Goal: Contribute content

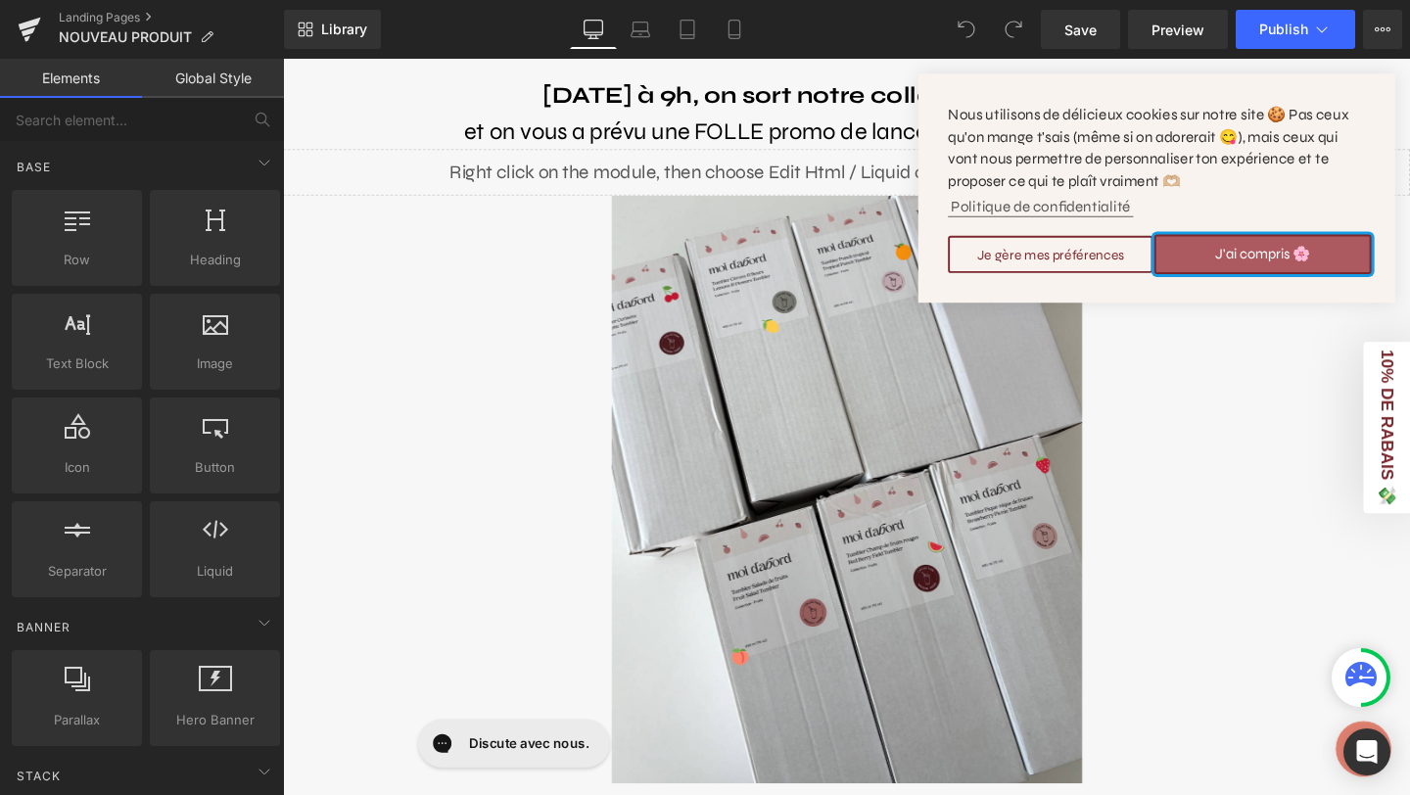
click at [1262, 244] on button "J'ai compris 🌸" at bounding box center [1313, 264] width 228 height 41
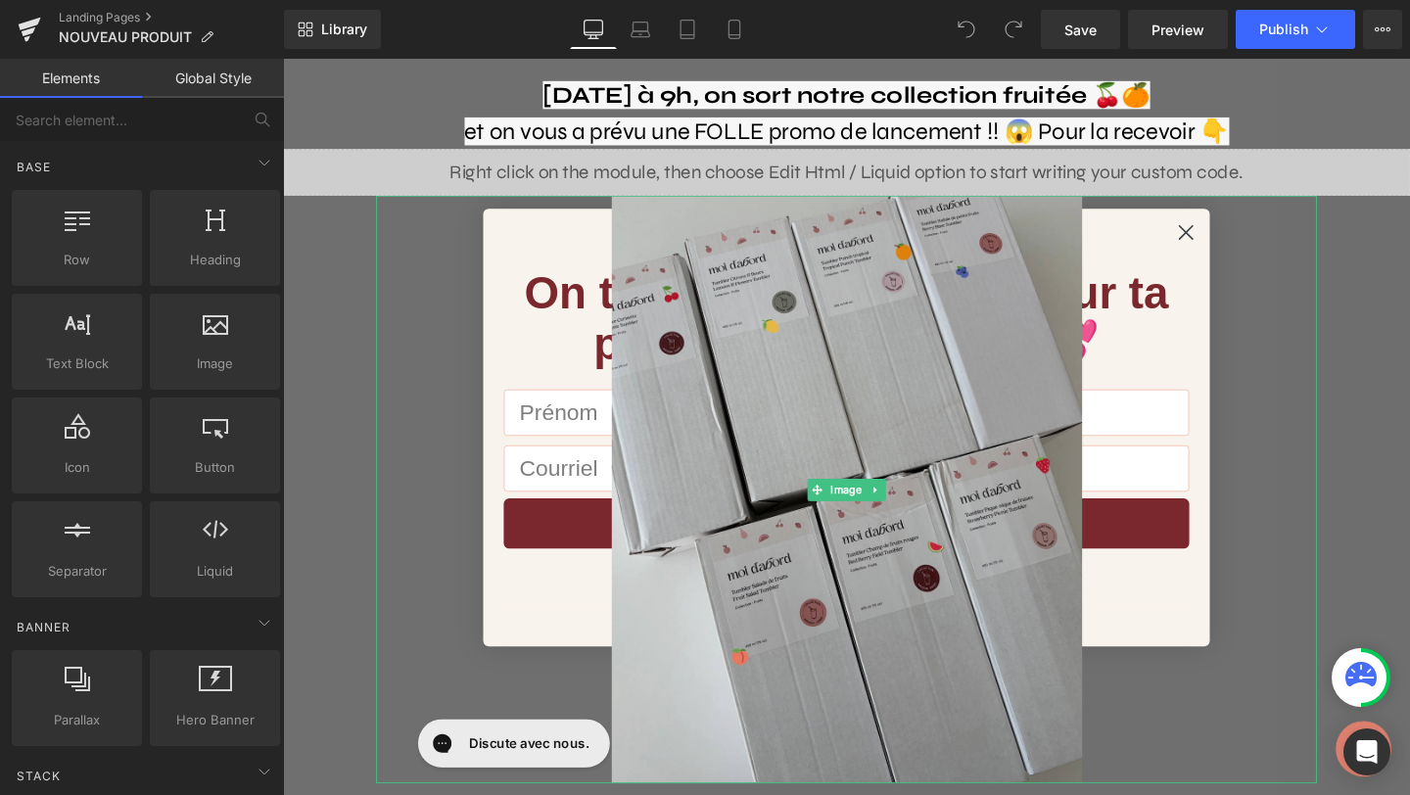
scroll to position [30, 0]
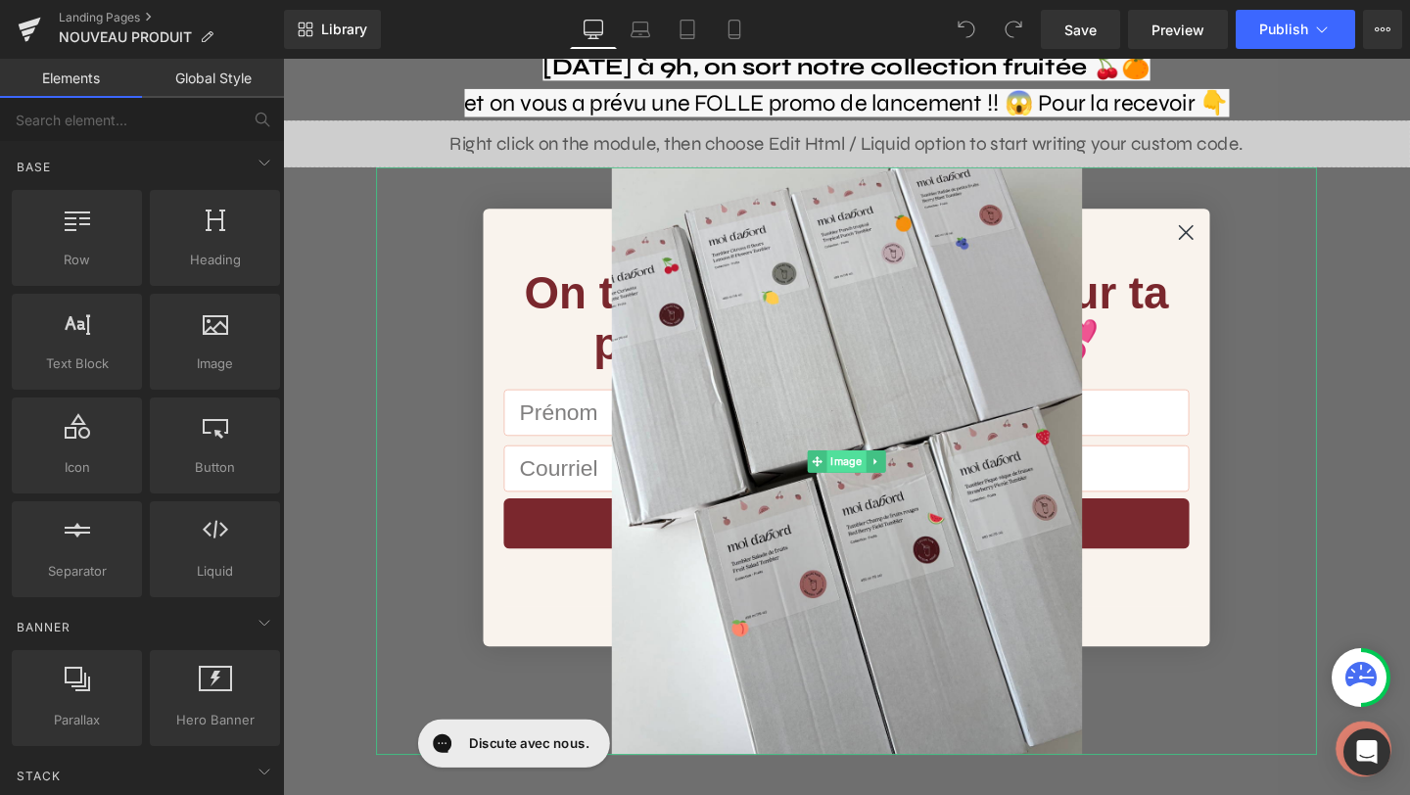
click at [864, 480] on span "Image" at bounding box center [875, 482] width 41 height 24
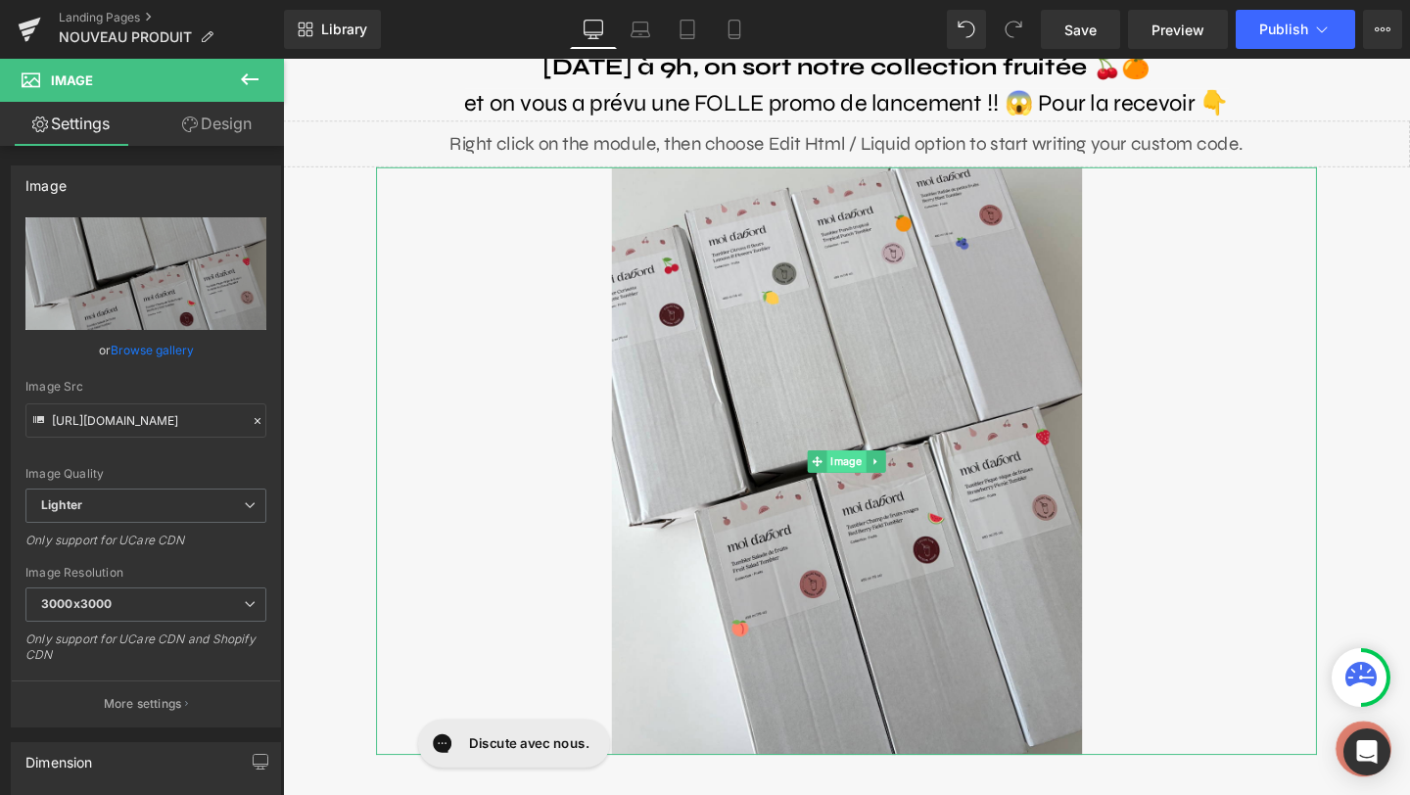
click at [871, 485] on span "Image" at bounding box center [875, 482] width 41 height 24
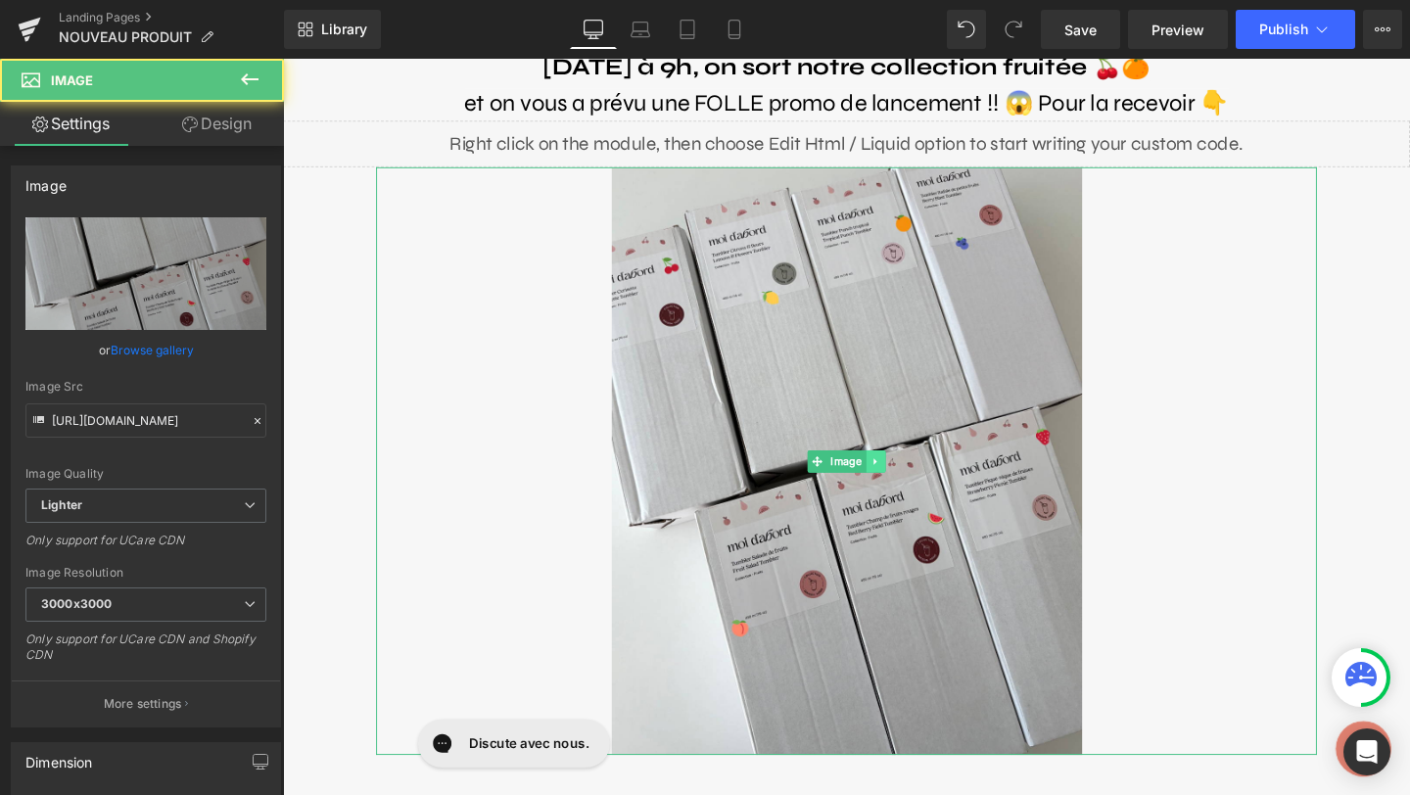
click at [897, 481] on link at bounding box center [906, 482] width 21 height 24
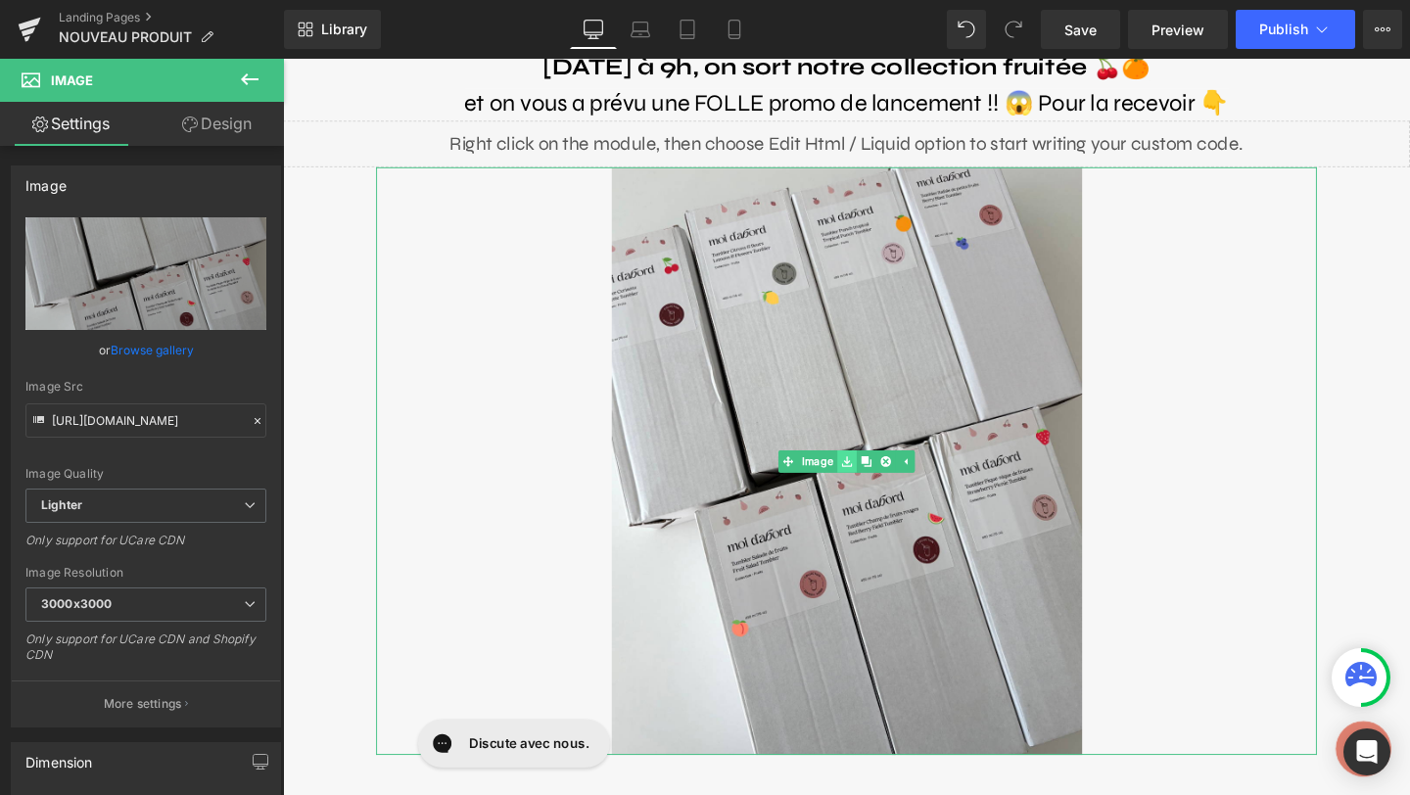
click at [871, 478] on icon at bounding box center [876, 482] width 11 height 12
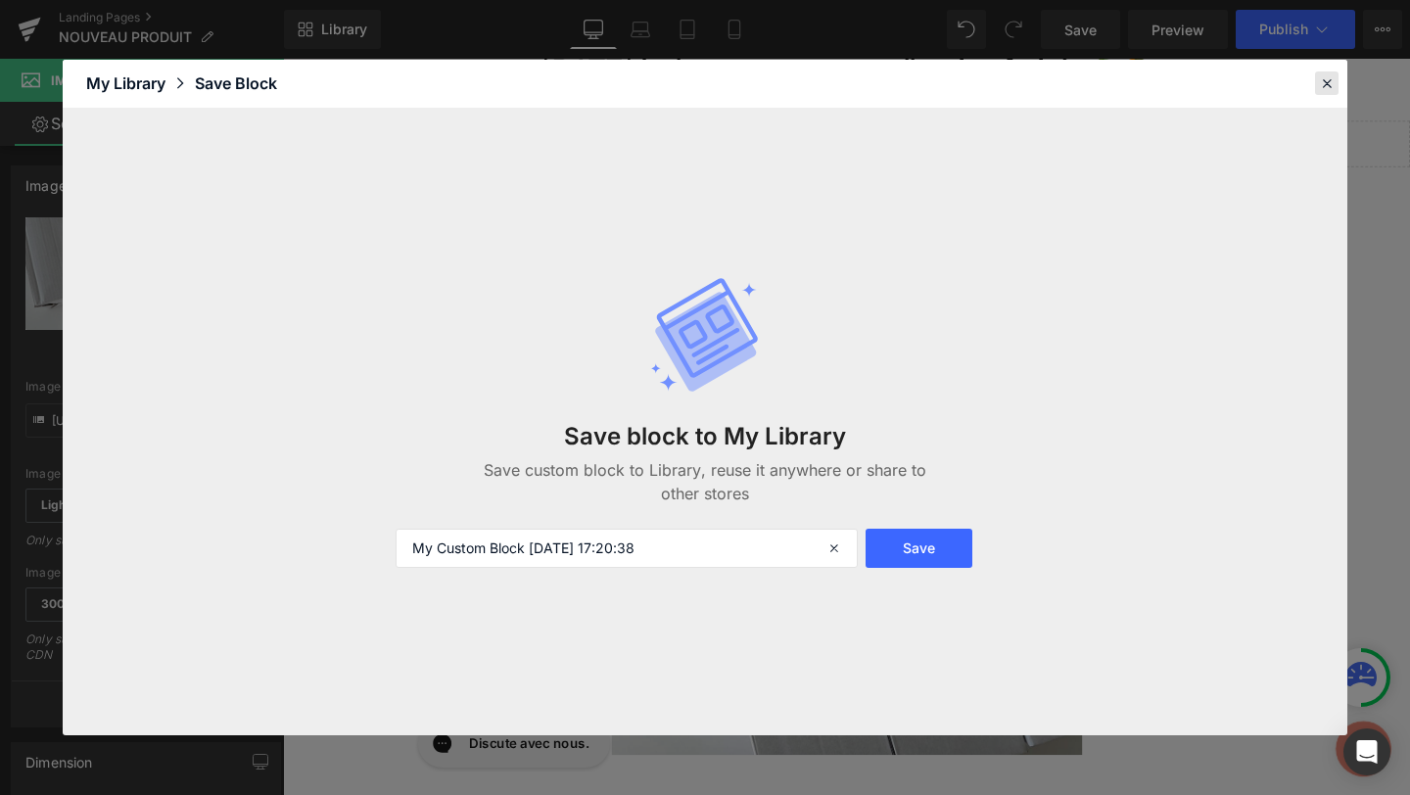
click at [1330, 77] on icon at bounding box center [1327, 83] width 18 height 18
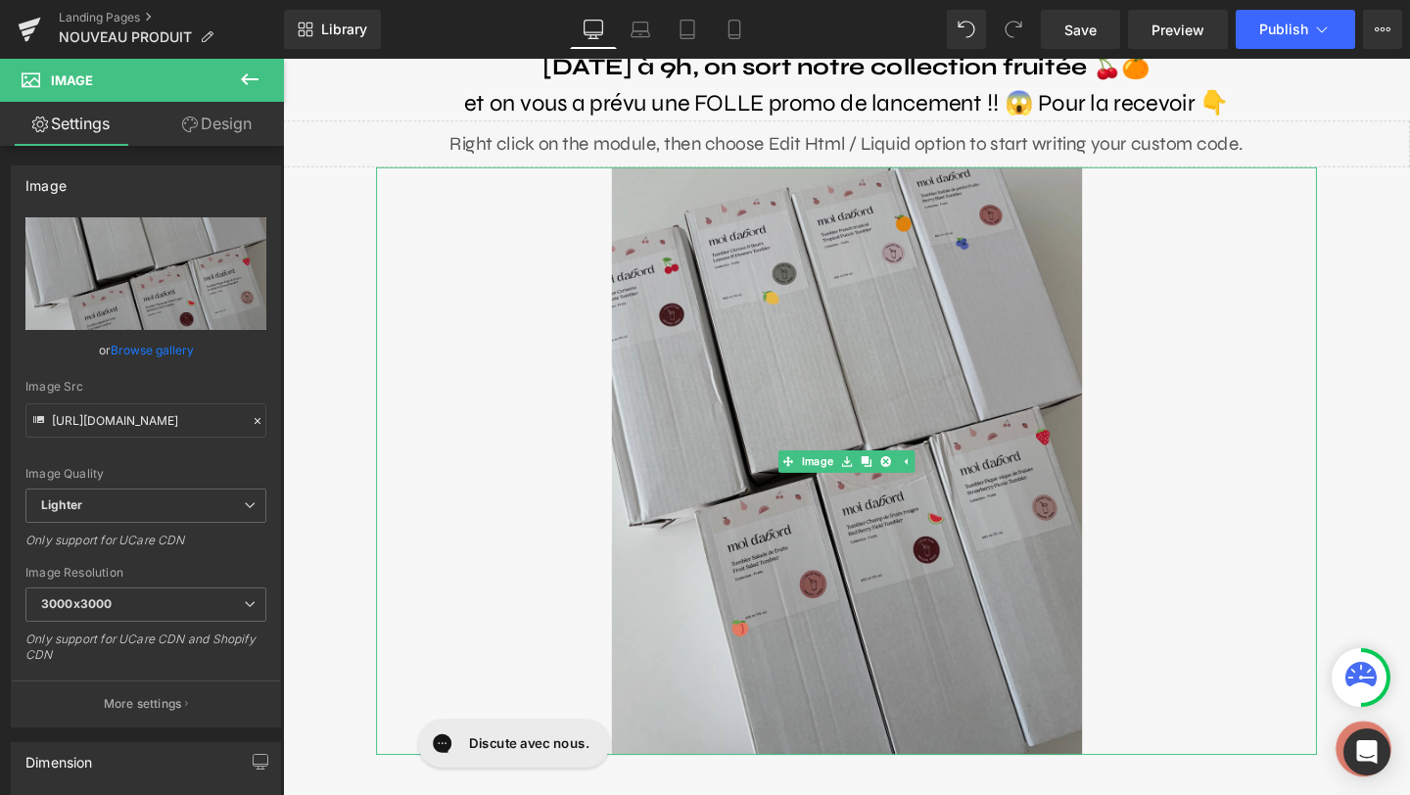
scroll to position [0, 0]
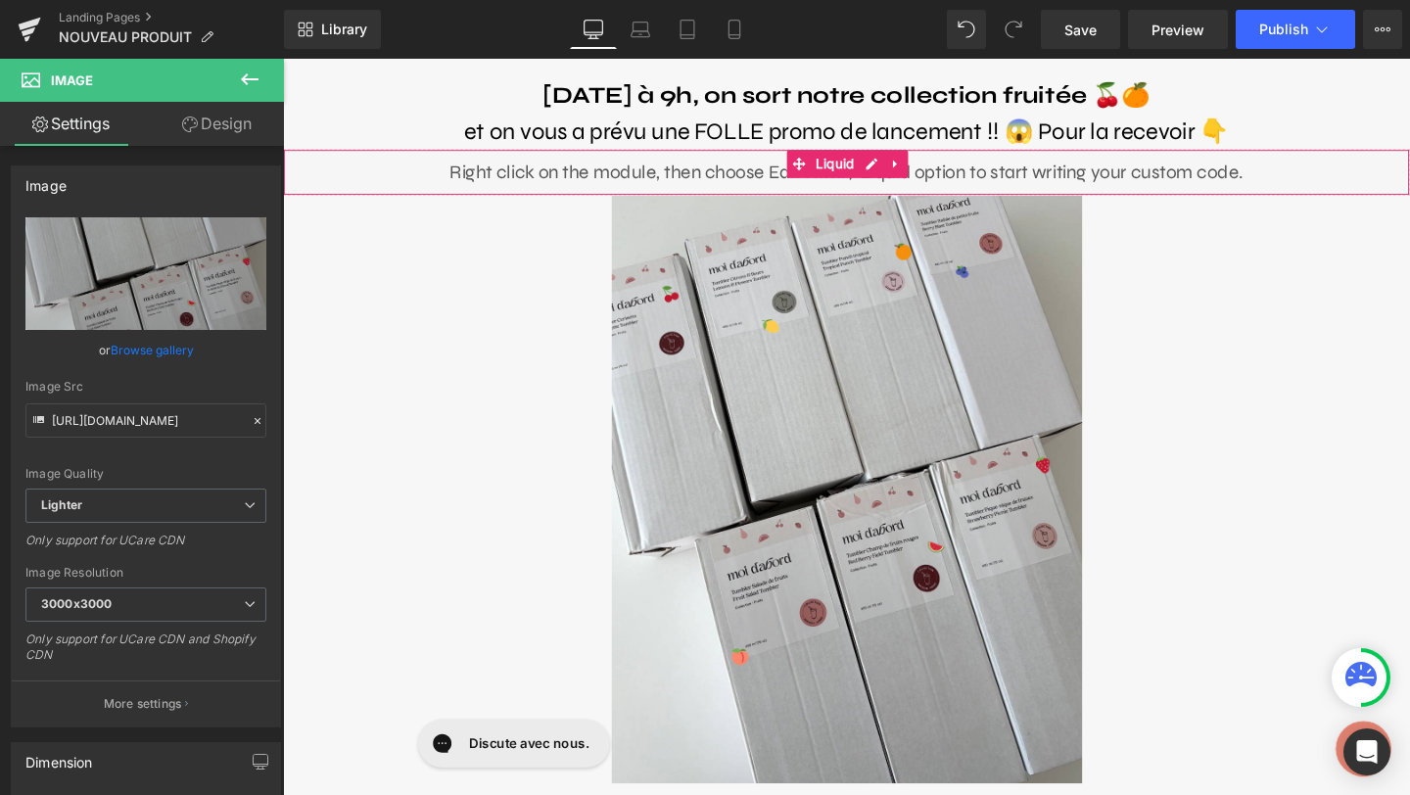
click at [896, 166] on div "Liquid" at bounding box center [875, 178] width 1185 height 49
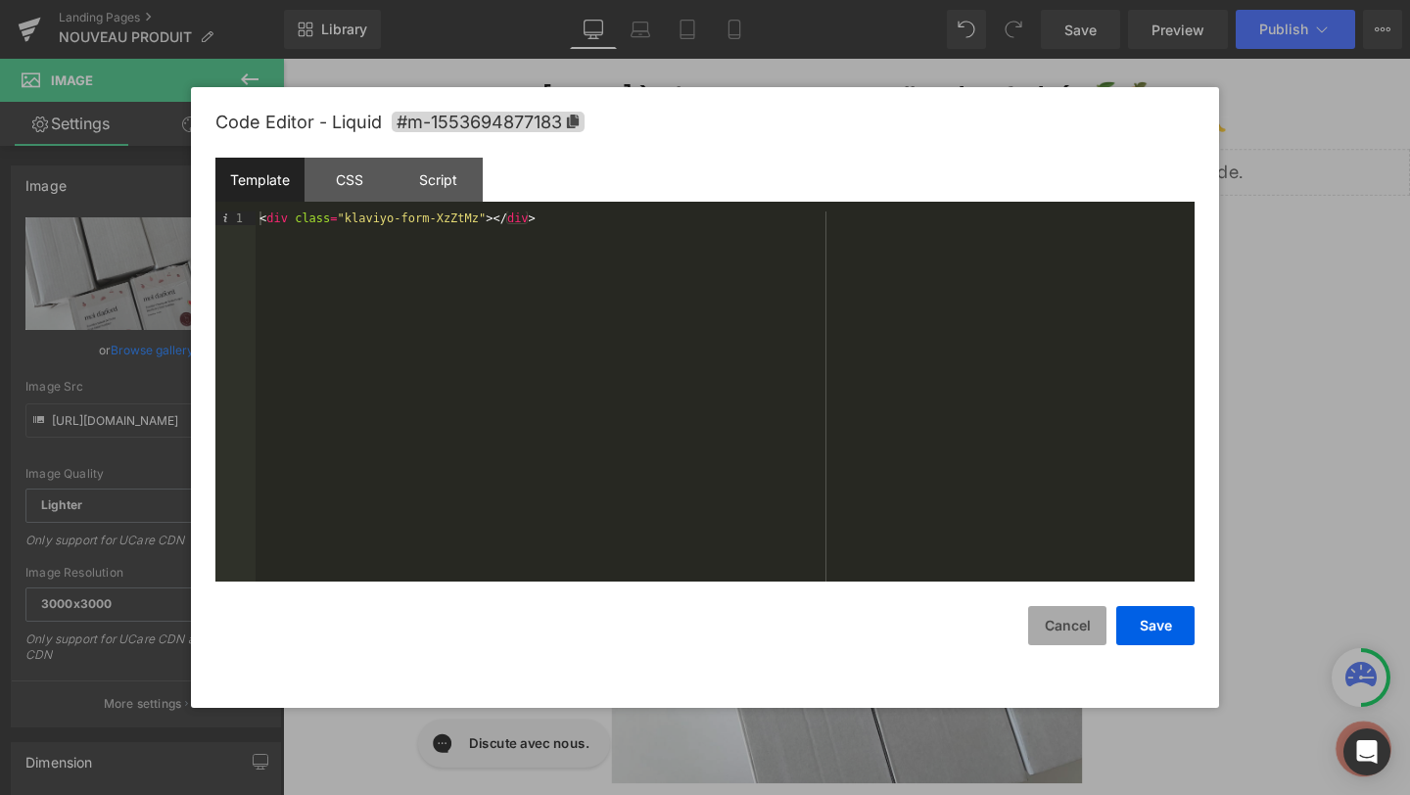
click at [1060, 615] on button "Cancel" at bounding box center [1067, 625] width 78 height 39
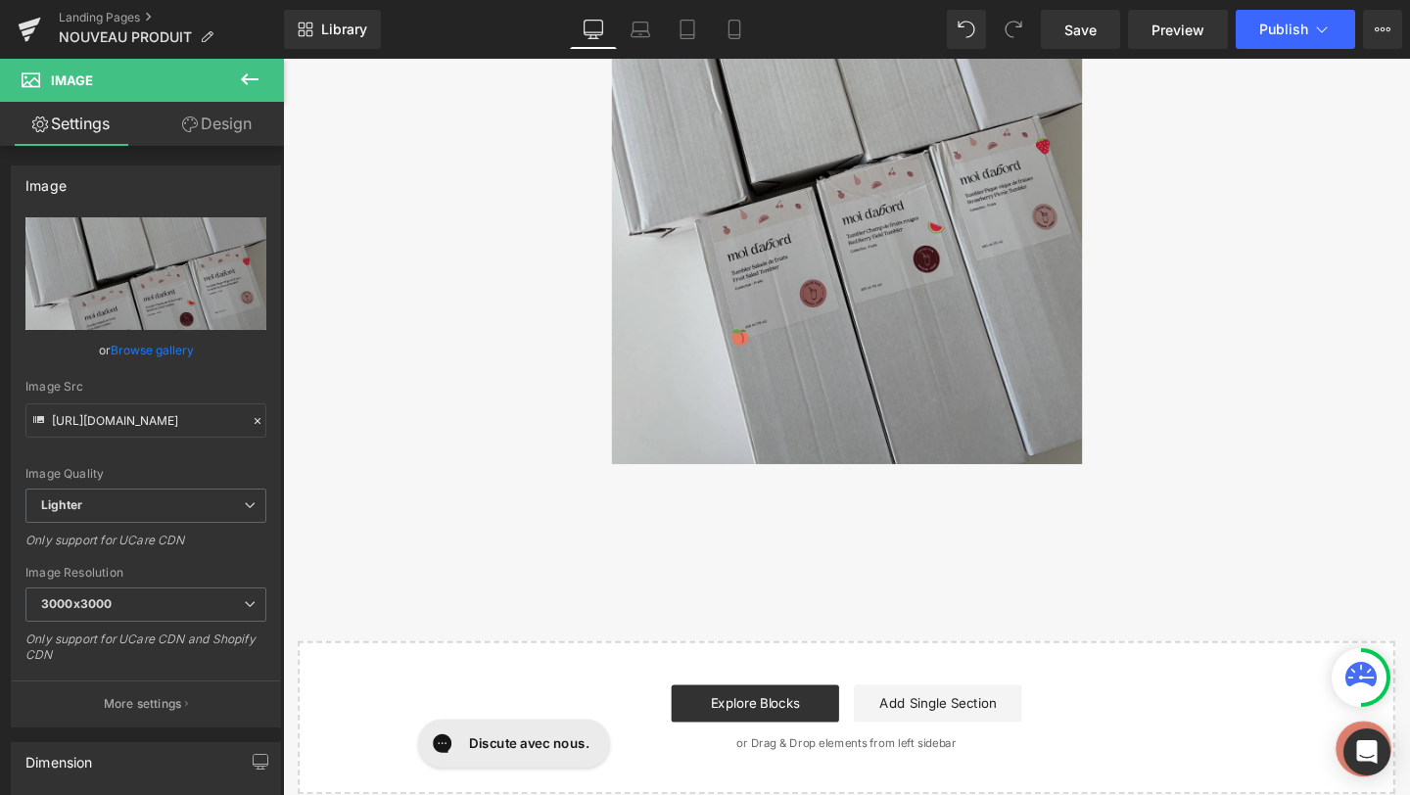
scroll to position [364, 0]
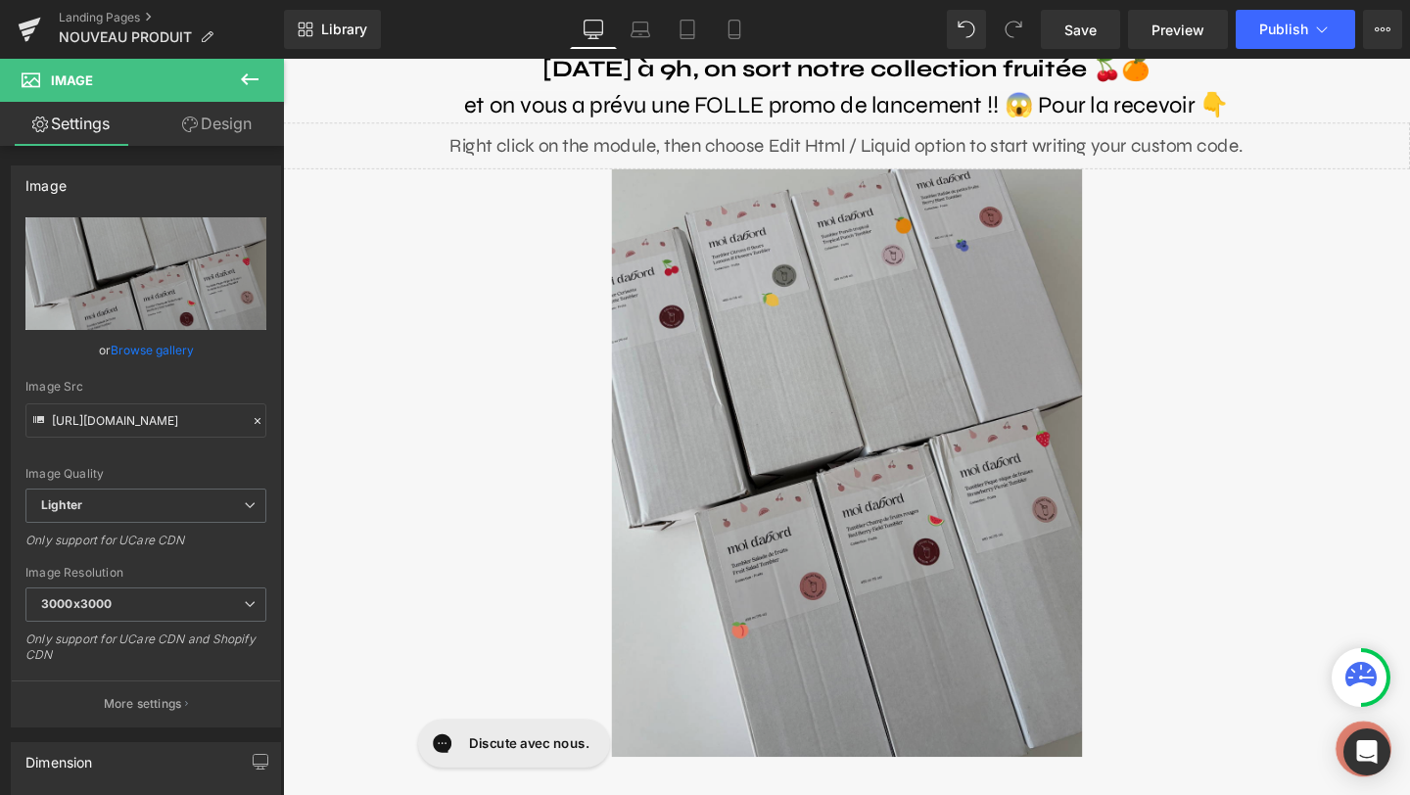
click at [966, 536] on img at bounding box center [876, 484] width 495 height 618
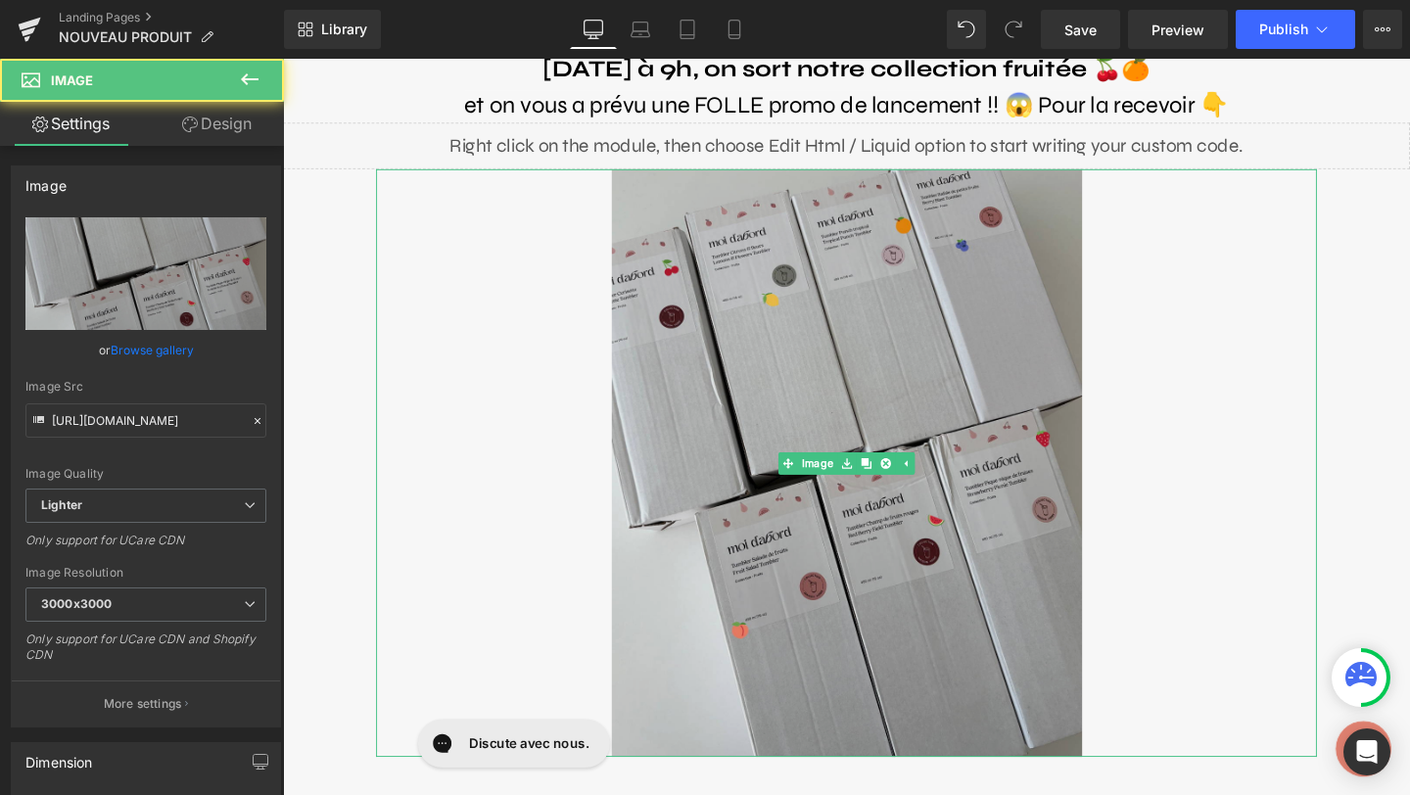
scroll to position [319, 0]
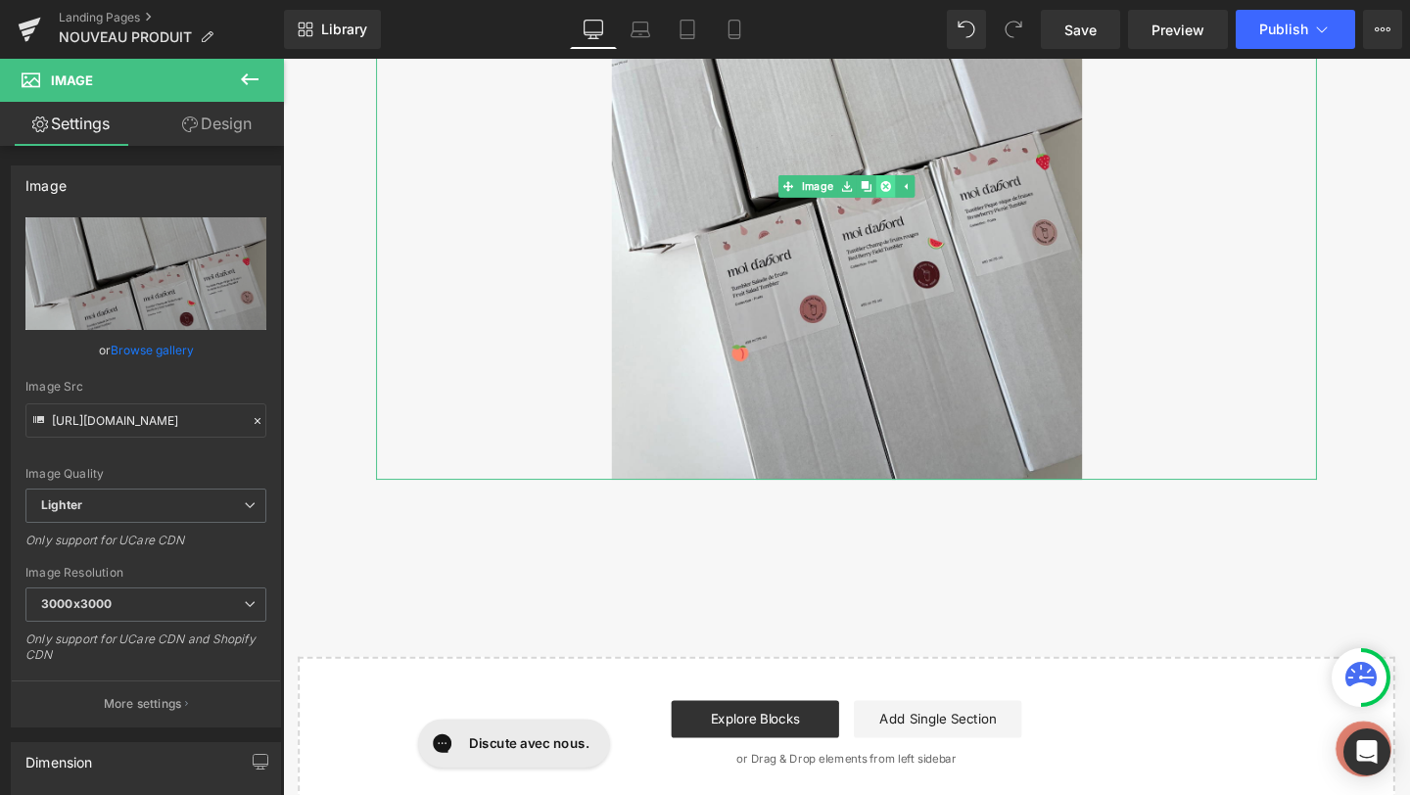
click at [912, 187] on icon at bounding box center [916, 193] width 11 height 12
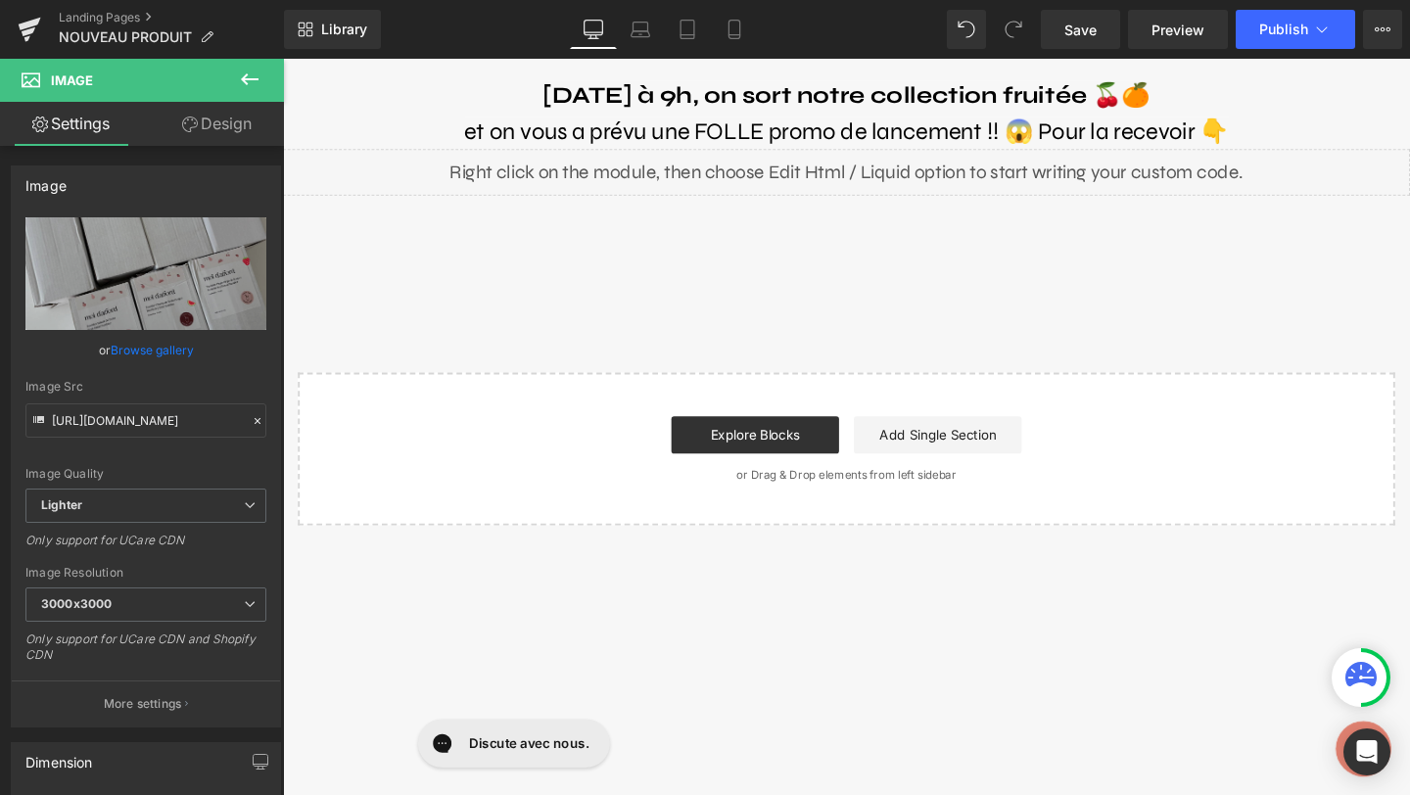
scroll to position [0, 0]
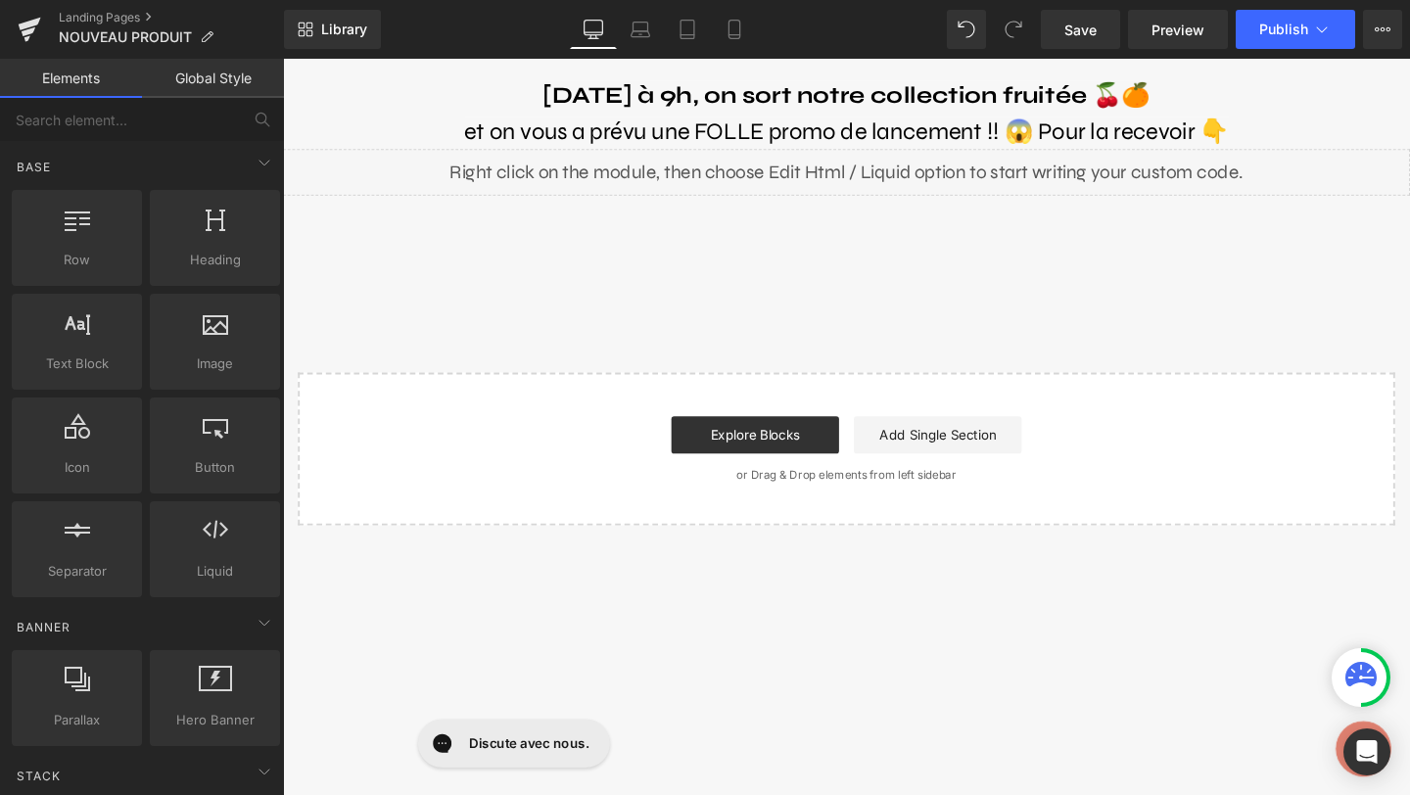
click at [835, 262] on div "[DATE] à 9h, on sort notre collection fruitée 🍒🍊 et on vous a prévu une FOLLE p…" at bounding box center [875, 304] width 1185 height 491
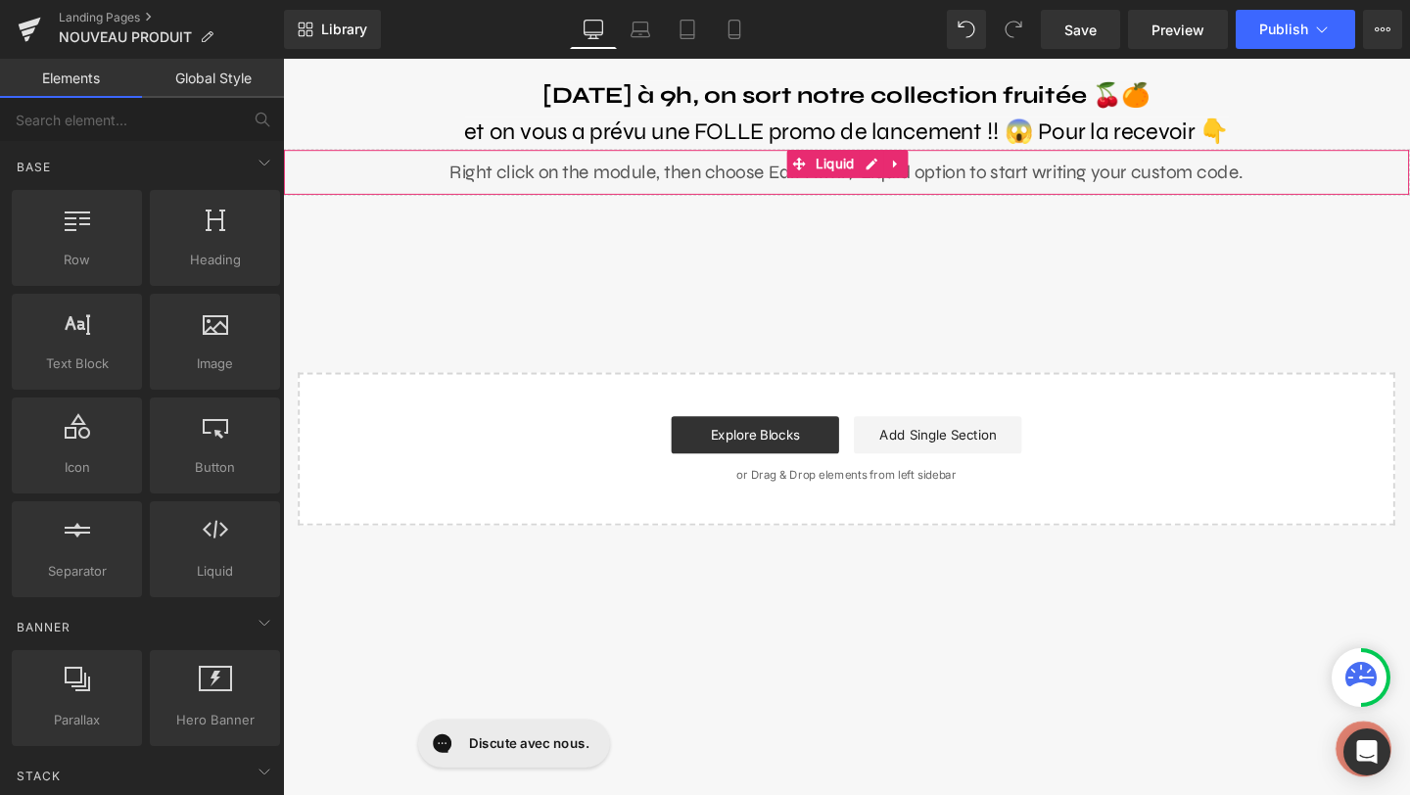
click at [746, 169] on div "Liquid" at bounding box center [875, 178] width 1185 height 49
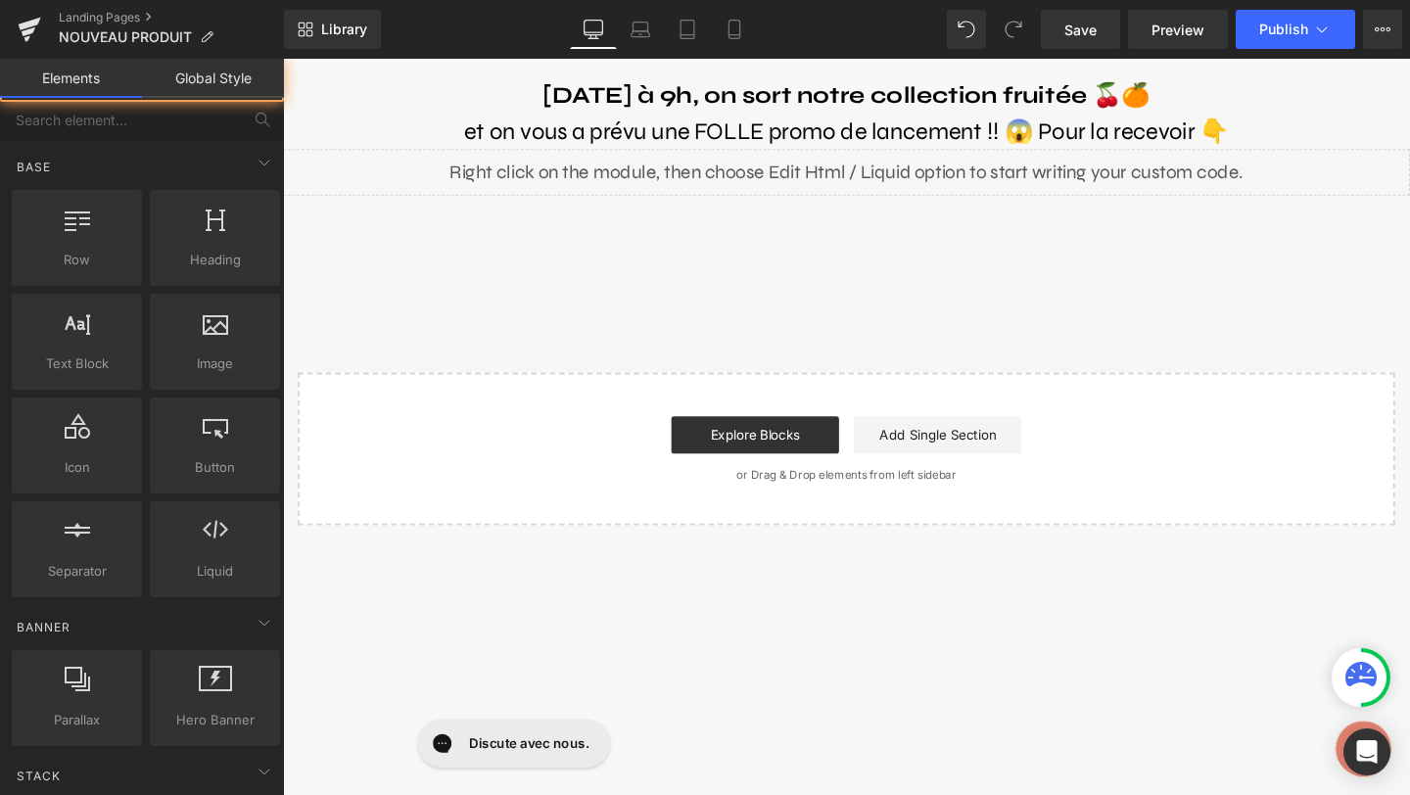
click at [820, 297] on div "[DATE] à 9h, on sort notre collection fruitée 🍒🍊 et on vous a prévu une FOLLE p…" at bounding box center [875, 304] width 1185 height 491
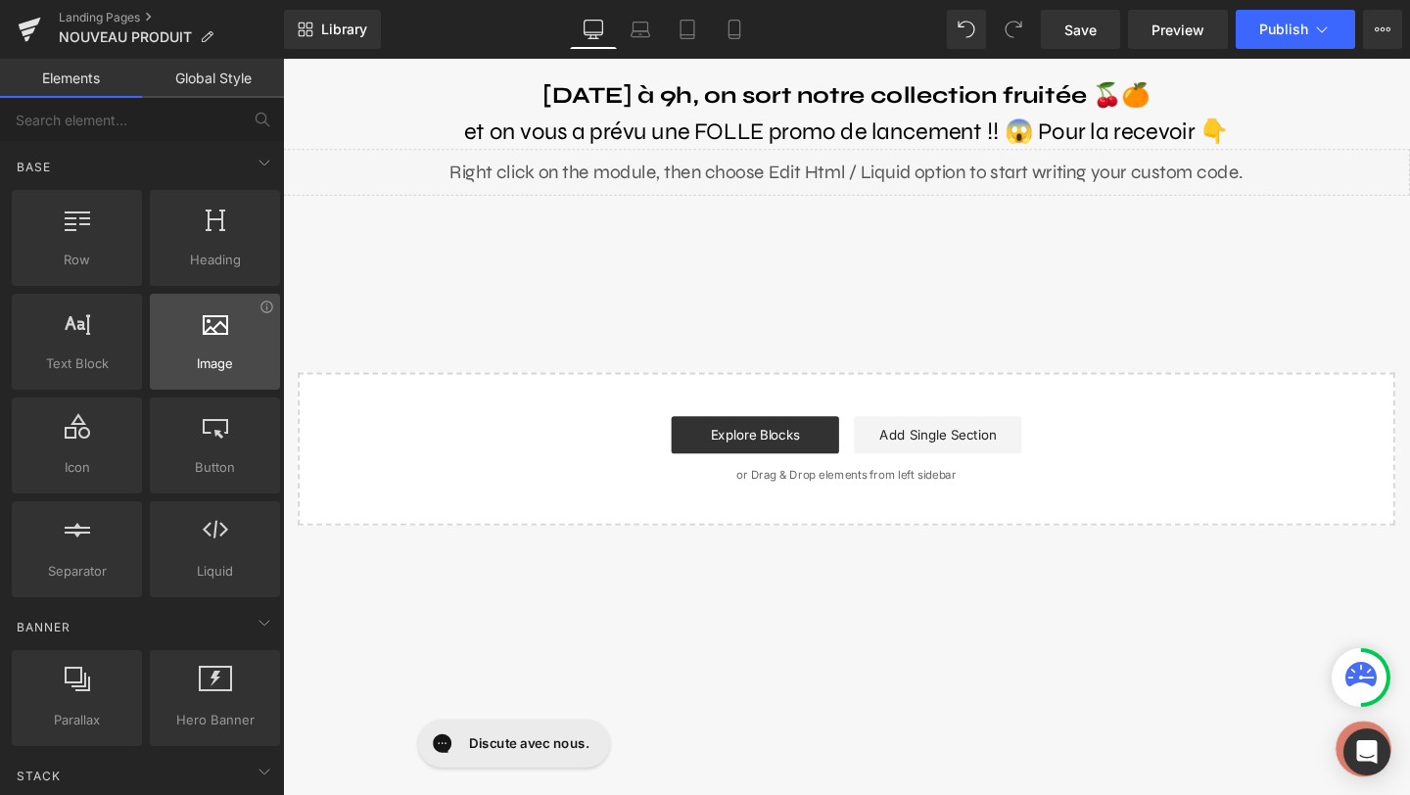
click at [206, 354] on span "Image" at bounding box center [215, 363] width 118 height 21
click at [215, 341] on div at bounding box center [215, 331] width 118 height 44
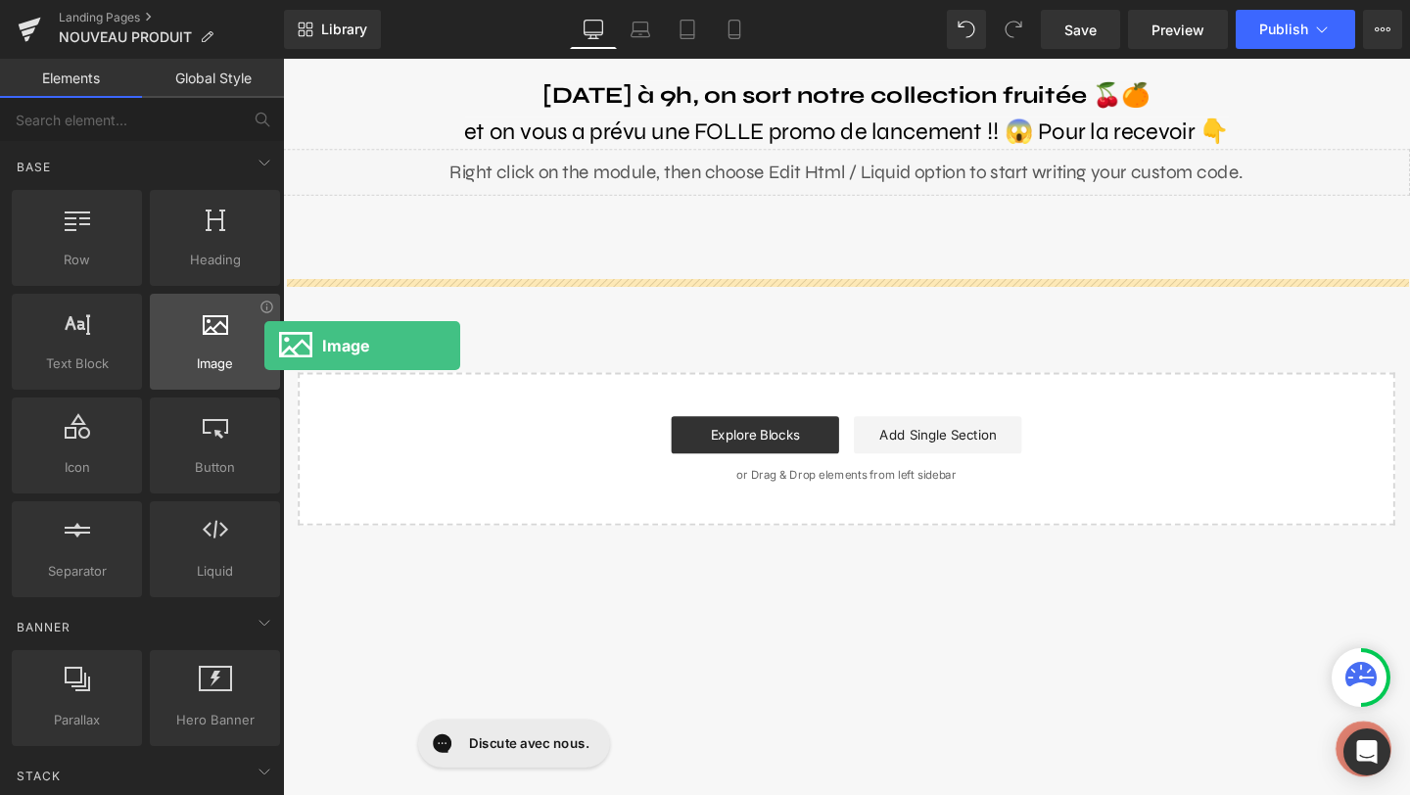
drag, startPoint x: 237, startPoint y: 335, endPoint x: 264, endPoint y: 346, distance: 29.5
click at [264, 346] on div at bounding box center [215, 331] width 118 height 44
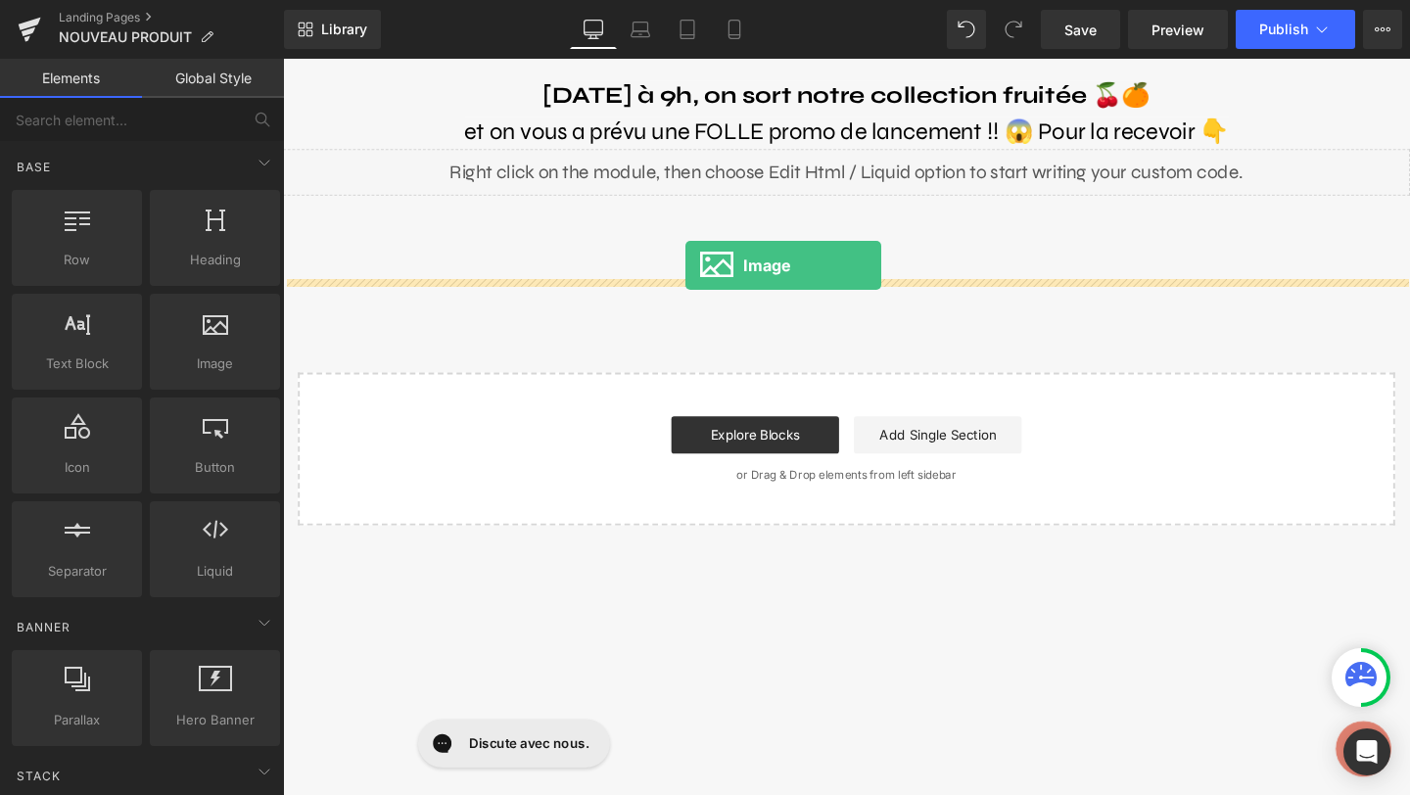
drag, startPoint x: 484, startPoint y: 393, endPoint x: 706, endPoint y: 276, distance: 251.0
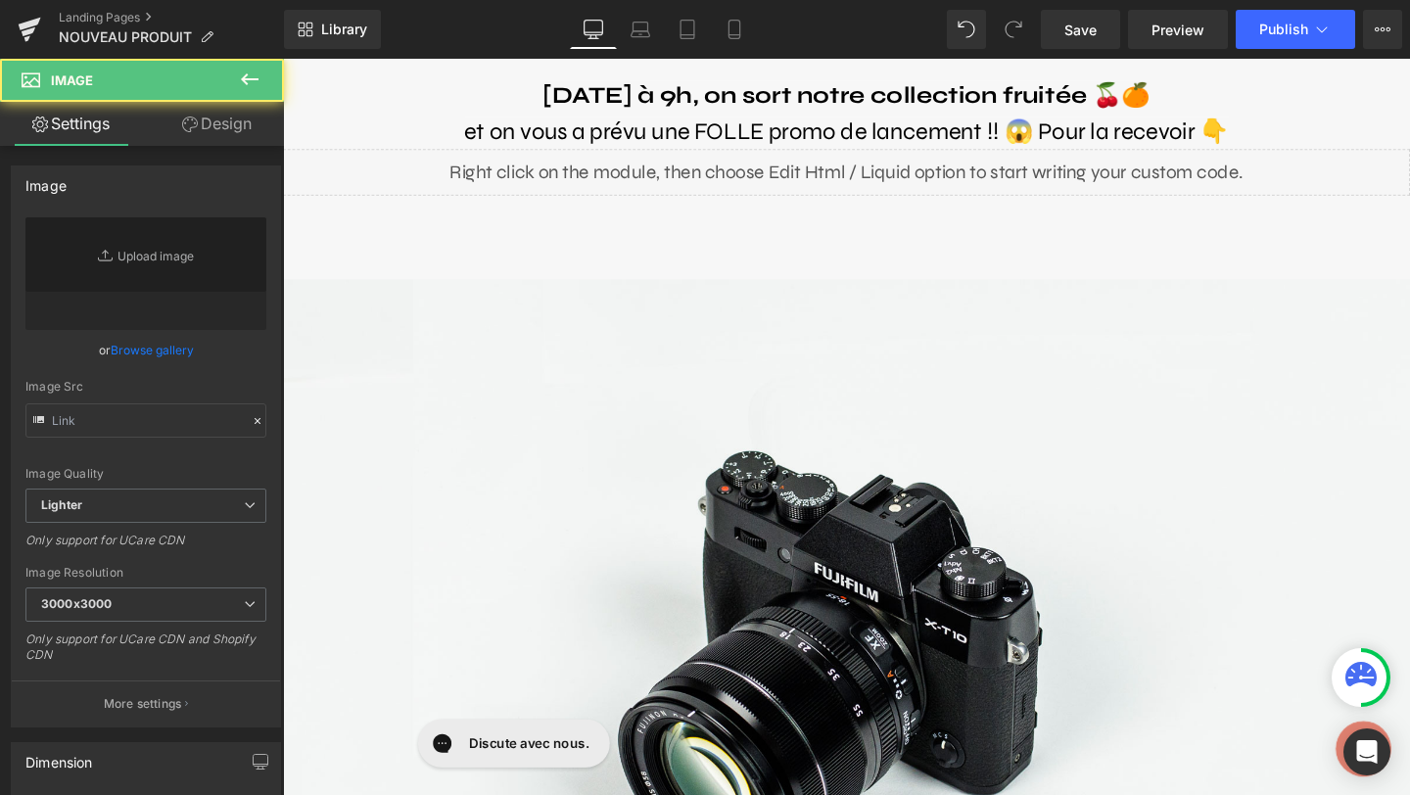
type input "//[DOMAIN_NAME][URL]"
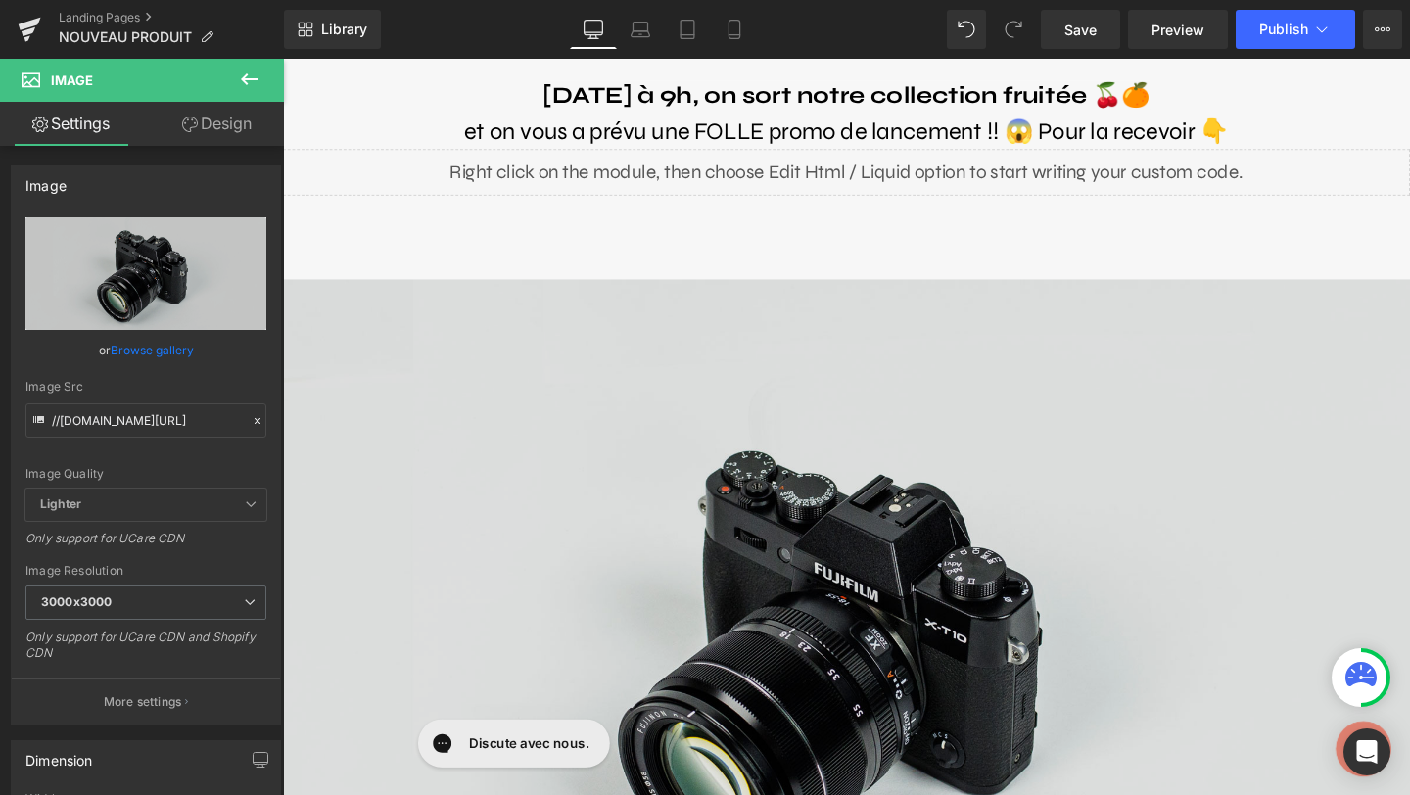
click at [673, 679] on img at bounding box center [875, 683] width 1185 height 785
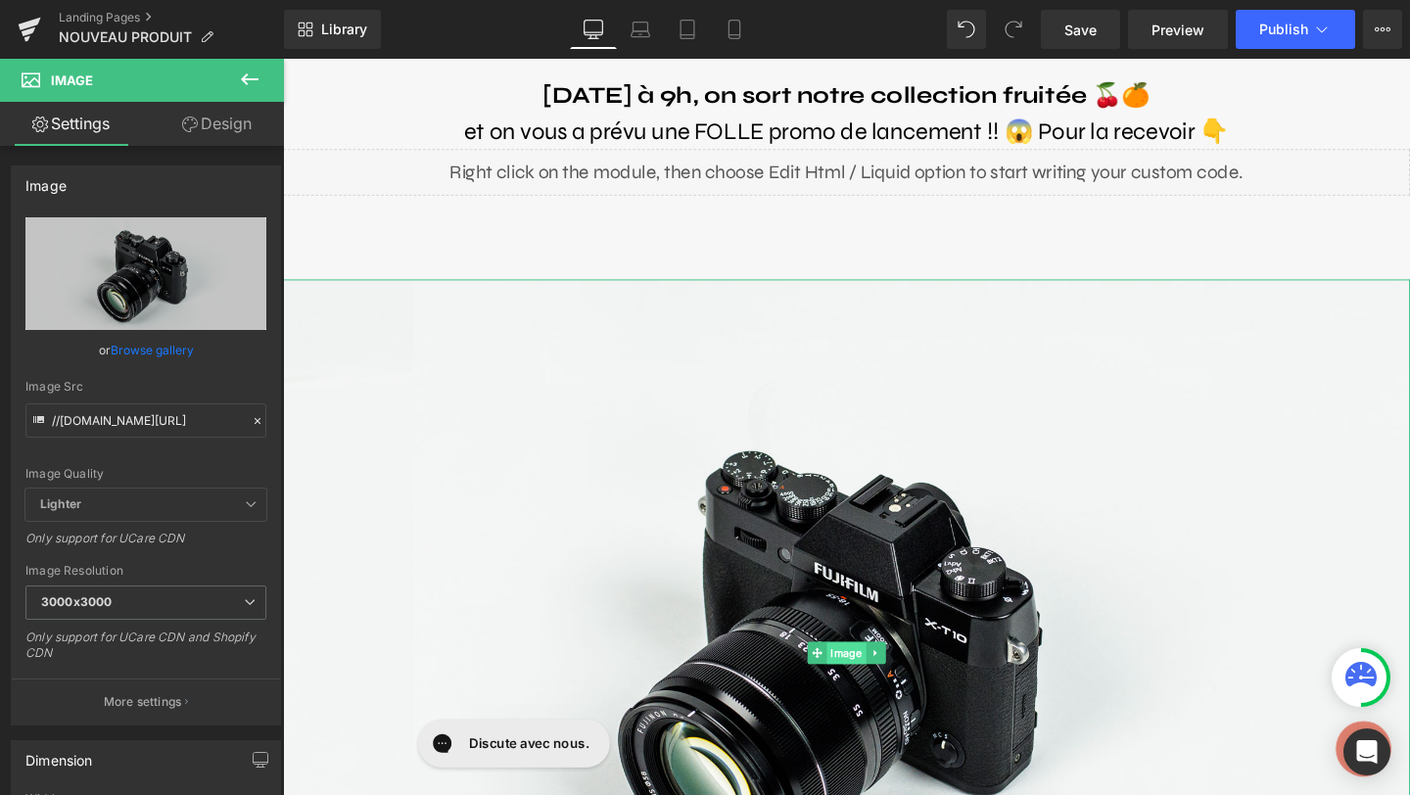
click at [872, 685] on span "Image" at bounding box center [875, 685] width 41 height 24
click at [849, 682] on icon at bounding box center [844, 684] width 11 height 12
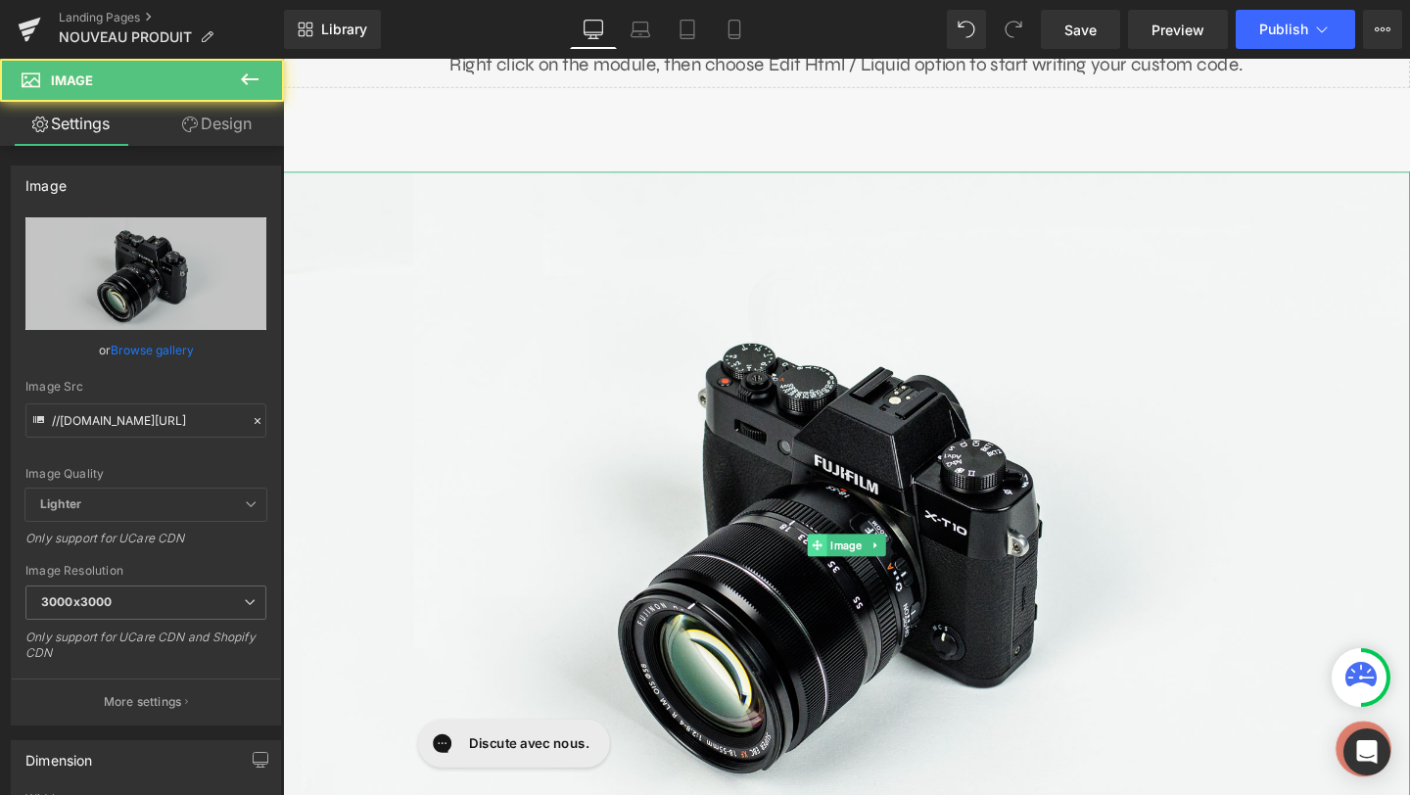
scroll to position [127, 0]
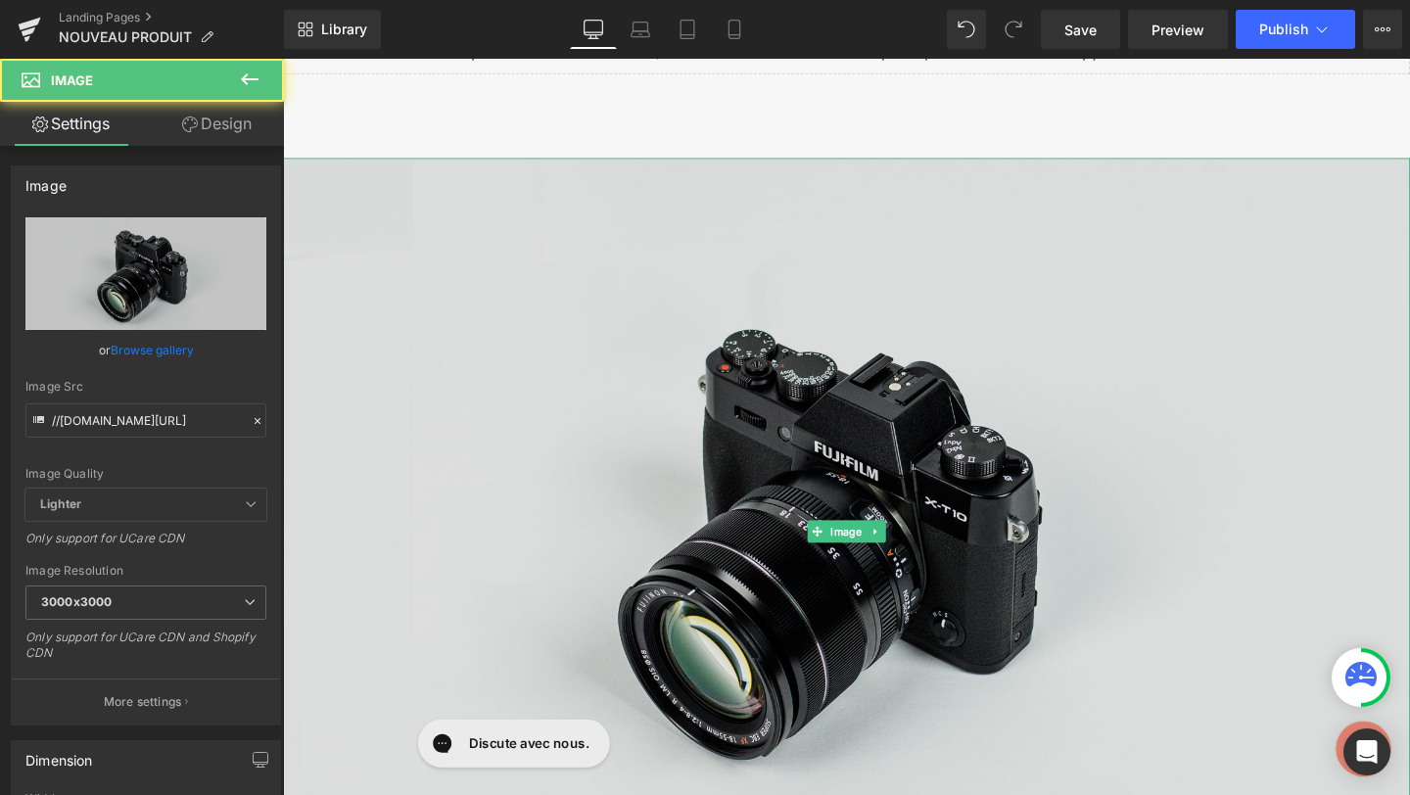
click at [880, 636] on img at bounding box center [875, 556] width 1185 height 785
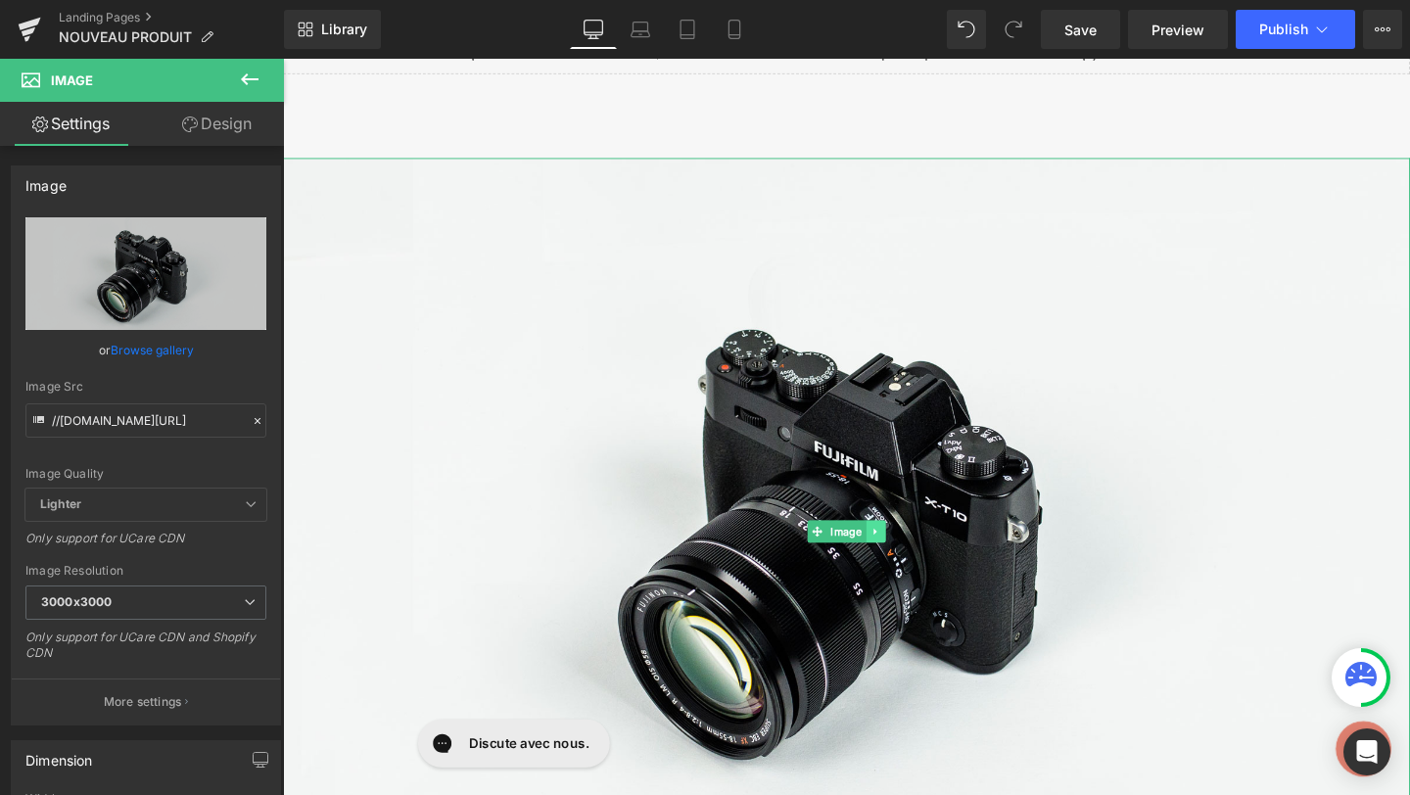
click at [909, 555] on icon at bounding box center [906, 556] width 11 height 12
click at [895, 555] on icon at bounding box center [895, 555] width 11 height 11
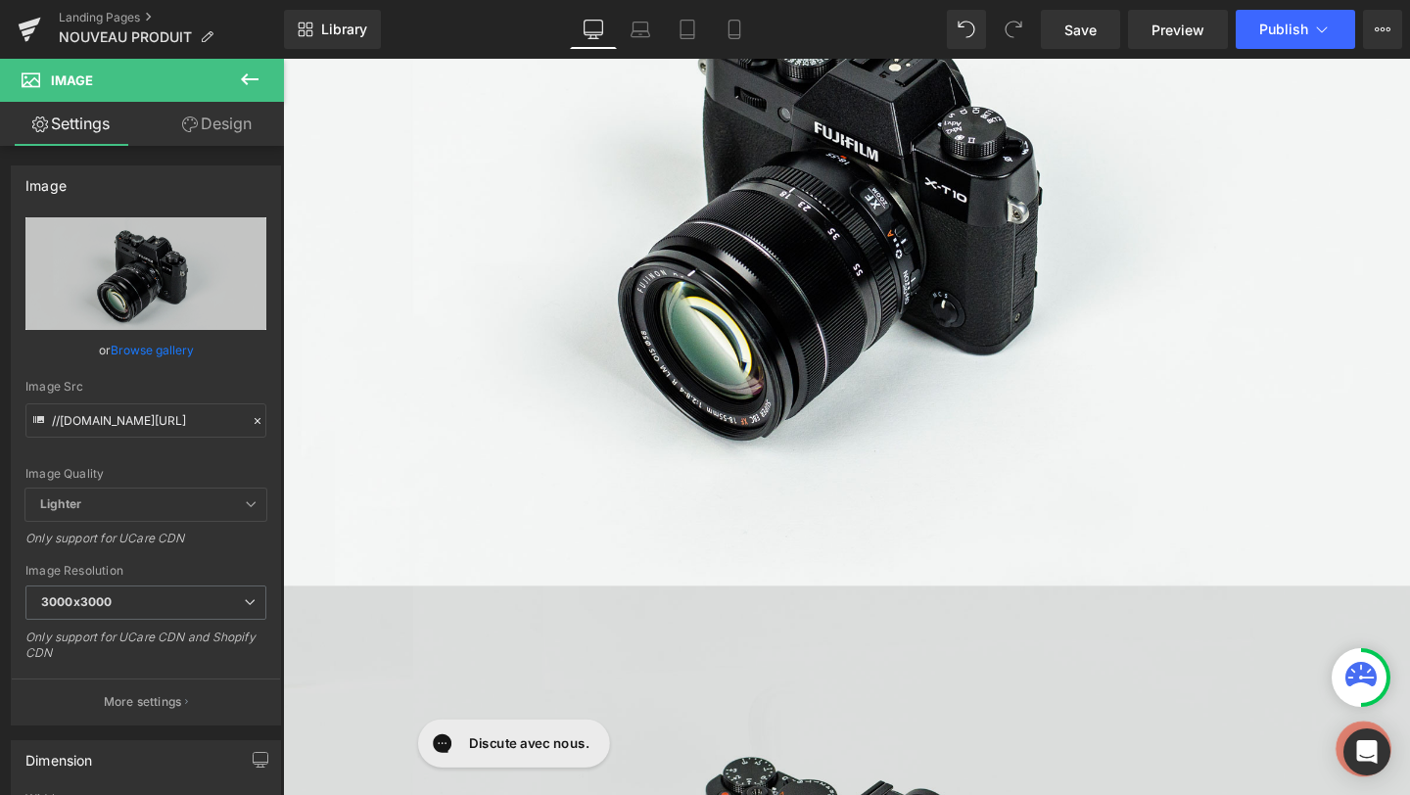
scroll to position [254, 0]
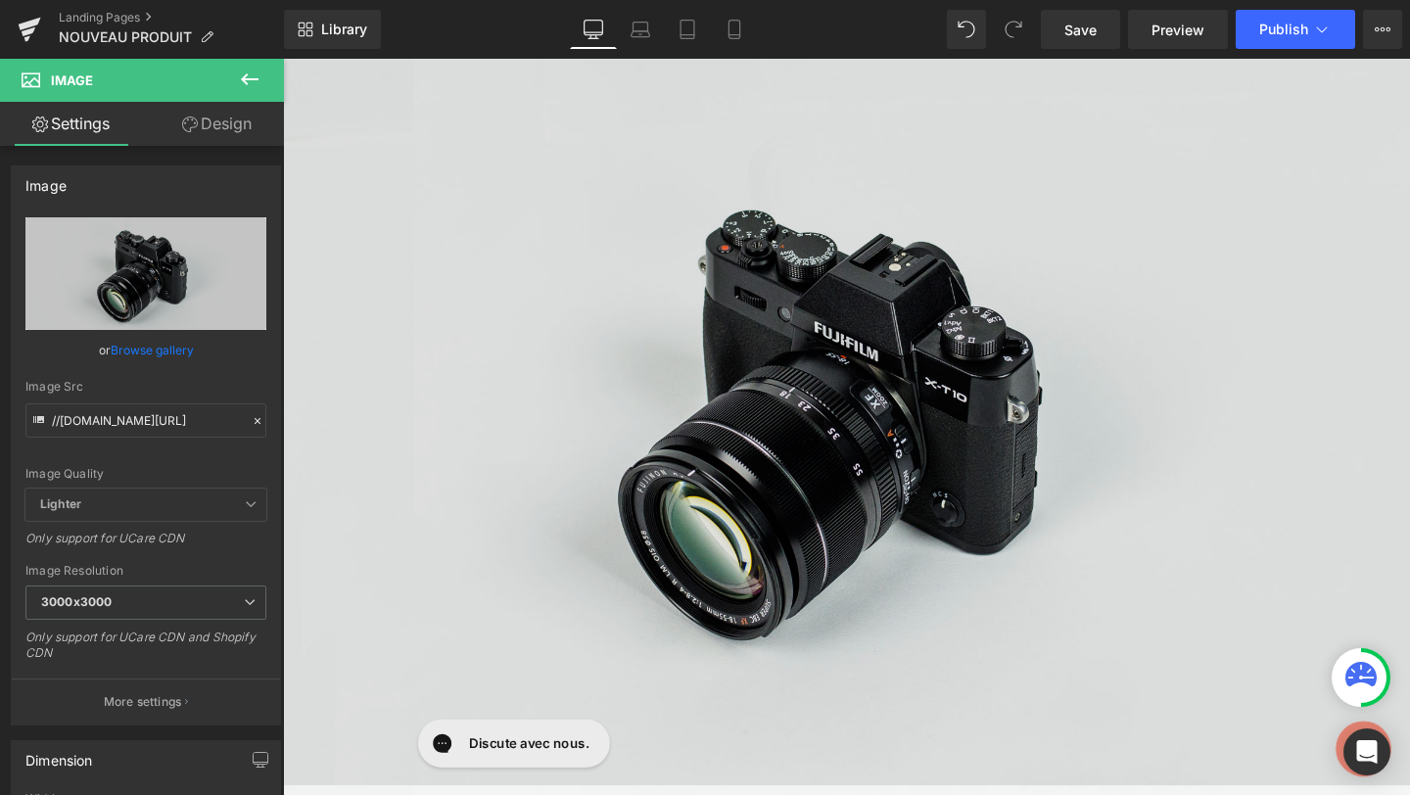
click at [906, 361] on img at bounding box center [875, 429] width 1185 height 785
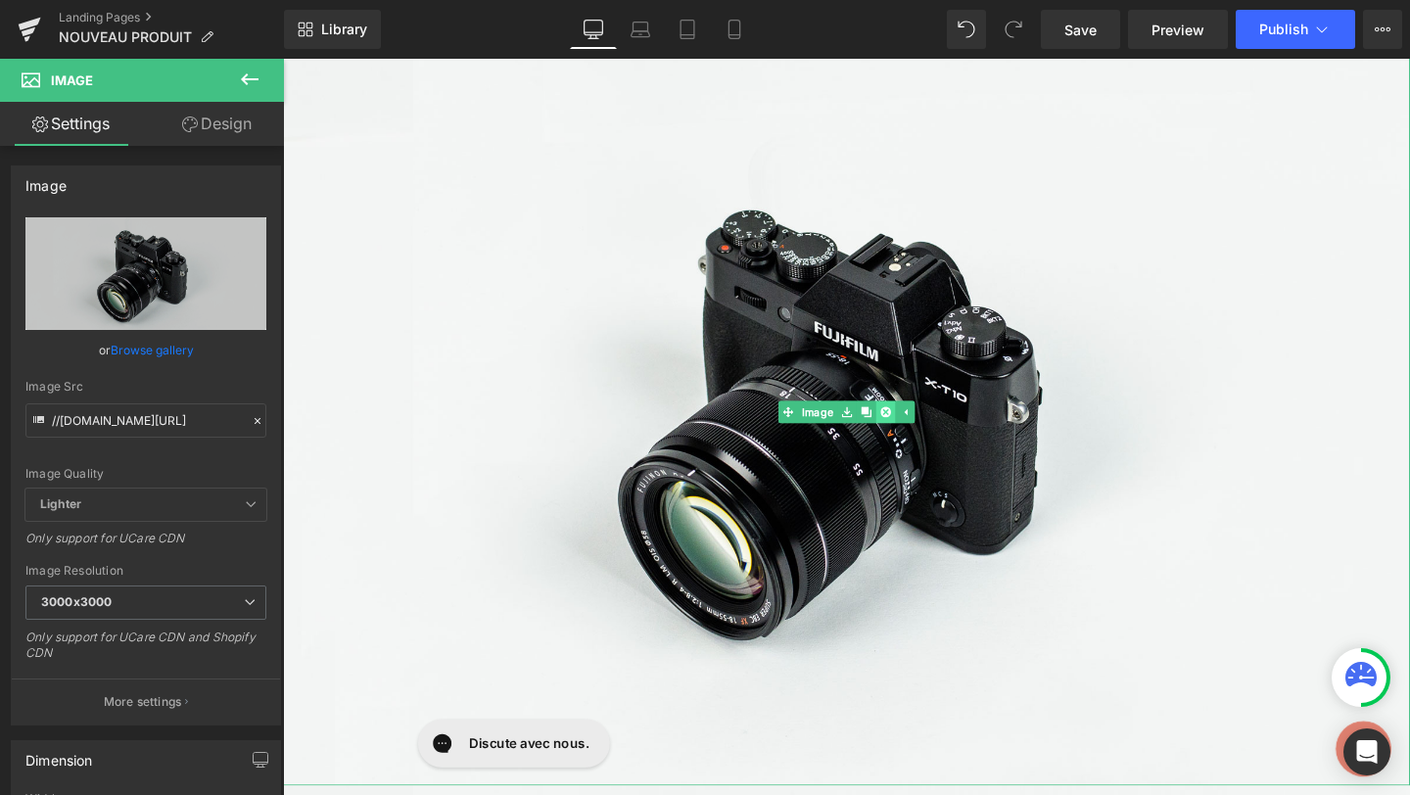
click at [917, 425] on icon at bounding box center [916, 429] width 11 height 11
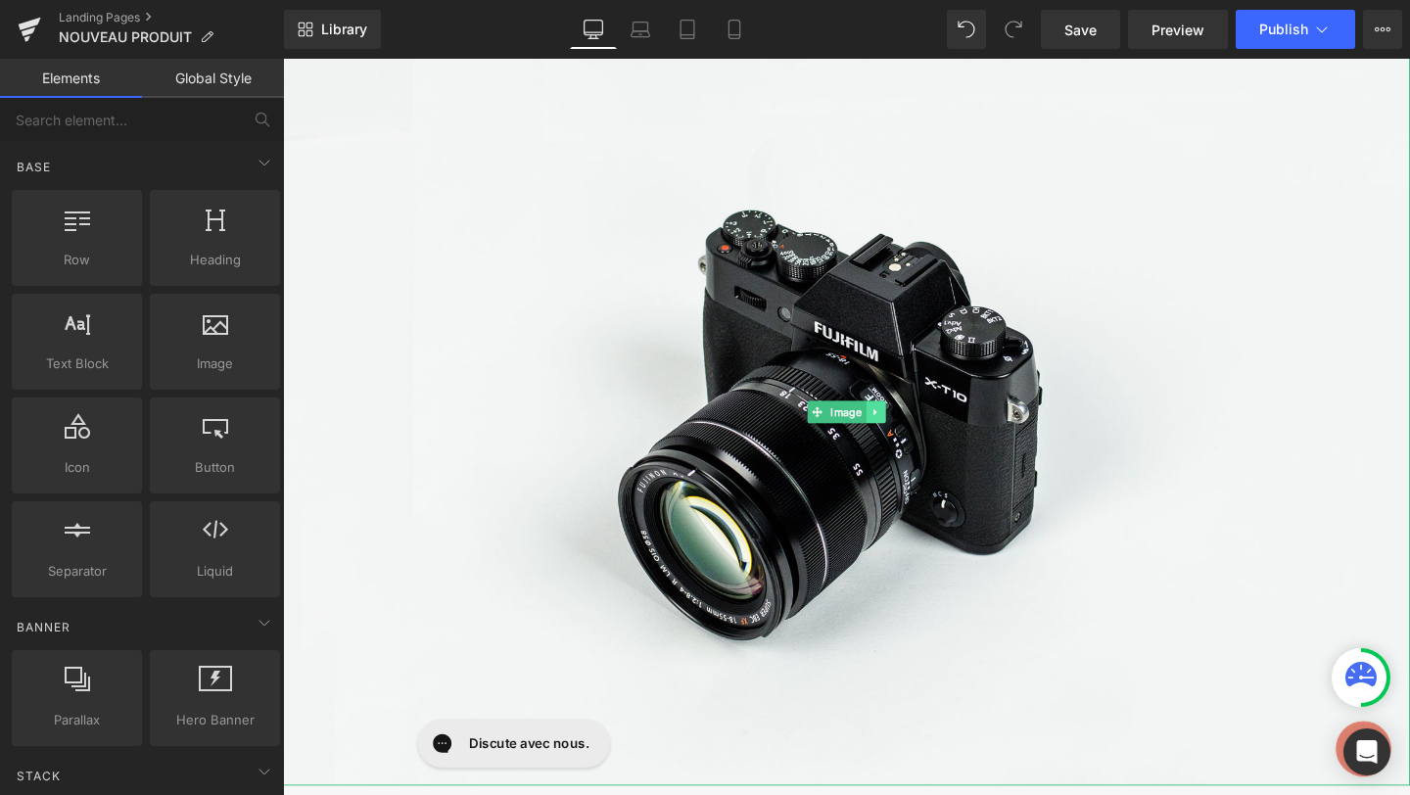
click at [904, 426] on icon at bounding box center [905, 429] width 3 height 7
click at [914, 430] on icon at bounding box center [916, 429] width 11 height 11
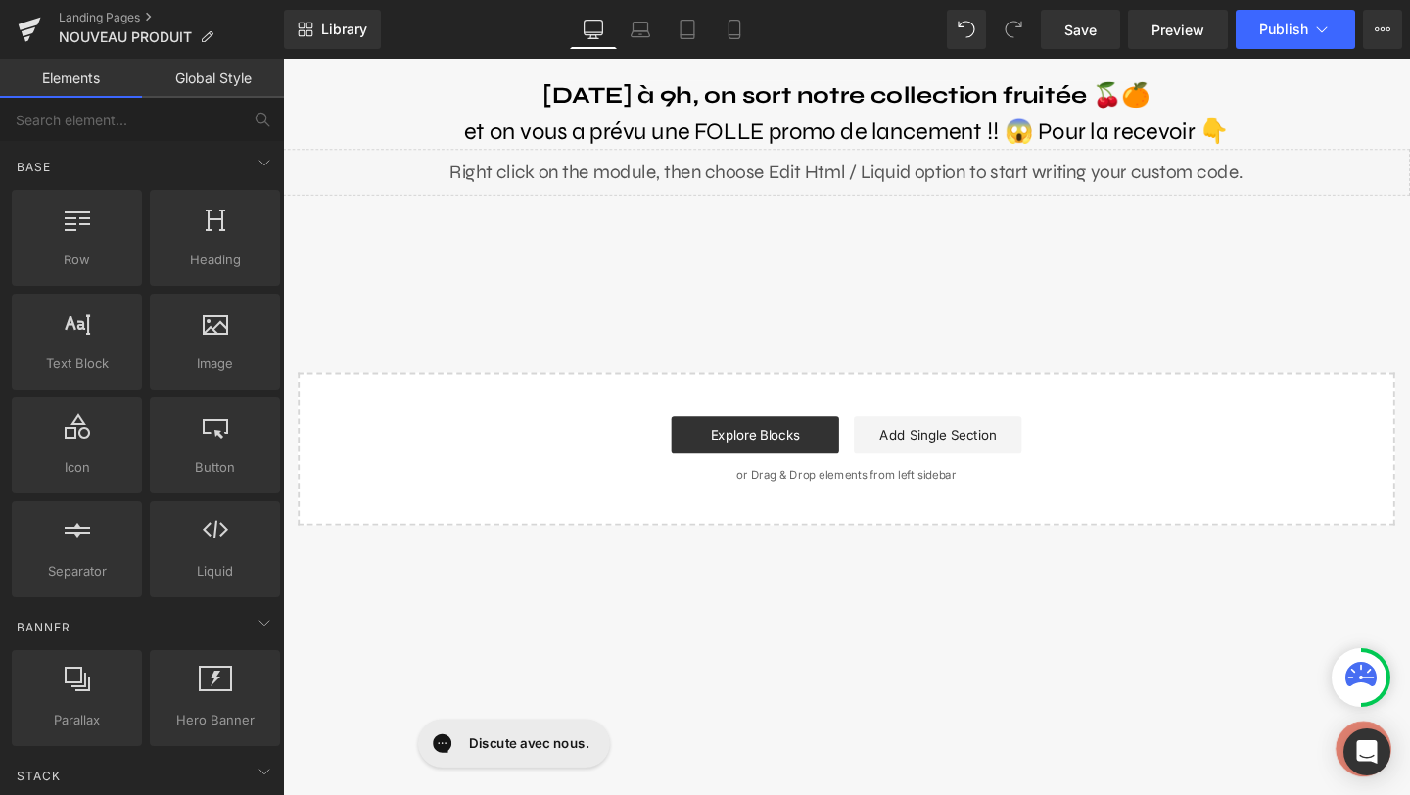
scroll to position [0, 0]
click at [699, 94] on b "[DATE] à 9h, on sort notre collection fruitée 🍒🍊" at bounding box center [875, 96] width 638 height 29
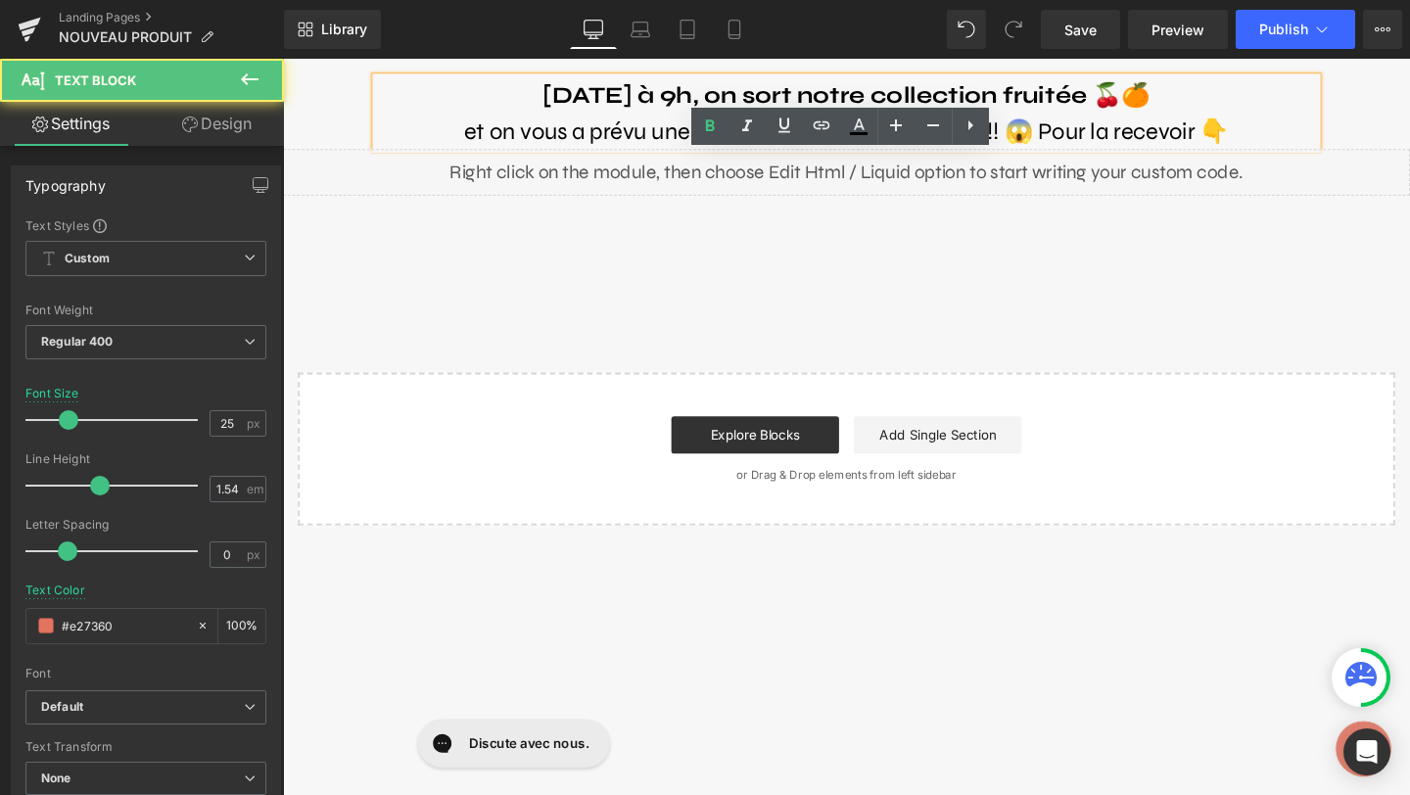
click at [590, 97] on b "[DATE] à 9h, on sort notre collection fruitée 🍒🍊" at bounding box center [875, 96] width 638 height 29
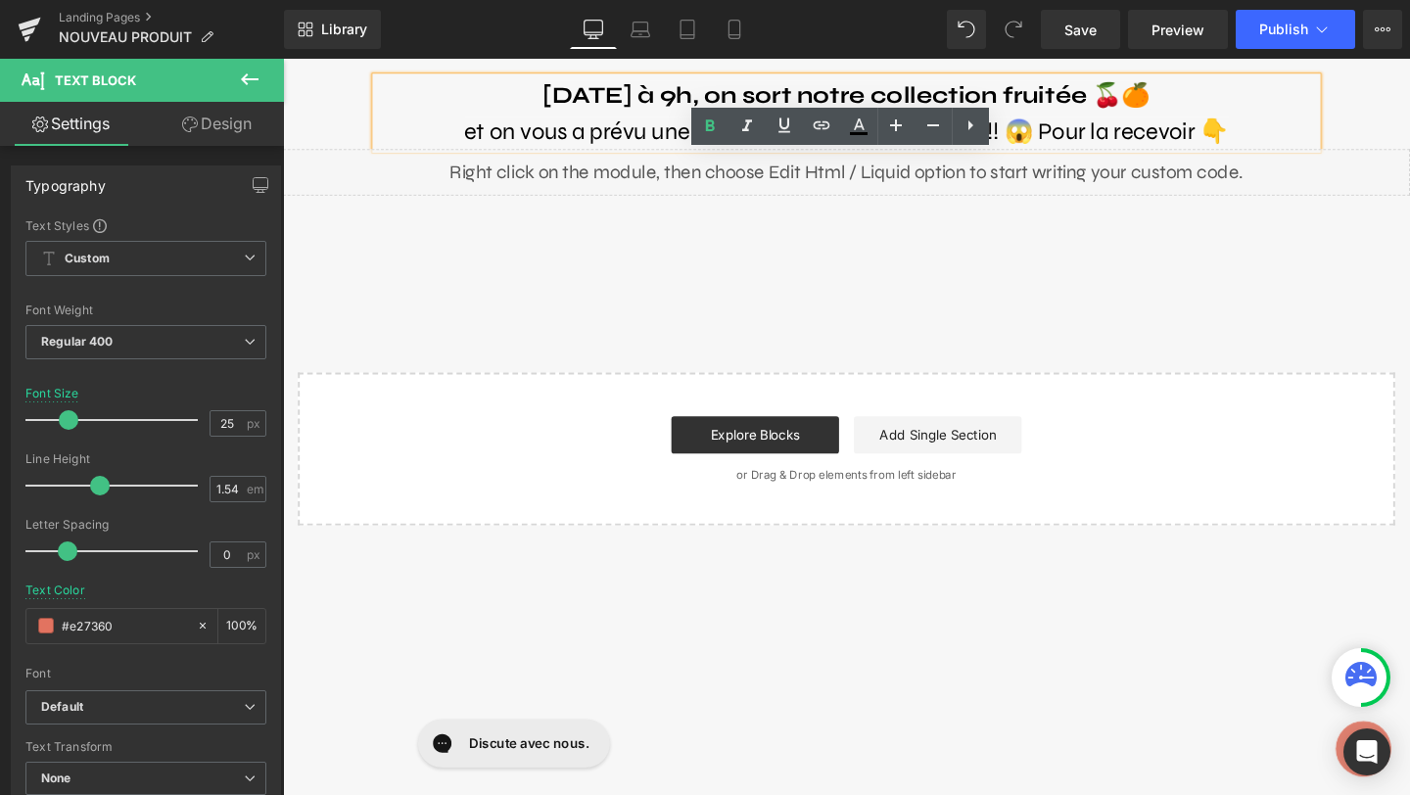
click at [581, 97] on b "[DATE] à 9h, on sort notre collection fruitée 🍒🍊" at bounding box center [875, 96] width 638 height 29
click at [889, 130] on icon at bounding box center [896, 126] width 24 height 24
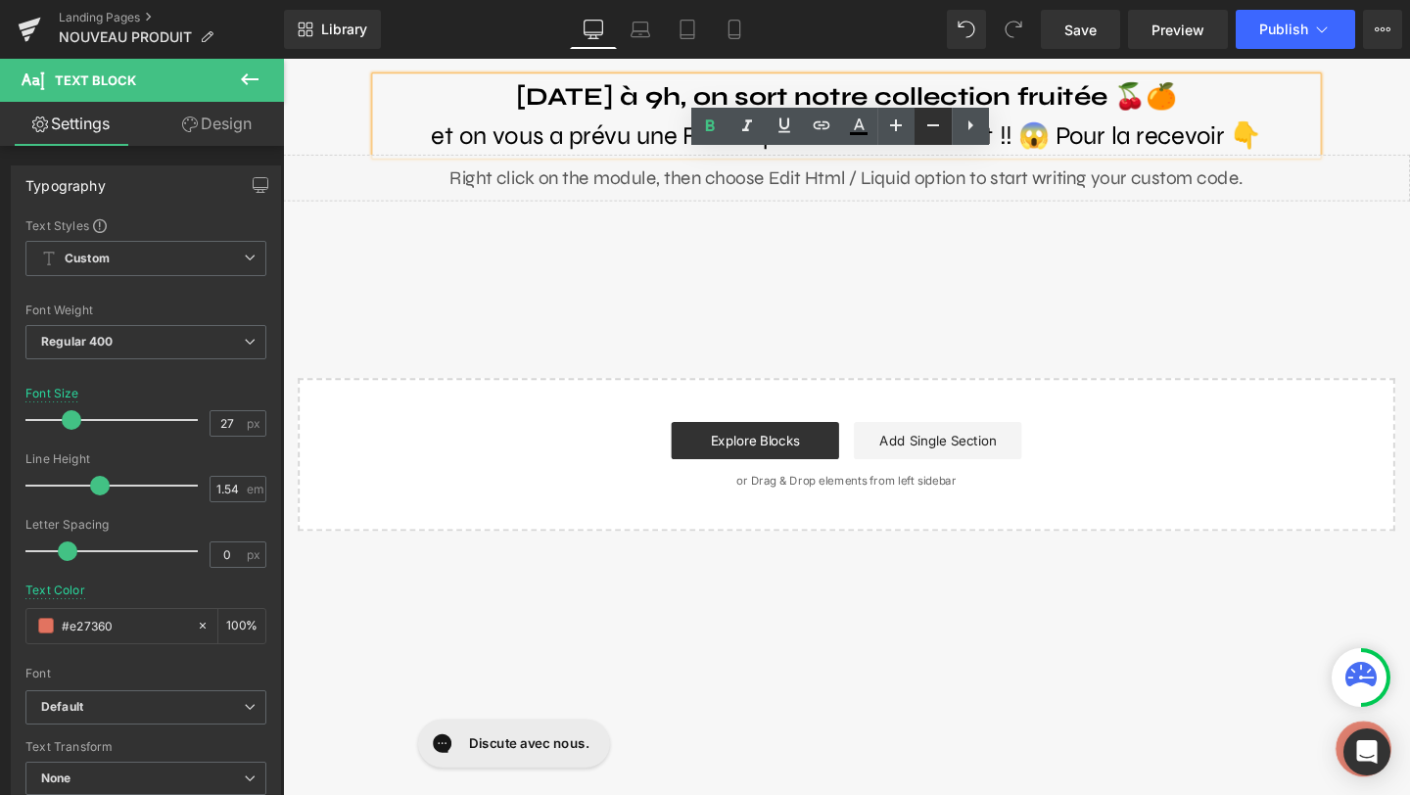
click at [927, 114] on icon at bounding box center [933, 126] width 24 height 24
type input "25"
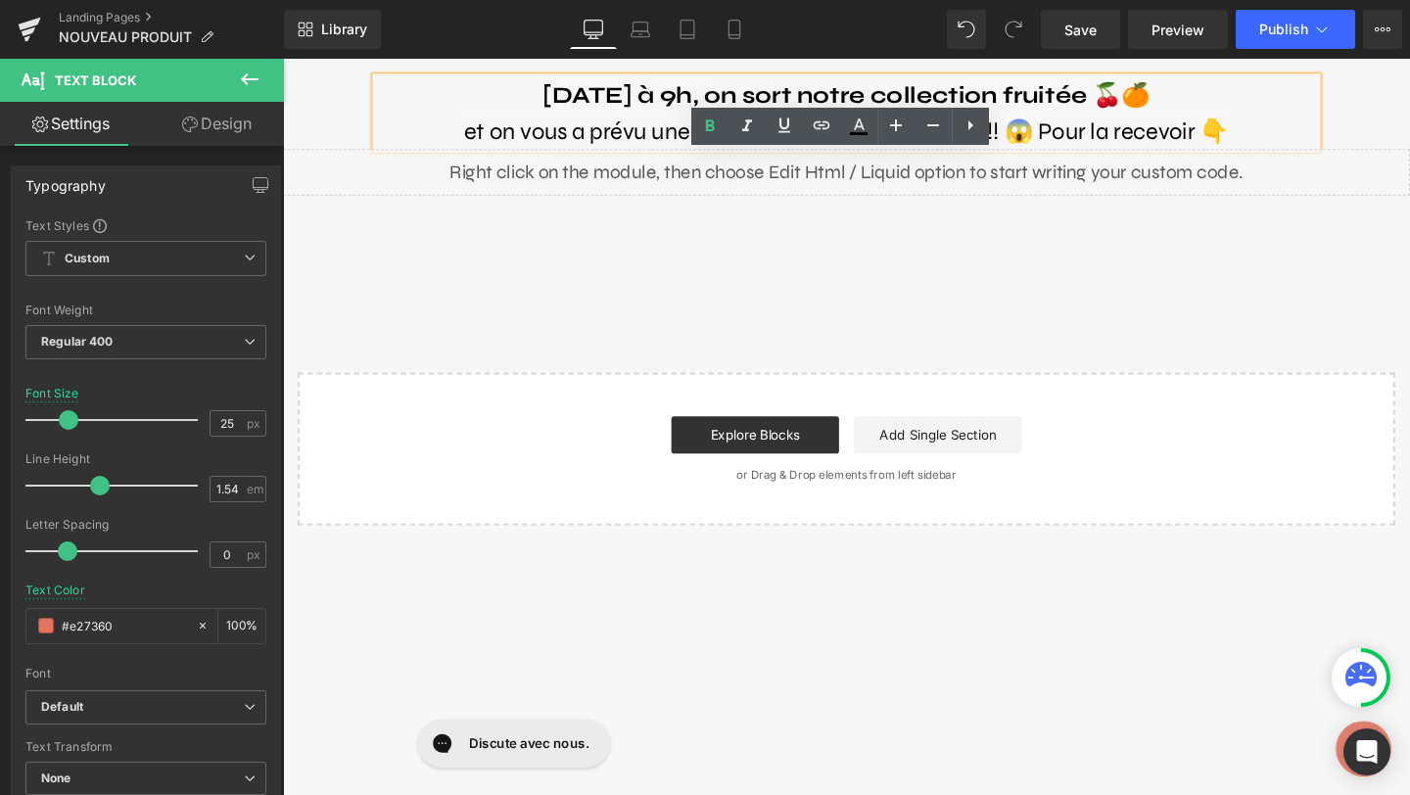
click at [619, 107] on b "[DATE] à 9h, on sort notre collection fruitée 🍒🍊" at bounding box center [875, 96] width 638 height 29
drag, startPoint x: 583, startPoint y: 100, endPoint x: 687, endPoint y: 99, distance: 104.8
click at [687, 99] on b "[DATE] à 9h, on sort notre collection fruitée 🍒🍊" at bounding box center [875, 96] width 638 height 29
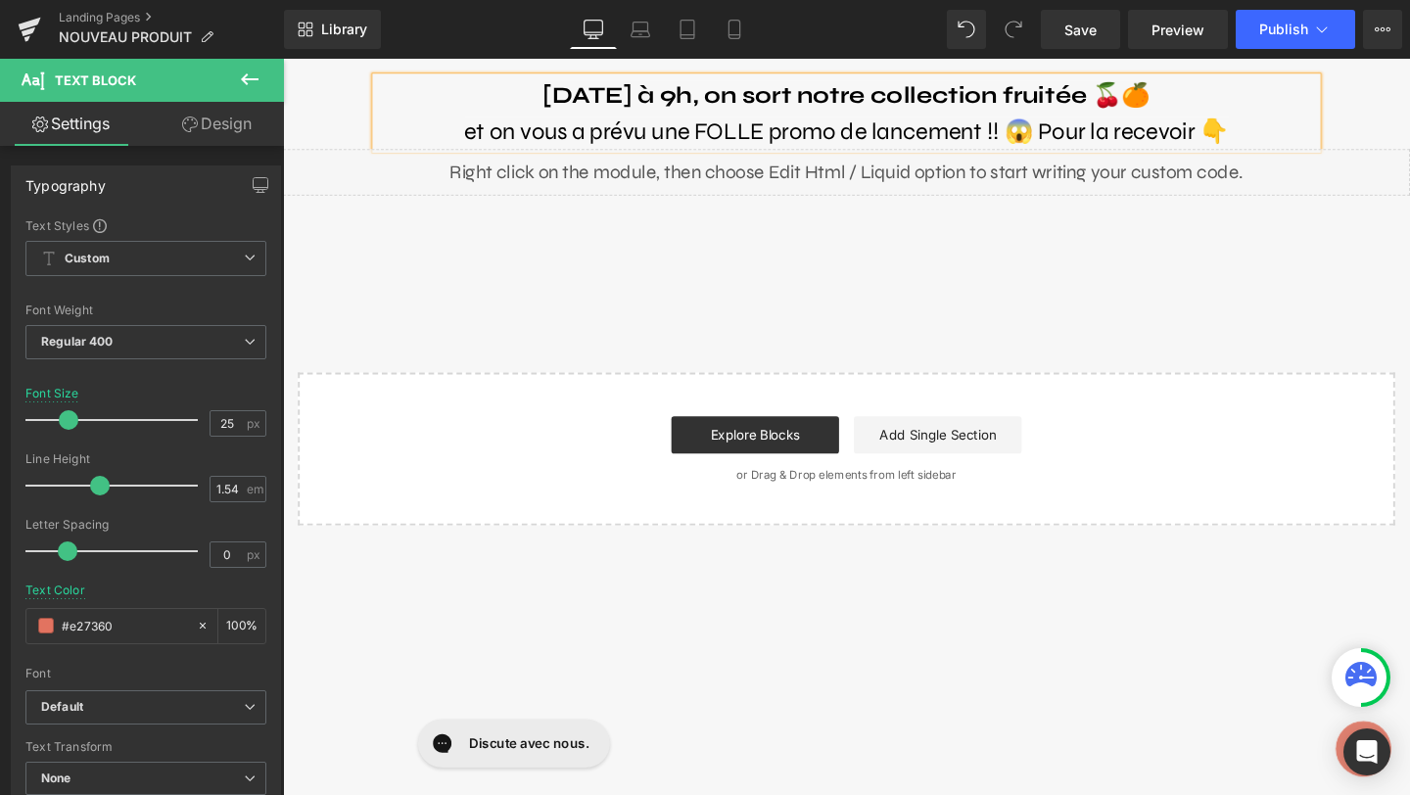
click at [737, 99] on b "[DATE] à 9h, on sort notre collection fruitée 🍒🍊" at bounding box center [875, 96] width 638 height 29
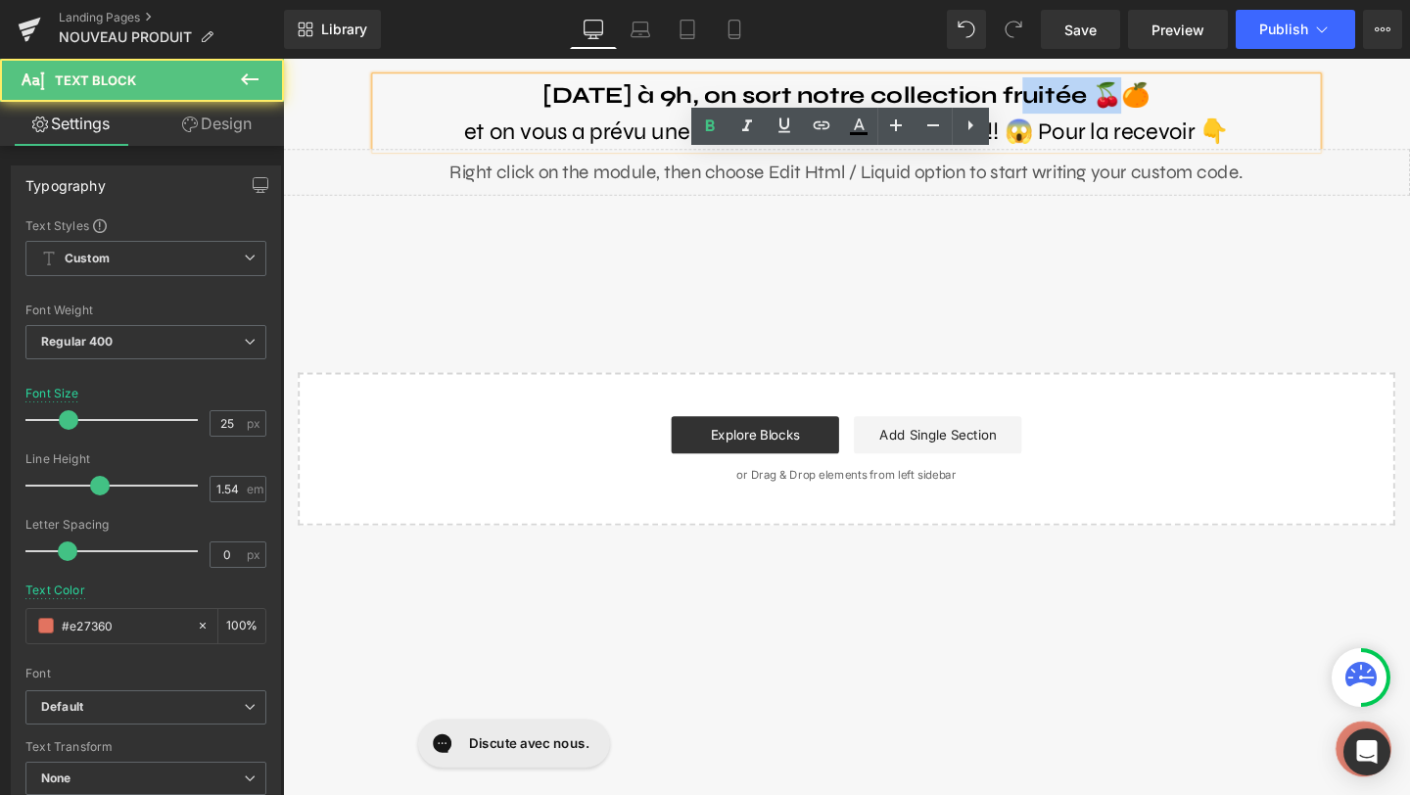
drag, startPoint x: 1064, startPoint y: 100, endPoint x: 1151, endPoint y: 96, distance: 86.3
click at [1151, 96] on b "[DATE] à 9h, on sort notre collection fruitée 🍒🍊" at bounding box center [875, 96] width 638 height 29
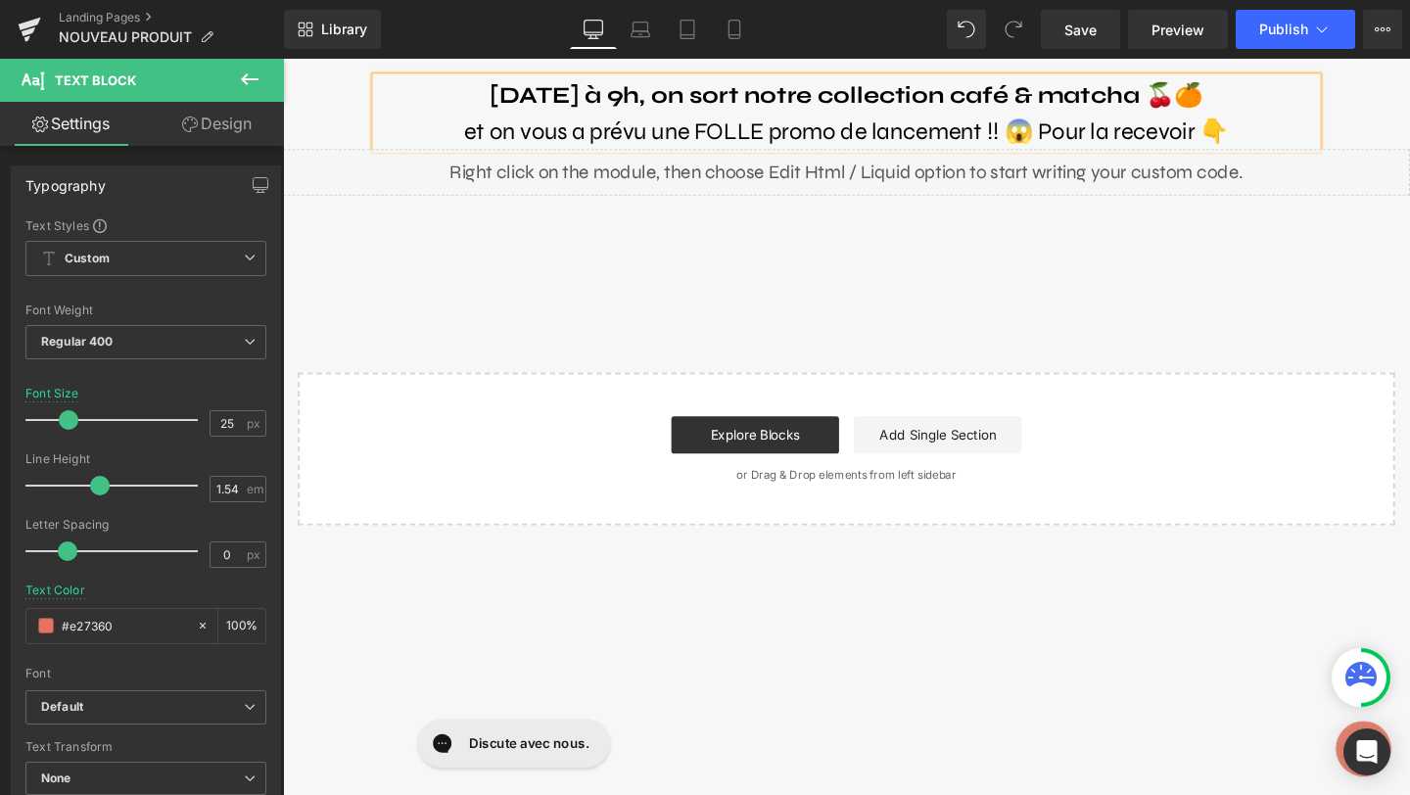
click at [1275, 100] on p "[DATE] à 9h, on sort notre collection café & matcha 🍒🍊" at bounding box center [875, 97] width 989 height 38
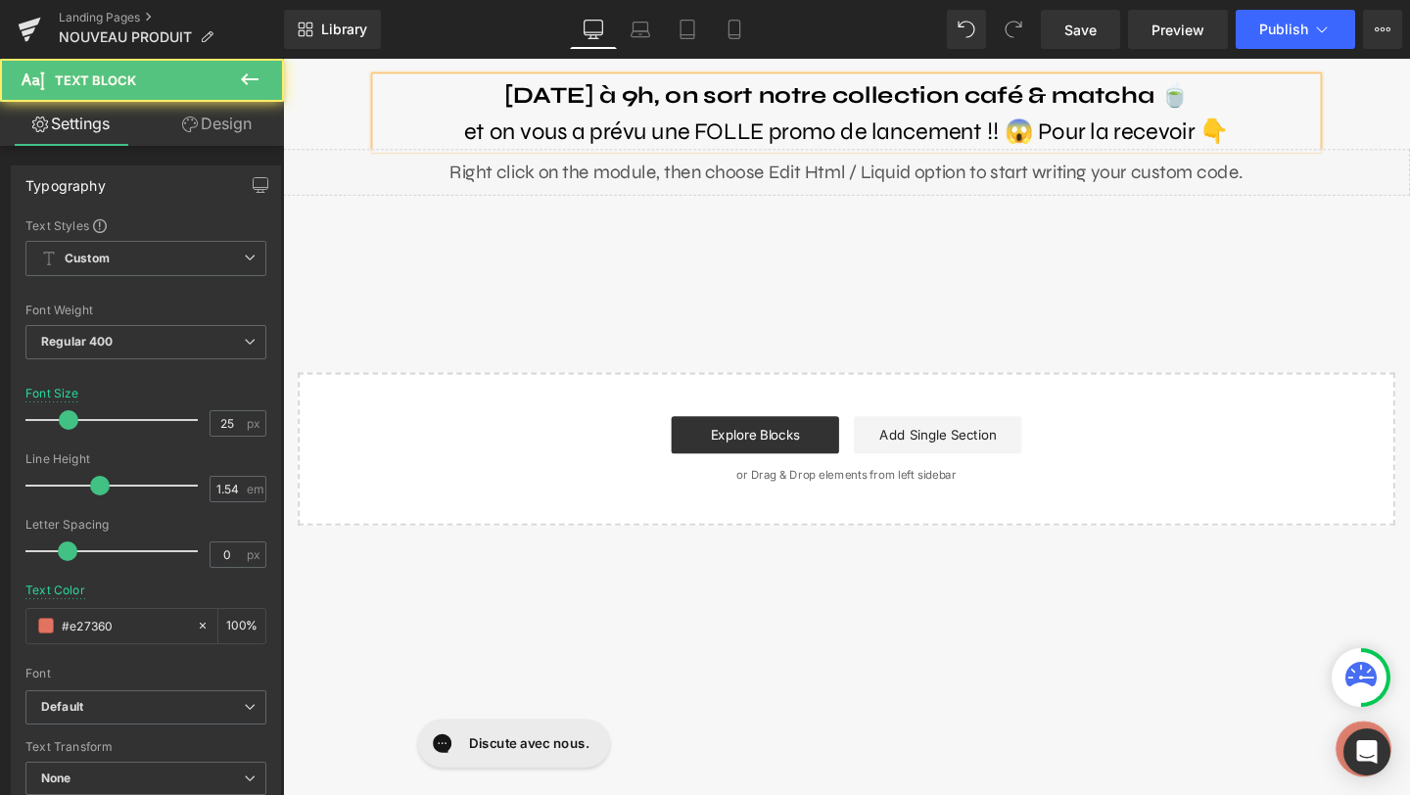
click at [1226, 99] on b "[DATE] à 9h, on sort notre collection café & matcha 🍵" at bounding box center [876, 96] width 720 height 29
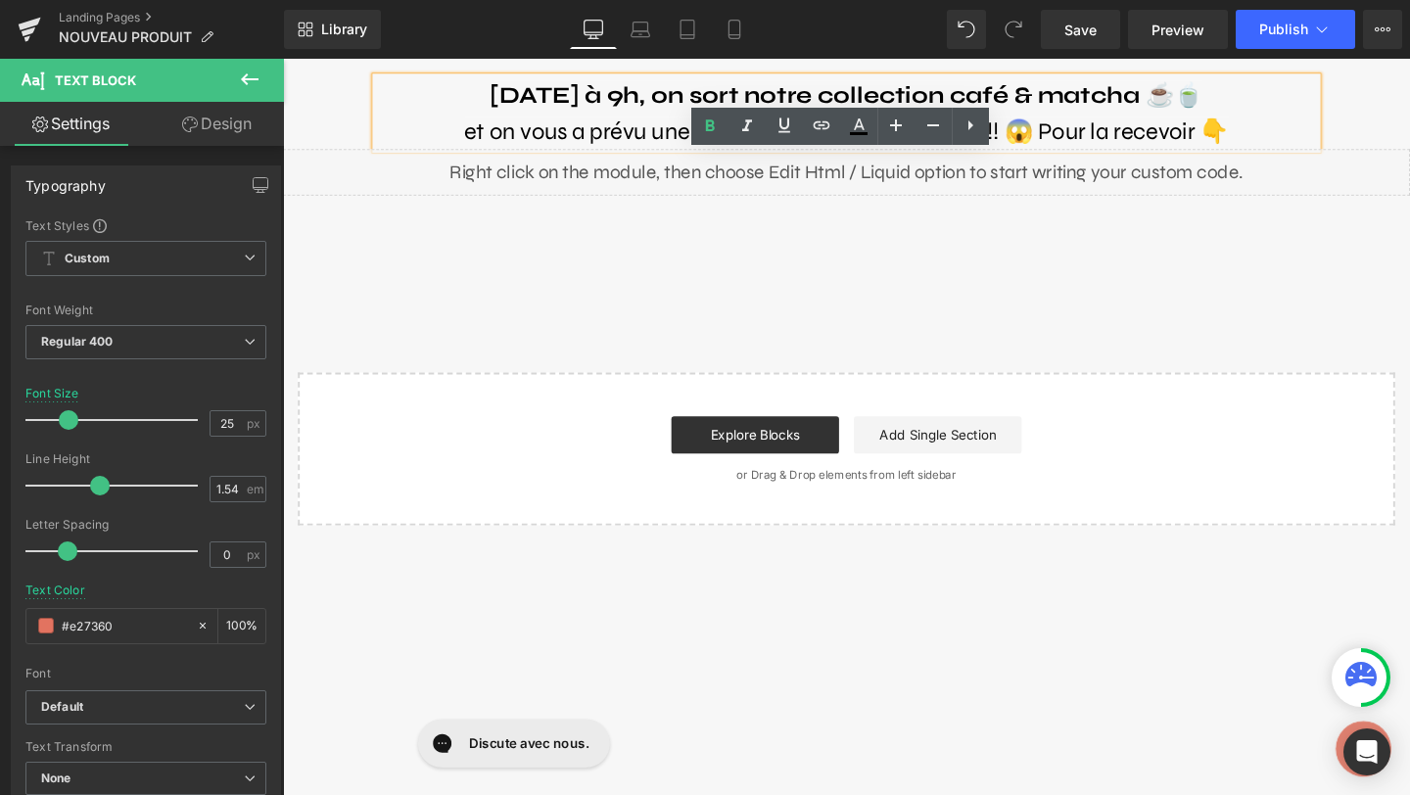
click at [1275, 98] on p "[DATE] à 9h, on sort notre collection café & matcha ☕️🍵" at bounding box center [875, 97] width 989 height 38
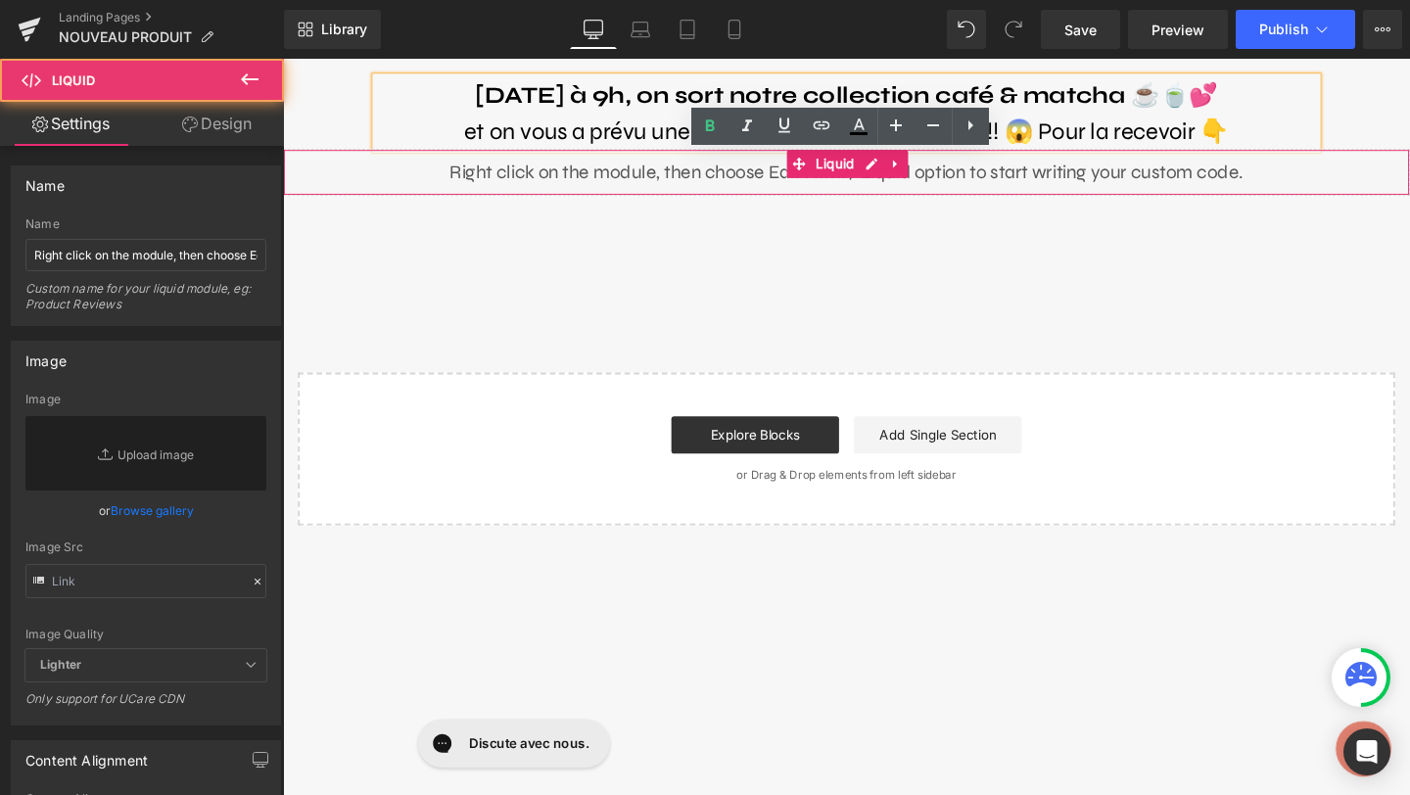
click at [1108, 186] on div "Liquid" at bounding box center [875, 178] width 1185 height 49
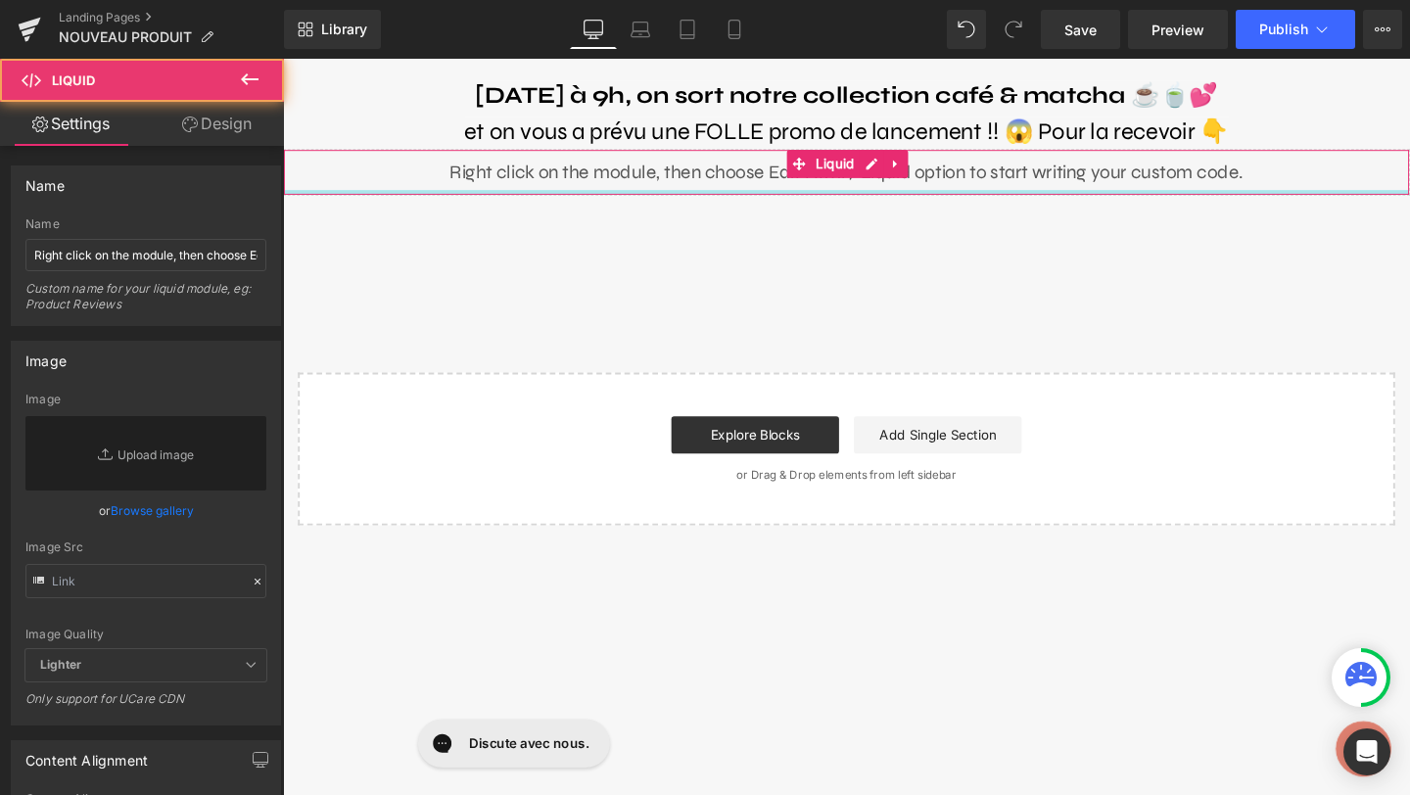
click at [1014, 199] on div at bounding box center [875, 199] width 1183 height 5
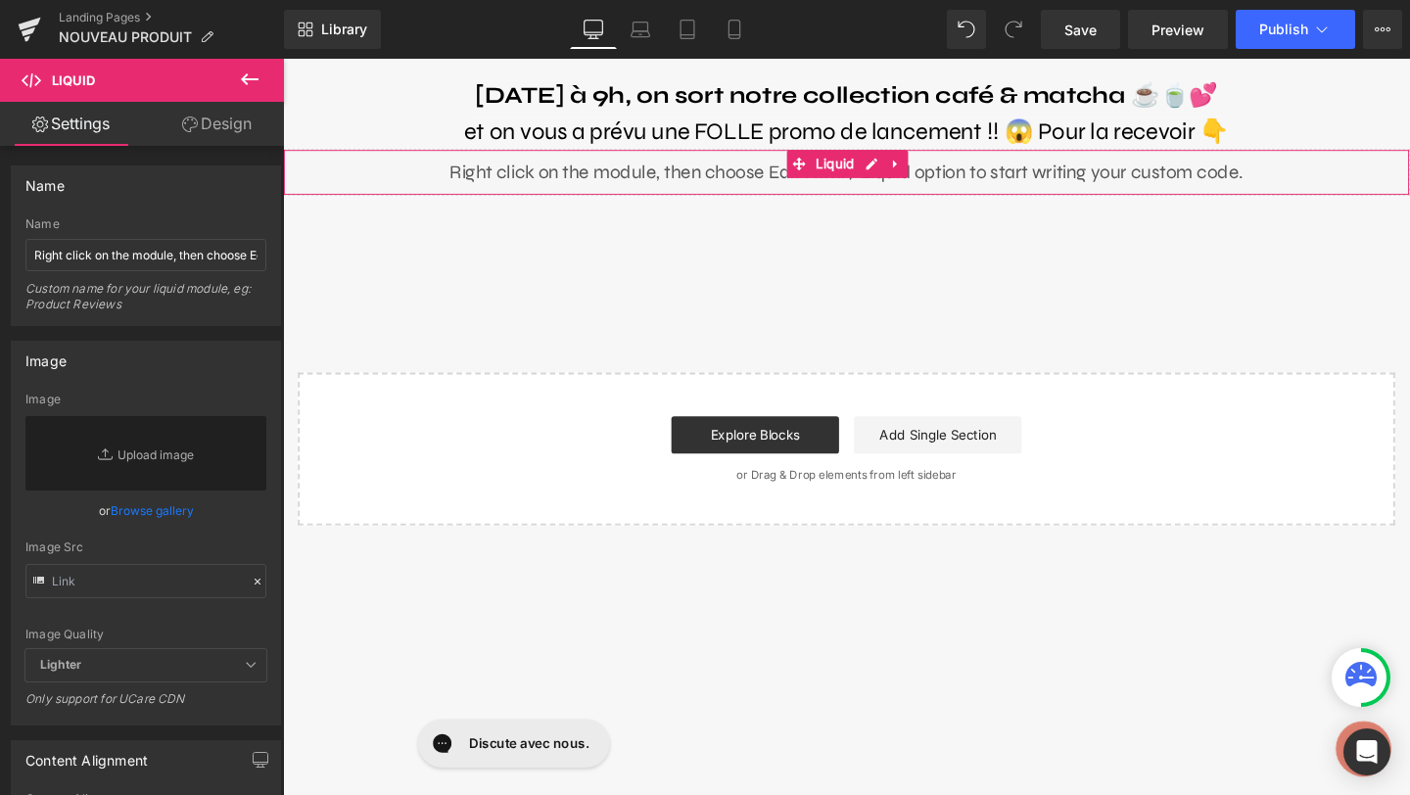
click at [993, 170] on div "Liquid" at bounding box center [875, 178] width 1185 height 49
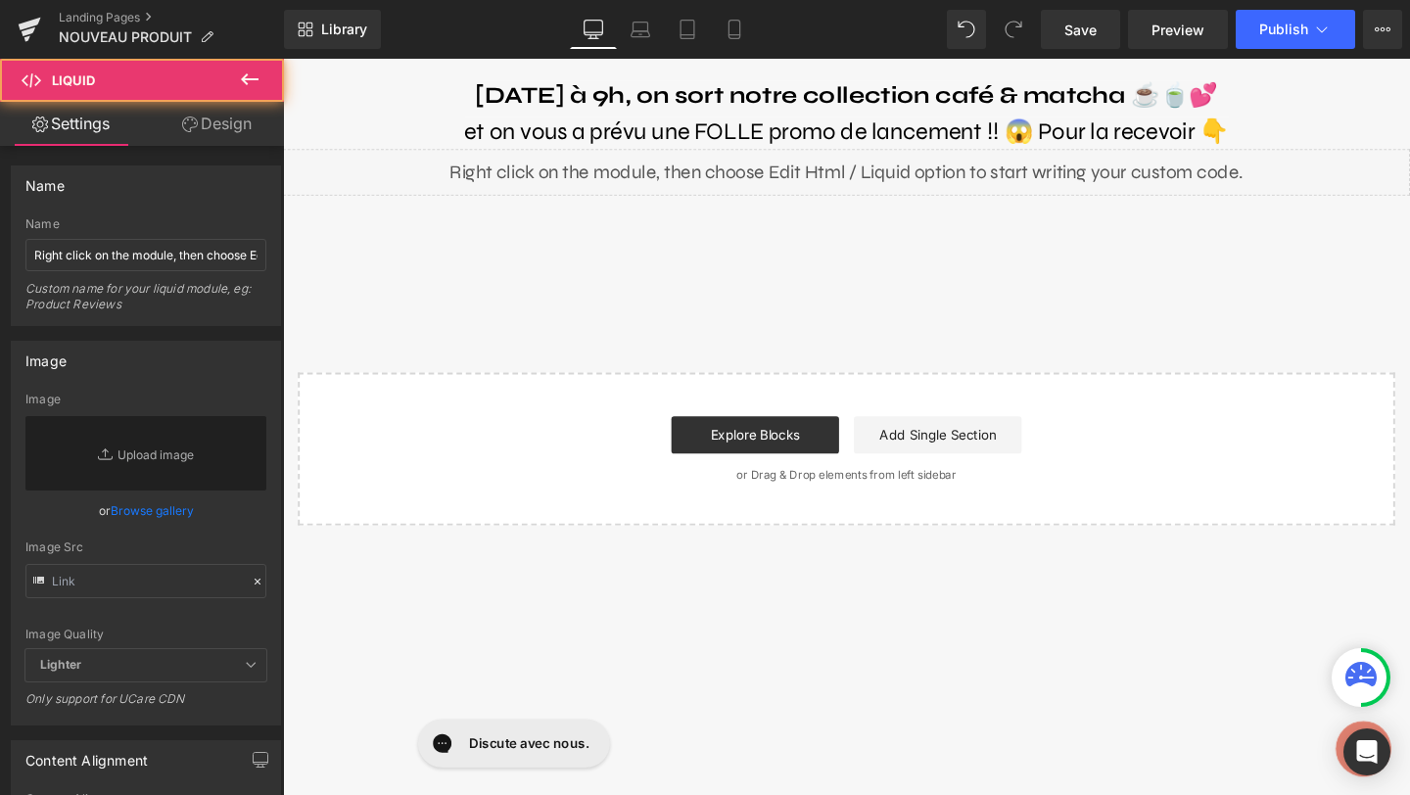
click at [859, 332] on div "[DATE] à 9h, on sort notre collection café & matcha ☕️🍵💕 et on vous a prévu une…" at bounding box center [875, 304] width 1185 height 491
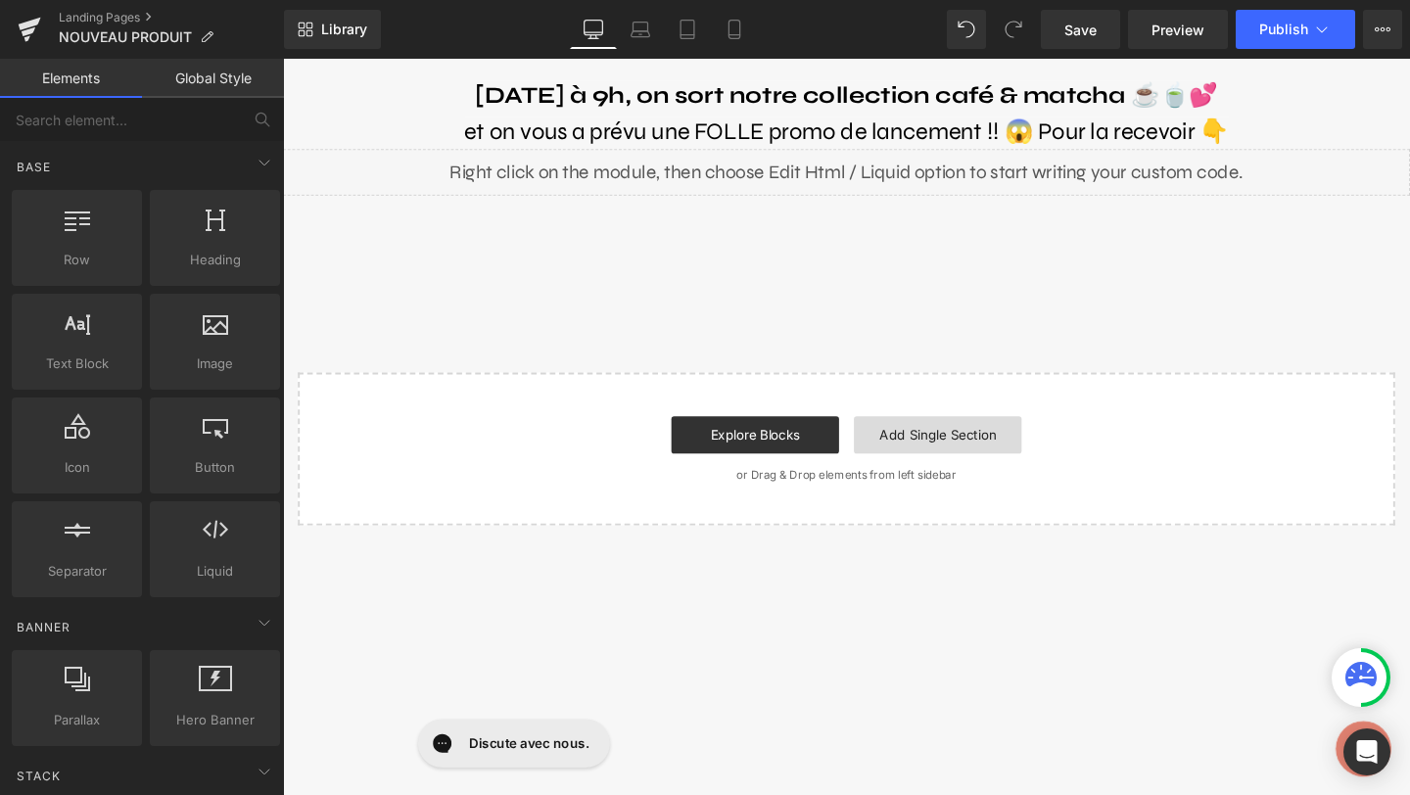
click at [916, 452] on link "Add Single Section" at bounding box center [971, 454] width 176 height 39
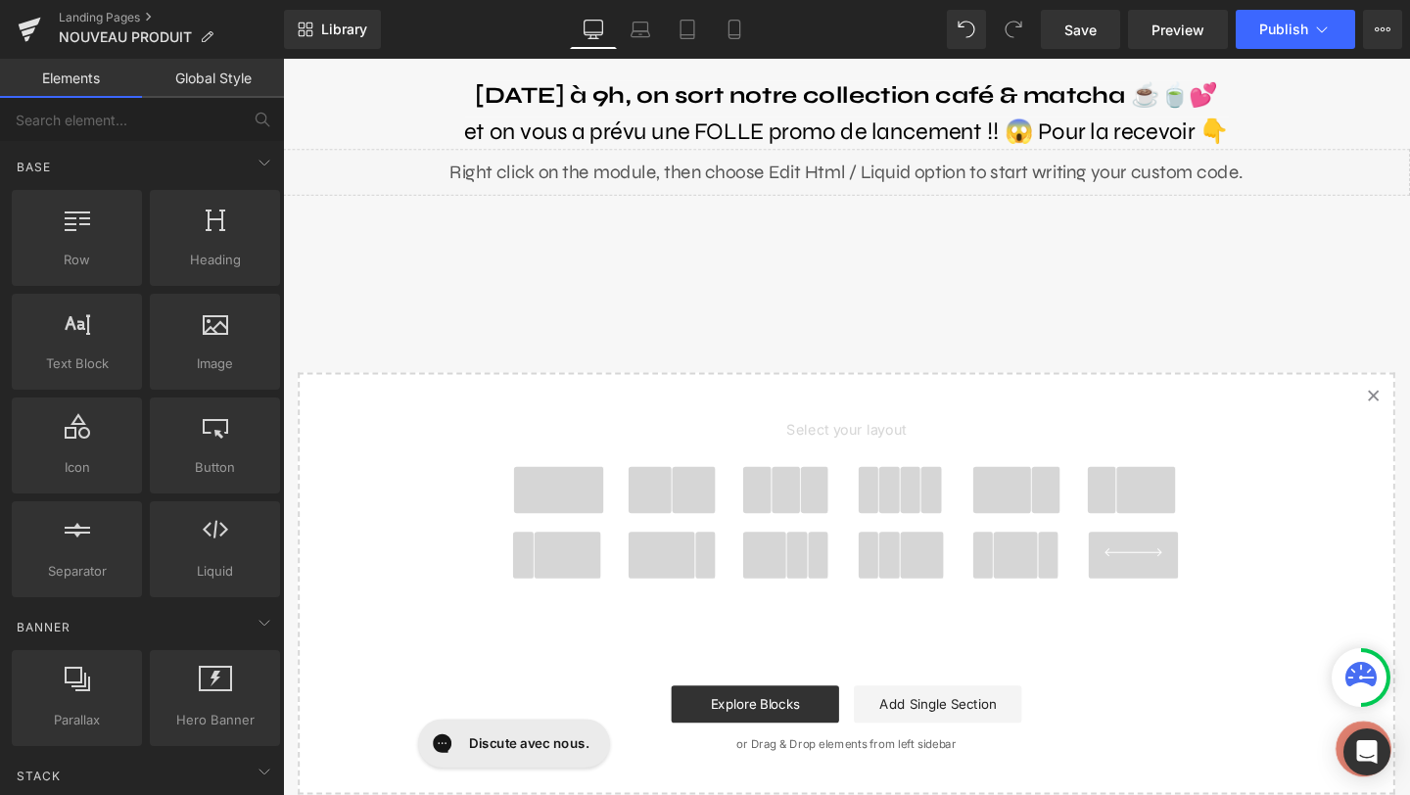
click at [1409, 407] on link "Created with Sketch." at bounding box center [1428, 412] width 43 height 43
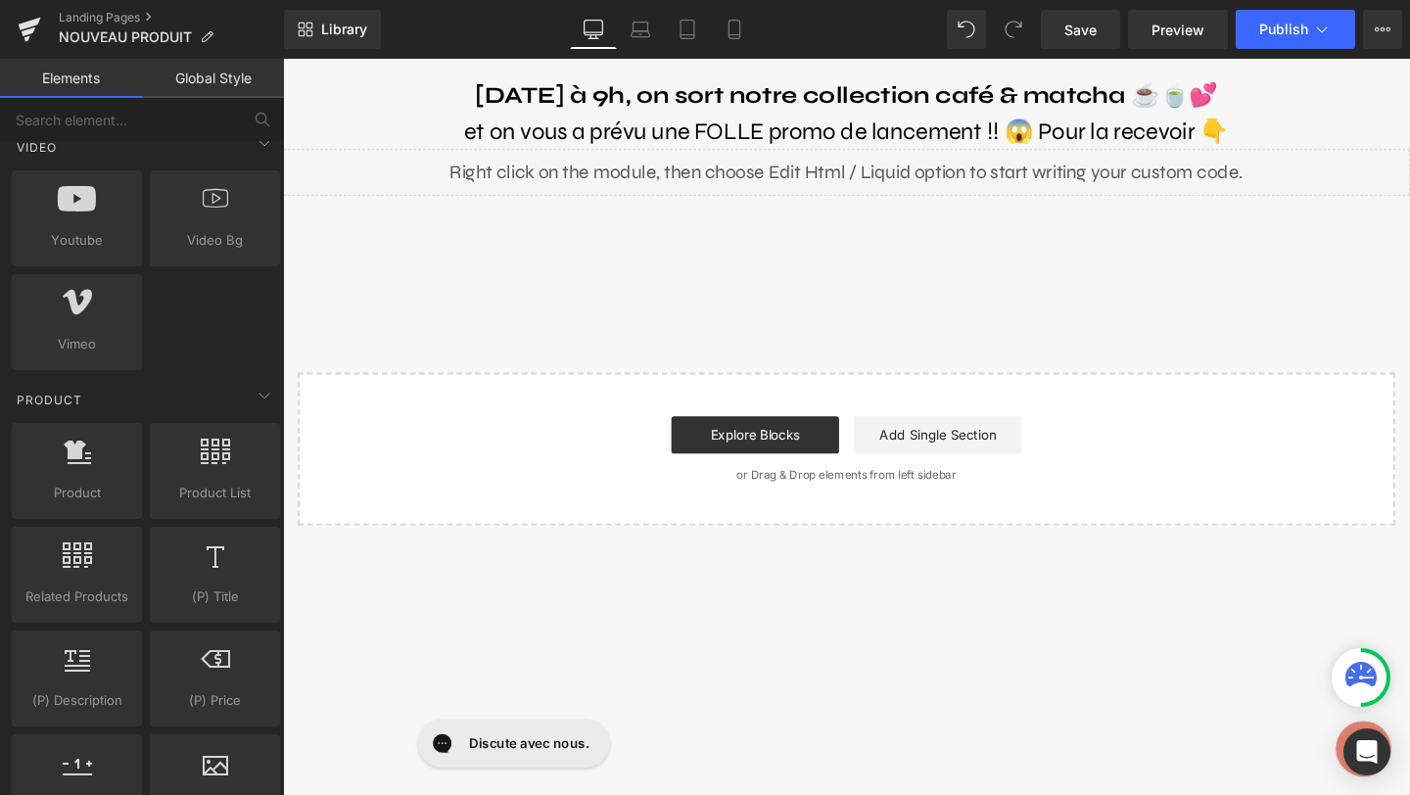
scroll to position [1780, 0]
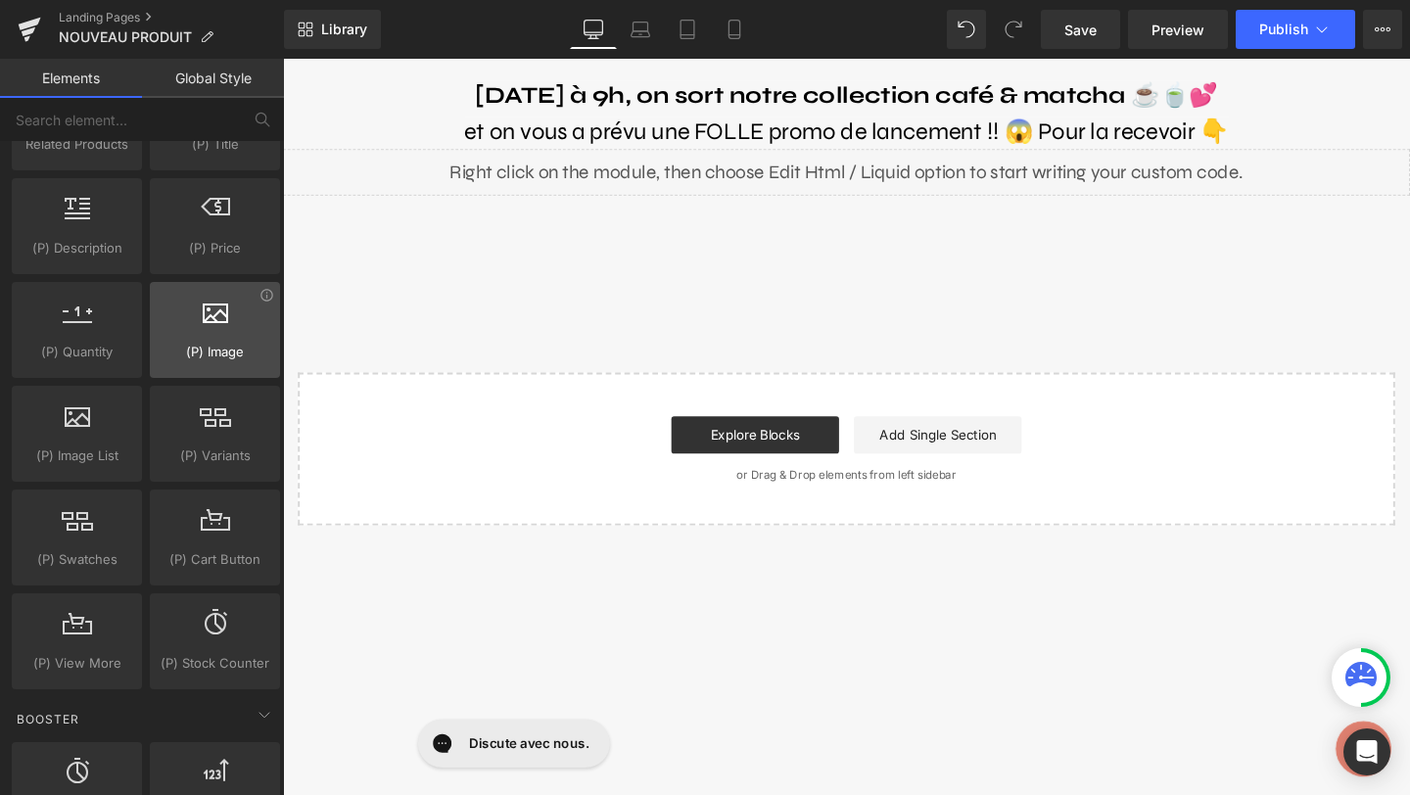
click at [220, 344] on span "(P) Image" at bounding box center [215, 352] width 118 height 21
click at [229, 343] on span "(P) Image" at bounding box center [215, 352] width 118 height 21
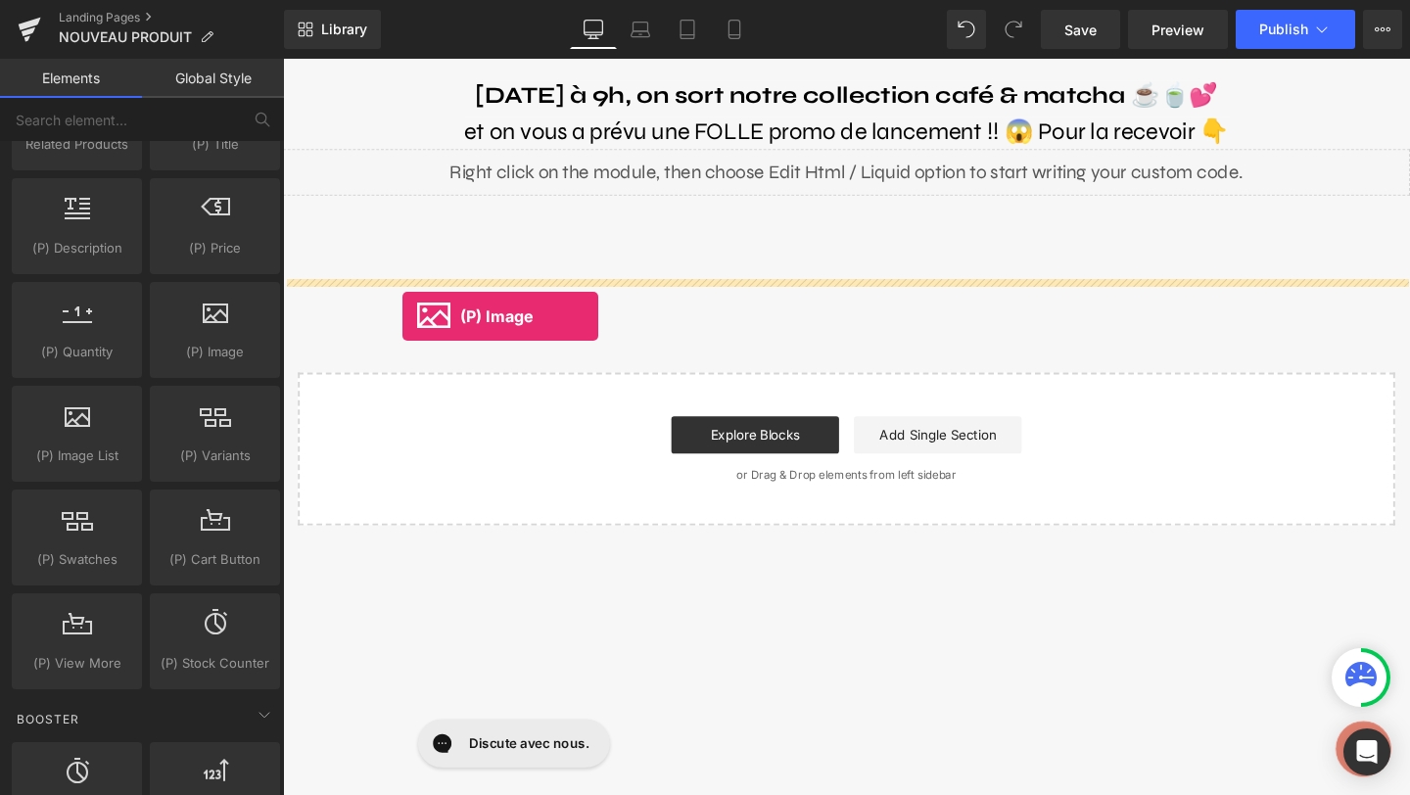
drag, startPoint x: 512, startPoint y: 401, endPoint x: 408, endPoint y: 330, distance: 126.0
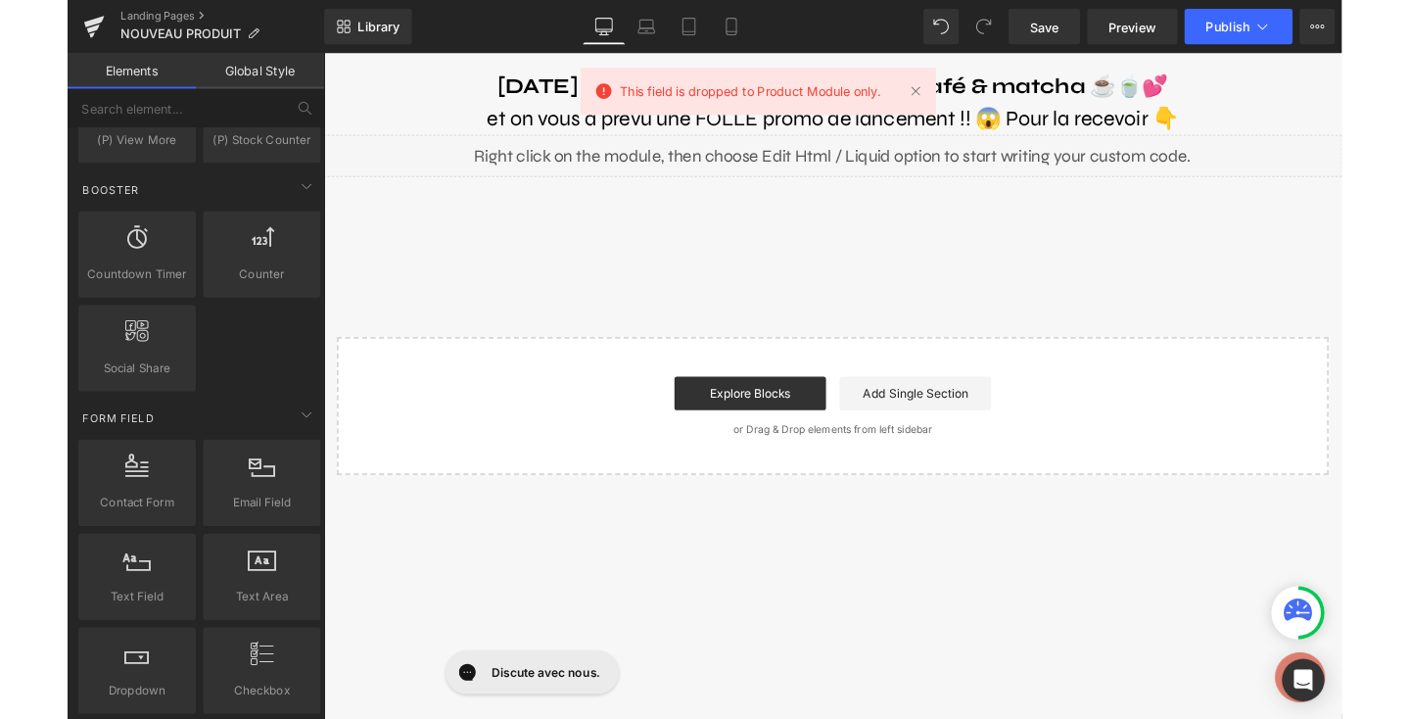
scroll to position [0, 0]
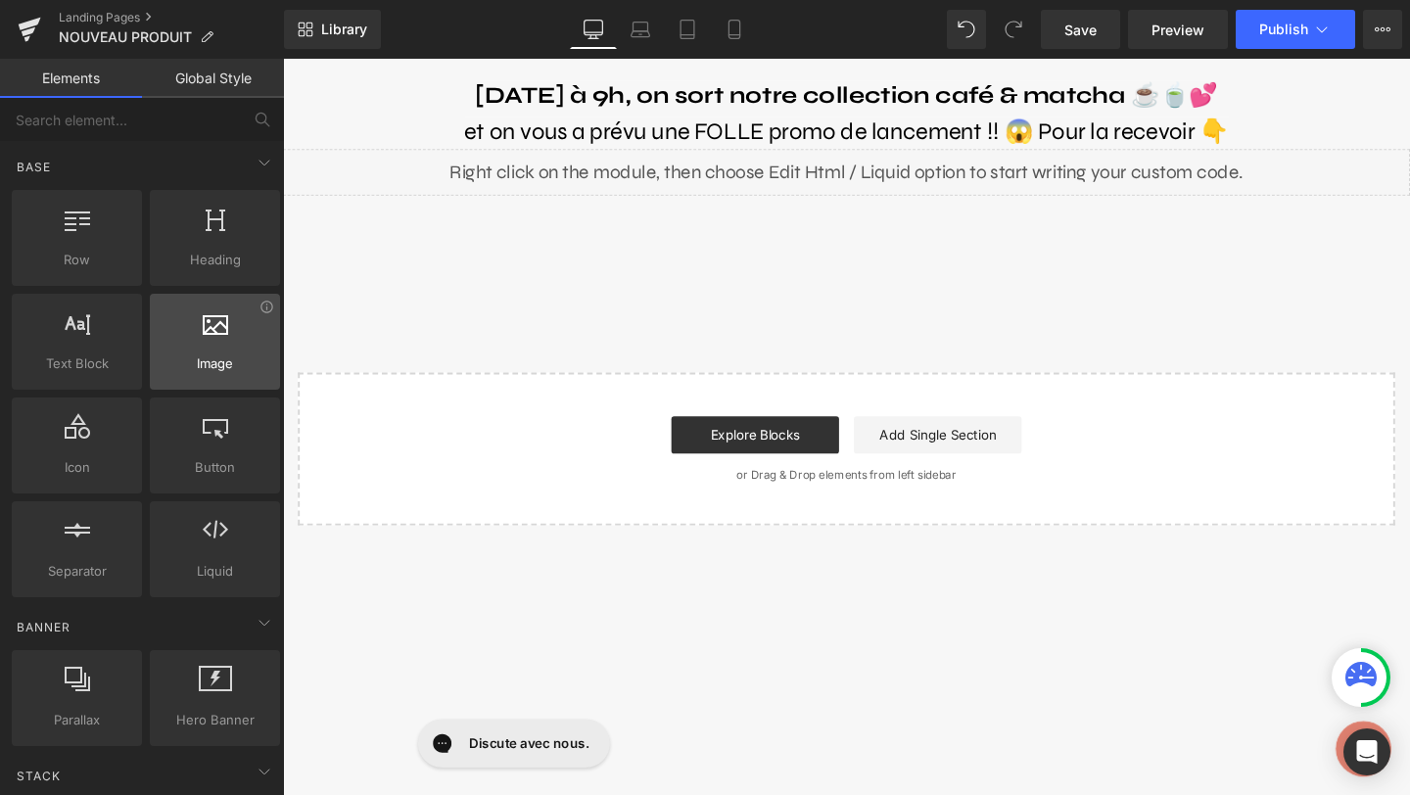
click at [220, 330] on icon at bounding box center [215, 321] width 25 height 25
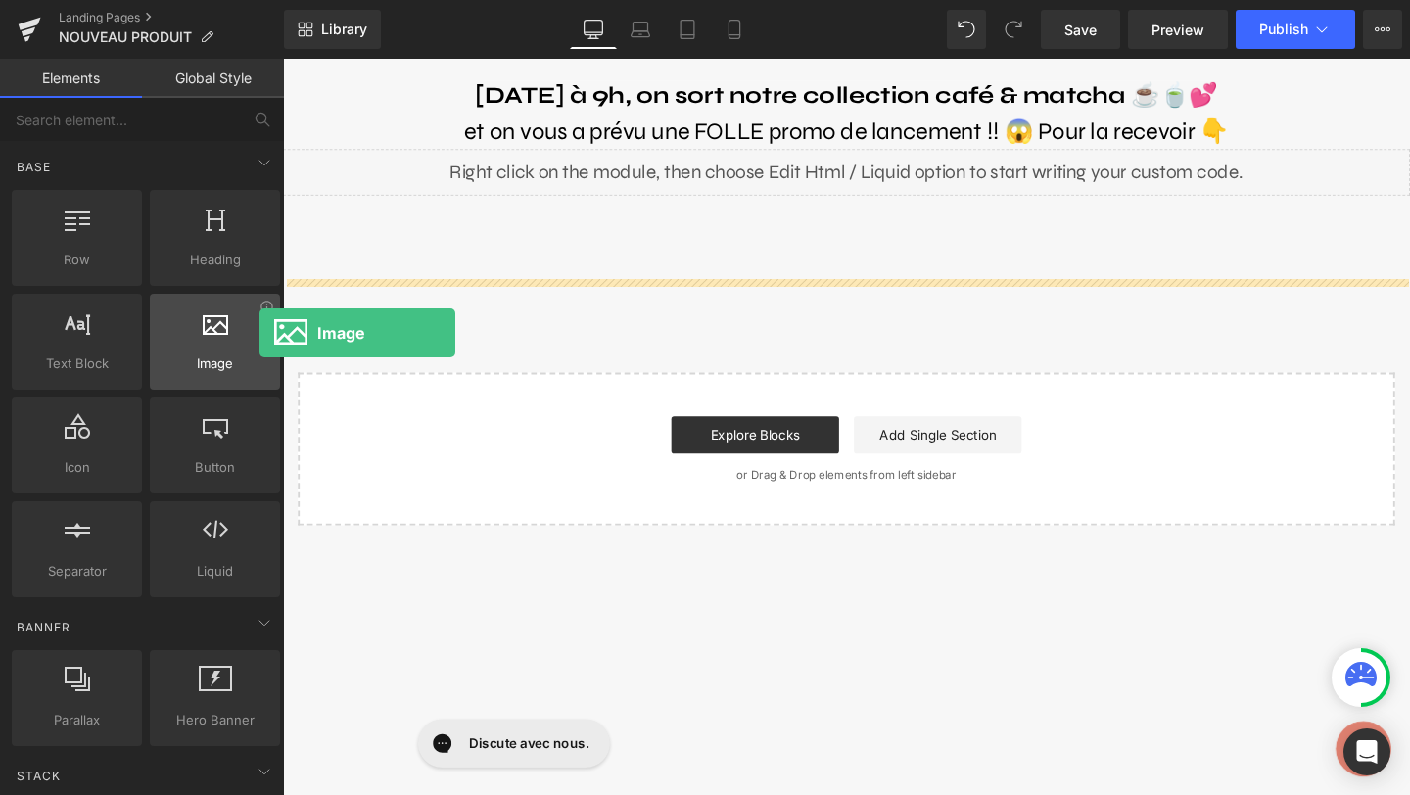
drag, startPoint x: 220, startPoint y: 330, endPoint x: 259, endPoint y: 333, distance: 39.3
click at [259, 333] on div at bounding box center [215, 331] width 118 height 44
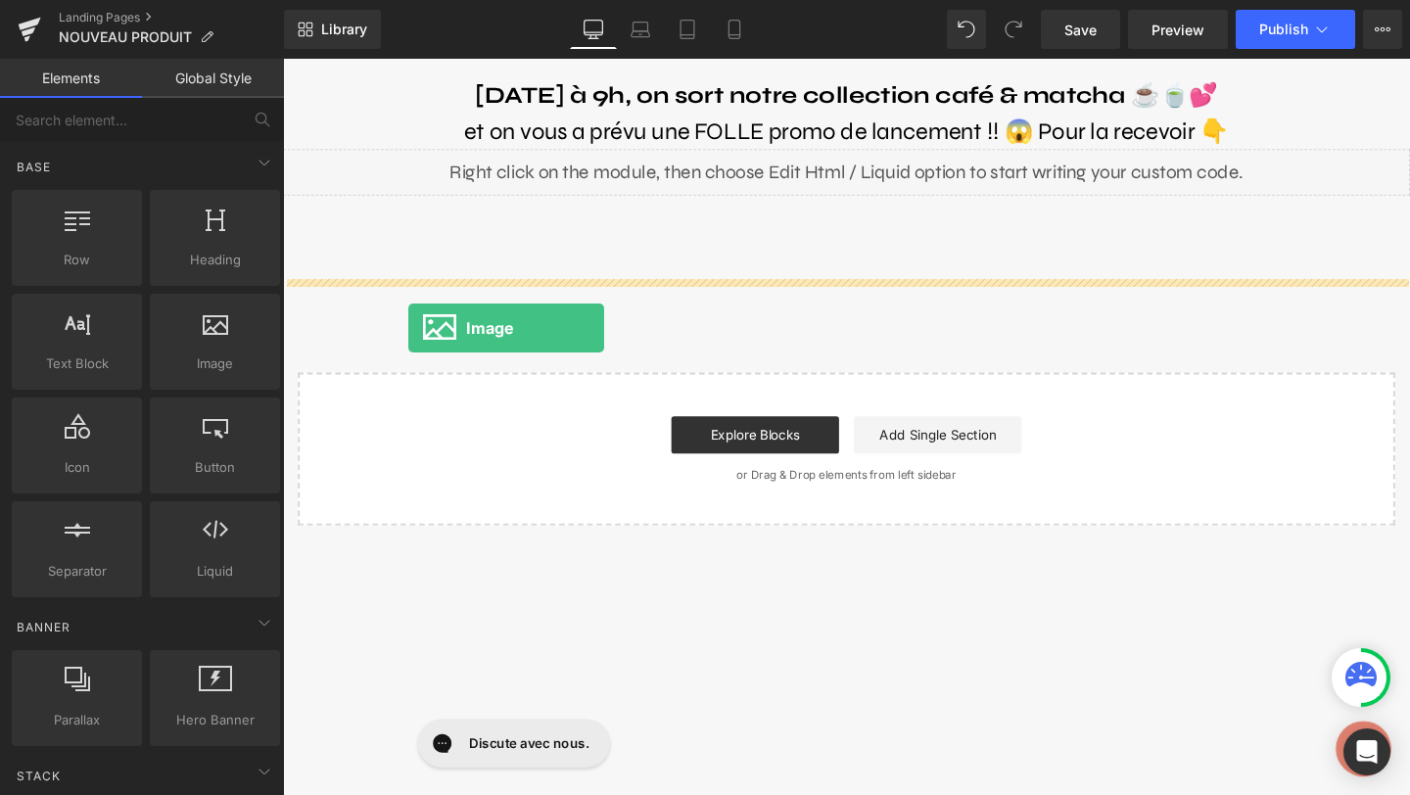
drag, startPoint x: 542, startPoint y: 392, endPoint x: 434, endPoint y: 341, distance: 120.0
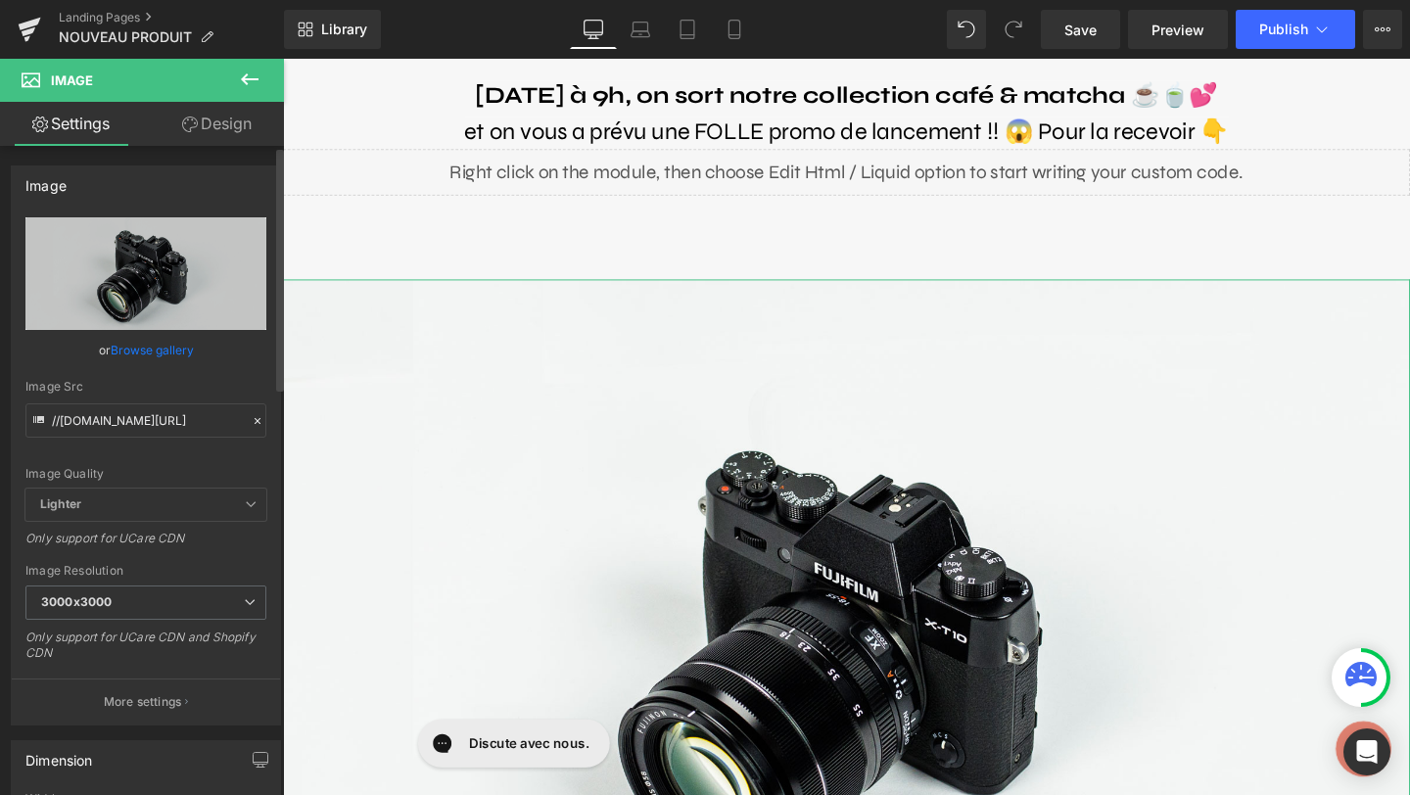
click at [163, 346] on link "Browse gallery" at bounding box center [152, 350] width 83 height 34
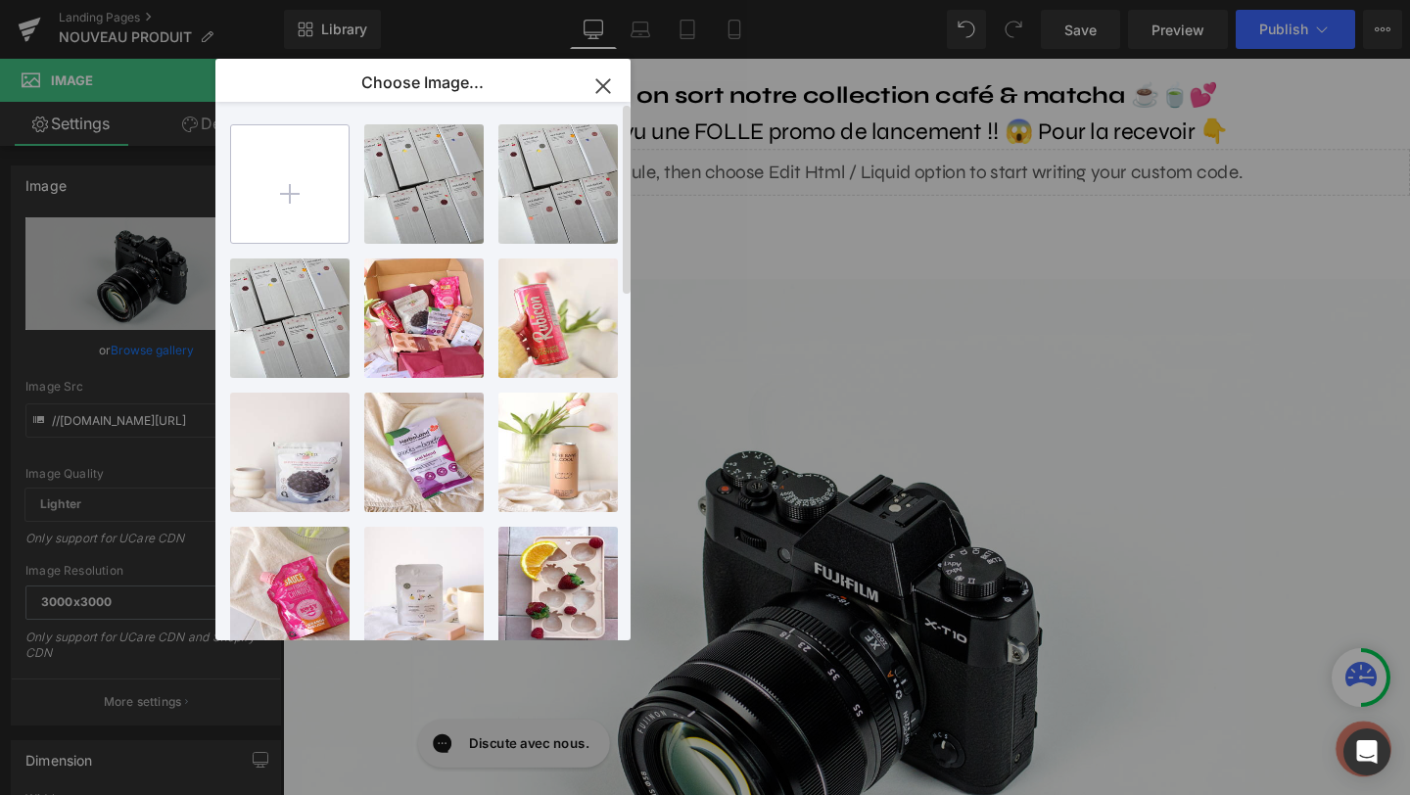
click at [276, 213] on input "file" at bounding box center [290, 184] width 118 height 118
type input "C:\fakepath\IMG_5116.heic"
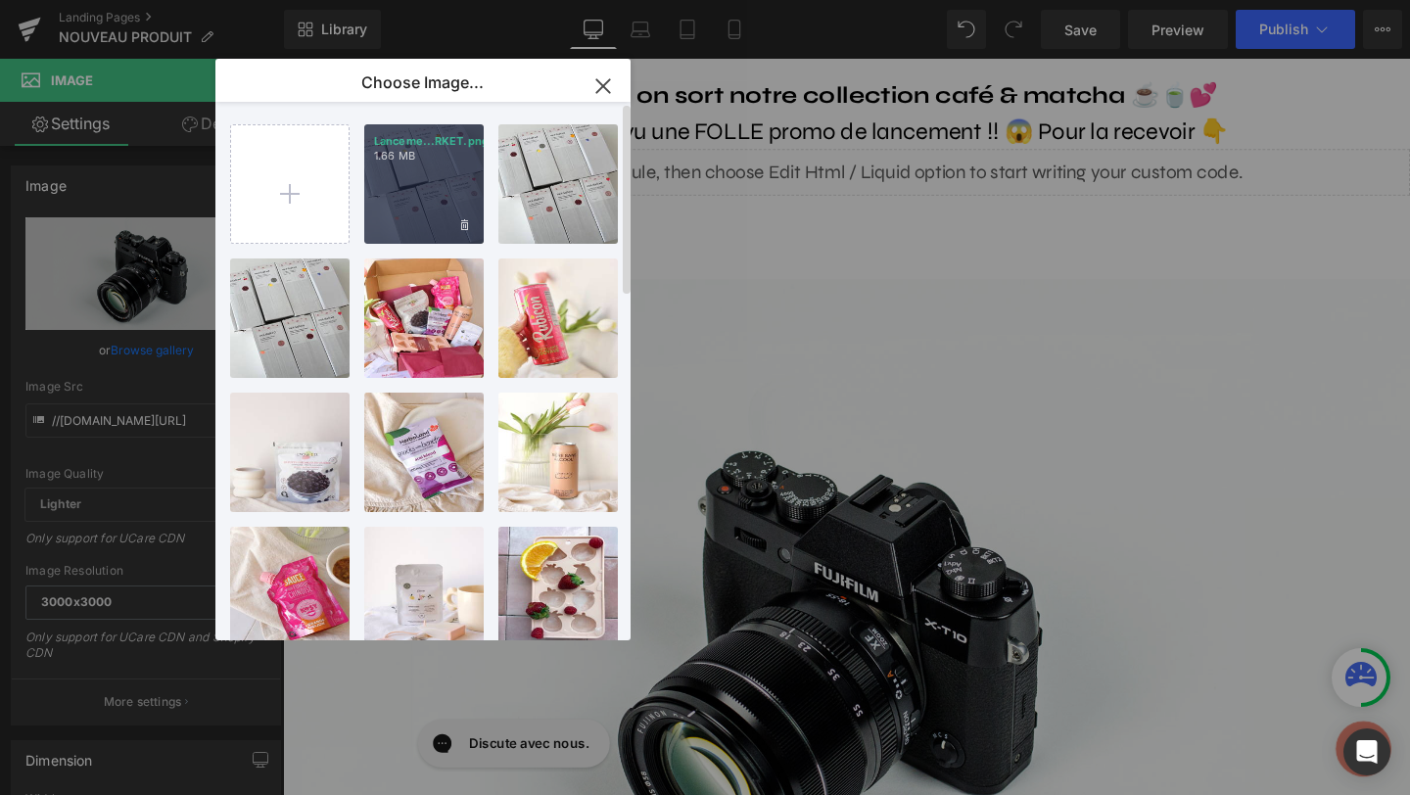
click at [412, 208] on div "Lanceme...RKET.png 1.66 MB" at bounding box center [423, 183] width 119 height 119
type input "[URL][DOMAIN_NAME]"
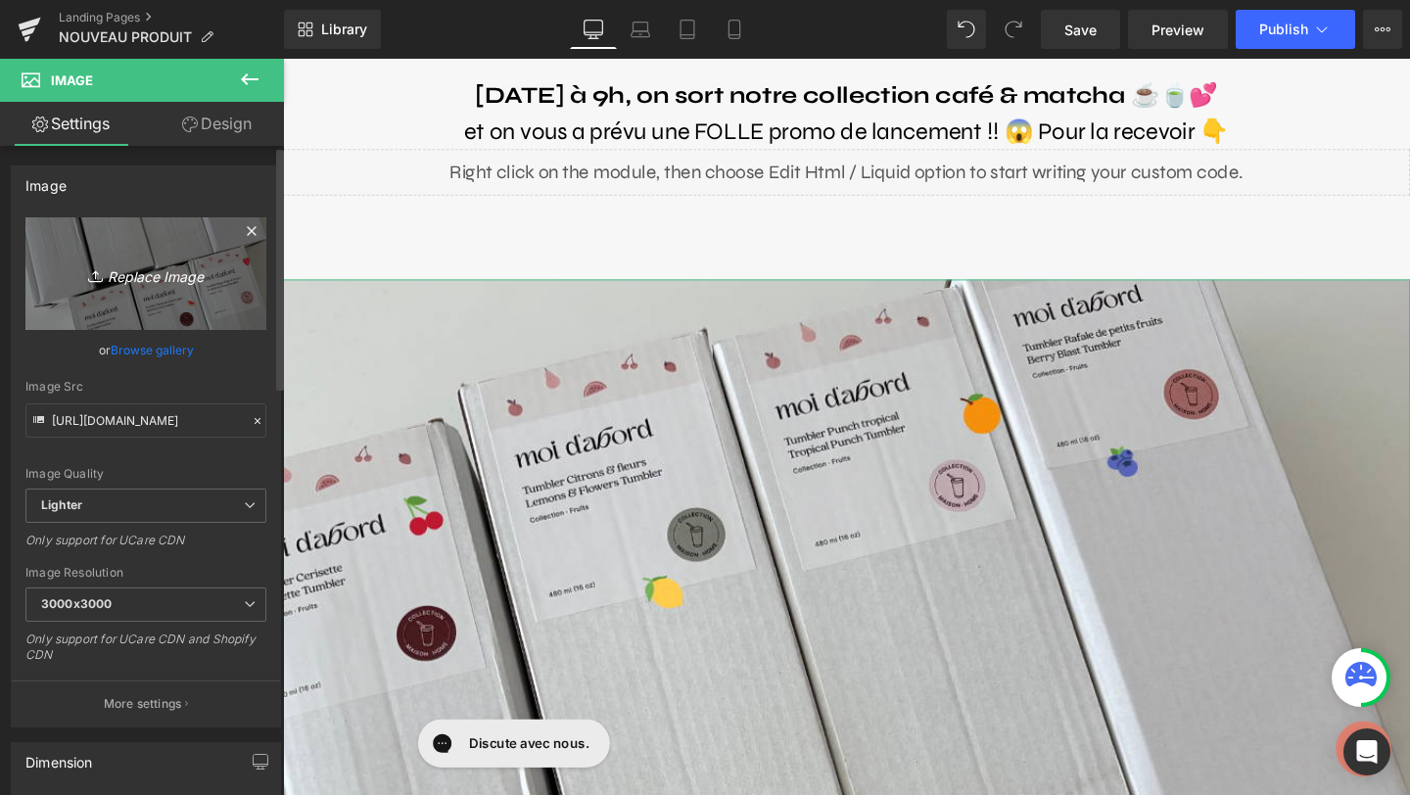
click at [147, 280] on icon "Replace Image" at bounding box center [146, 273] width 157 height 24
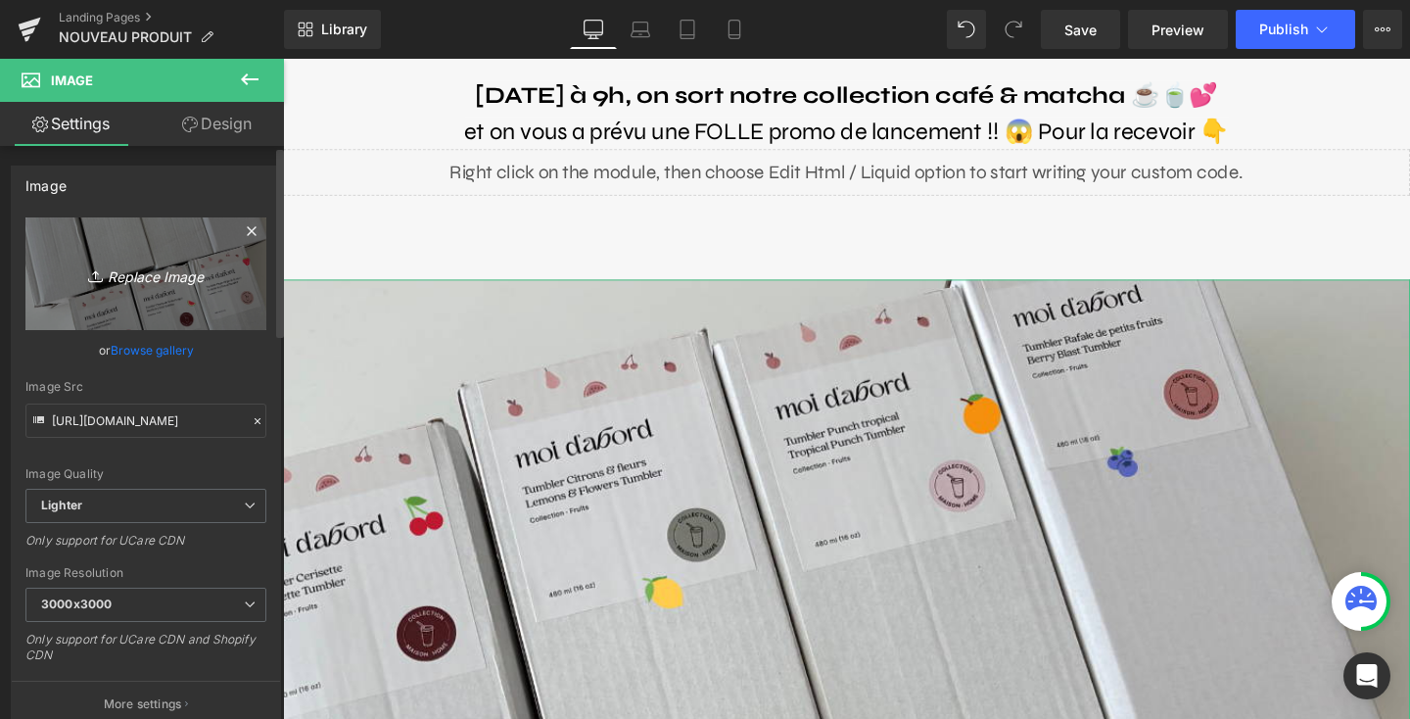
click at [140, 300] on link "Replace Image" at bounding box center [145, 273] width 241 height 113
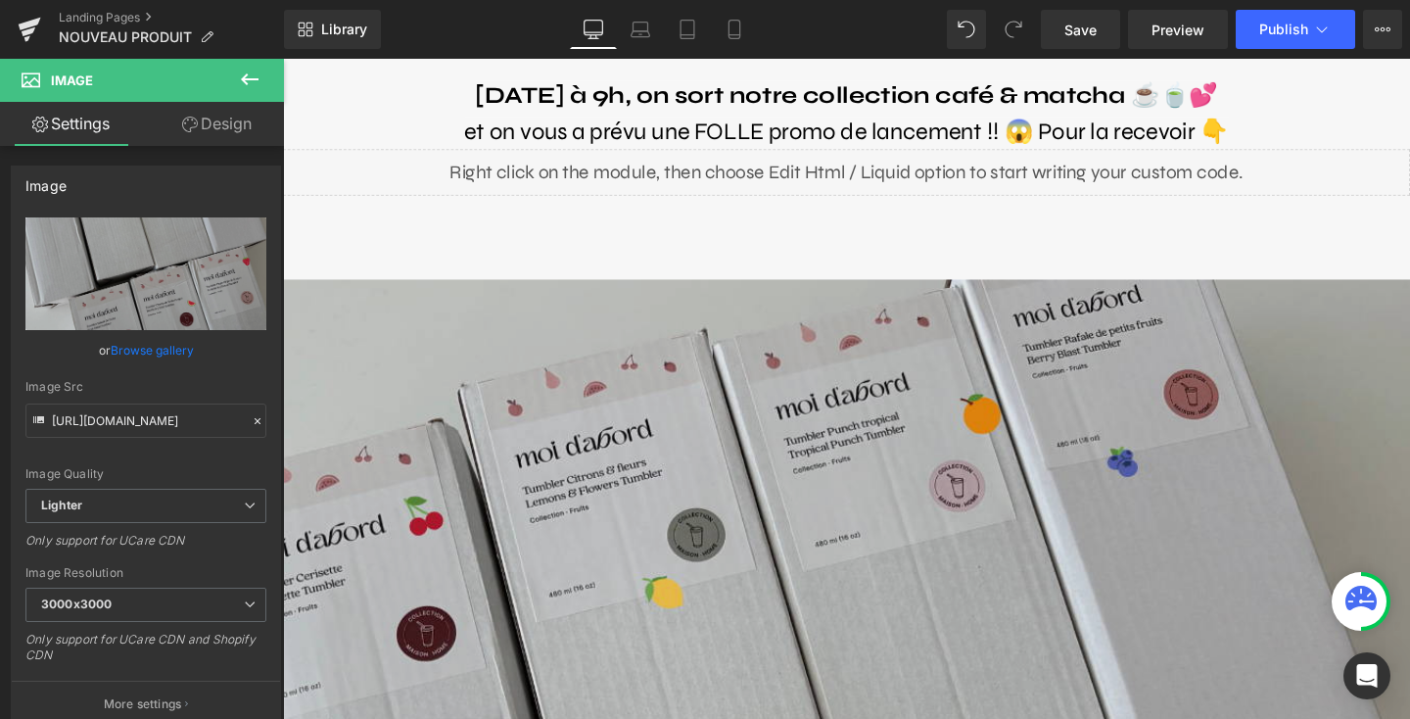
type input "C:\fakepath\IMG_5116.jpg"
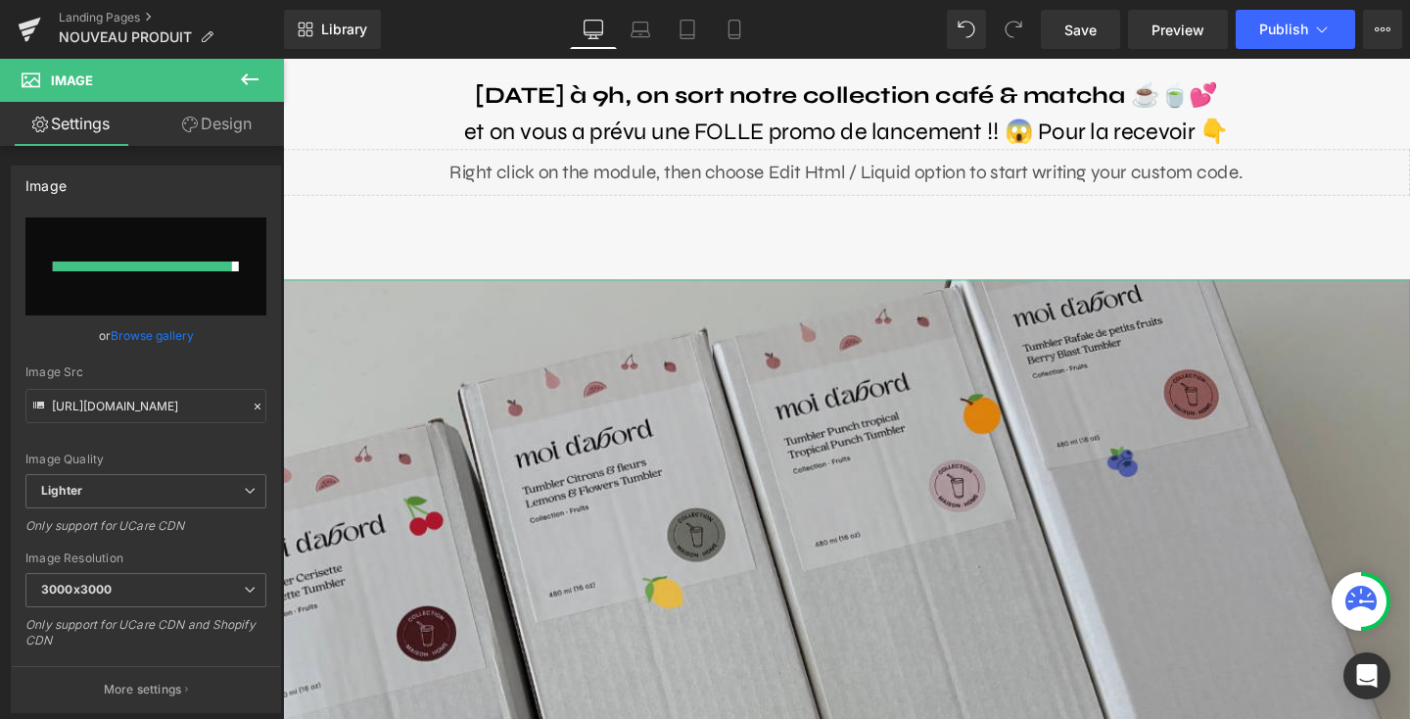
type input "[URL][DOMAIN_NAME]"
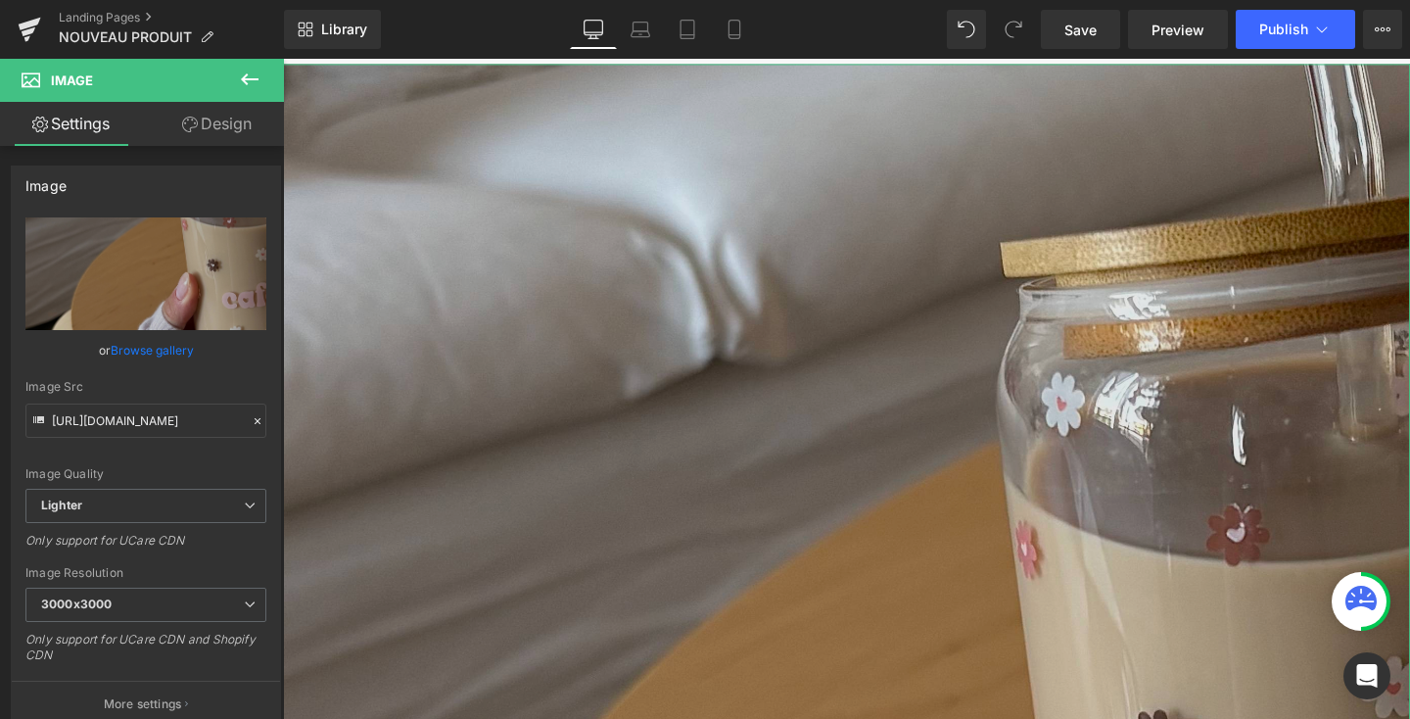
scroll to position [363, 0]
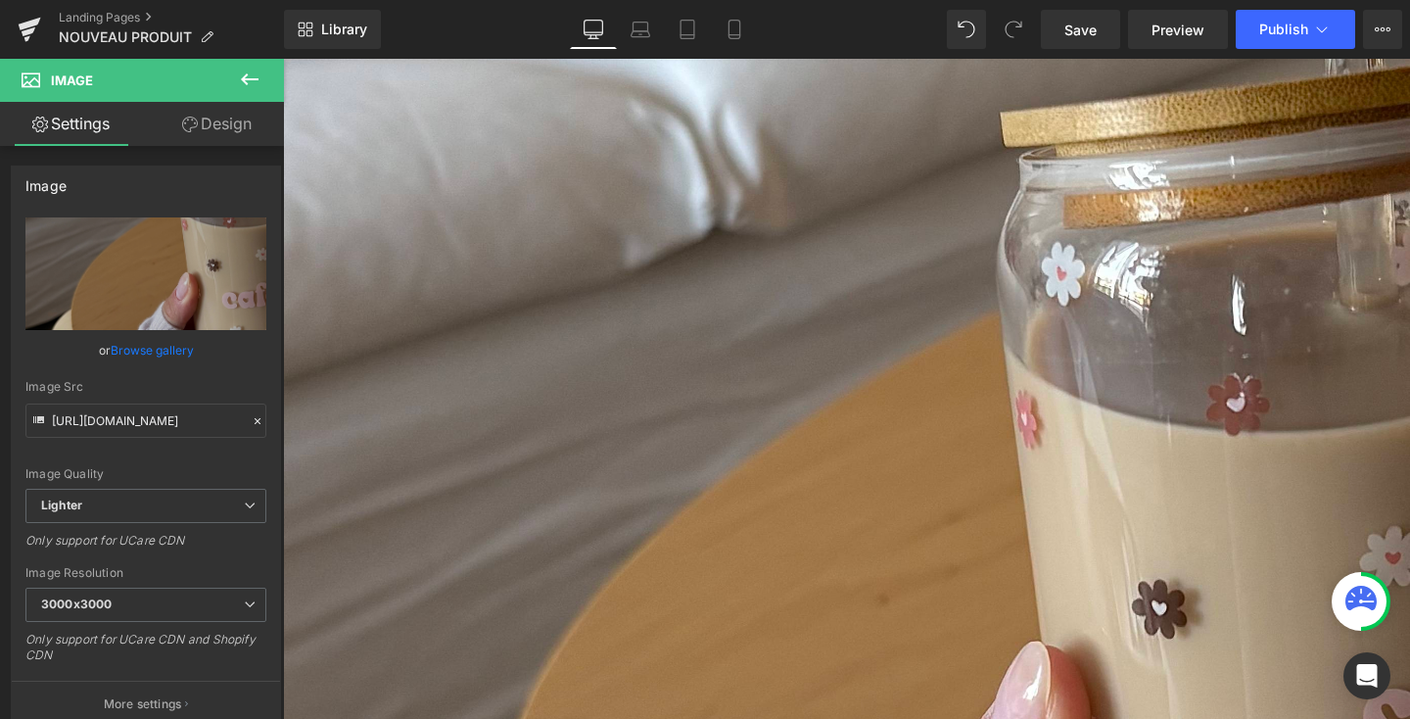
click at [239, 80] on icon at bounding box center [250, 80] width 24 height 24
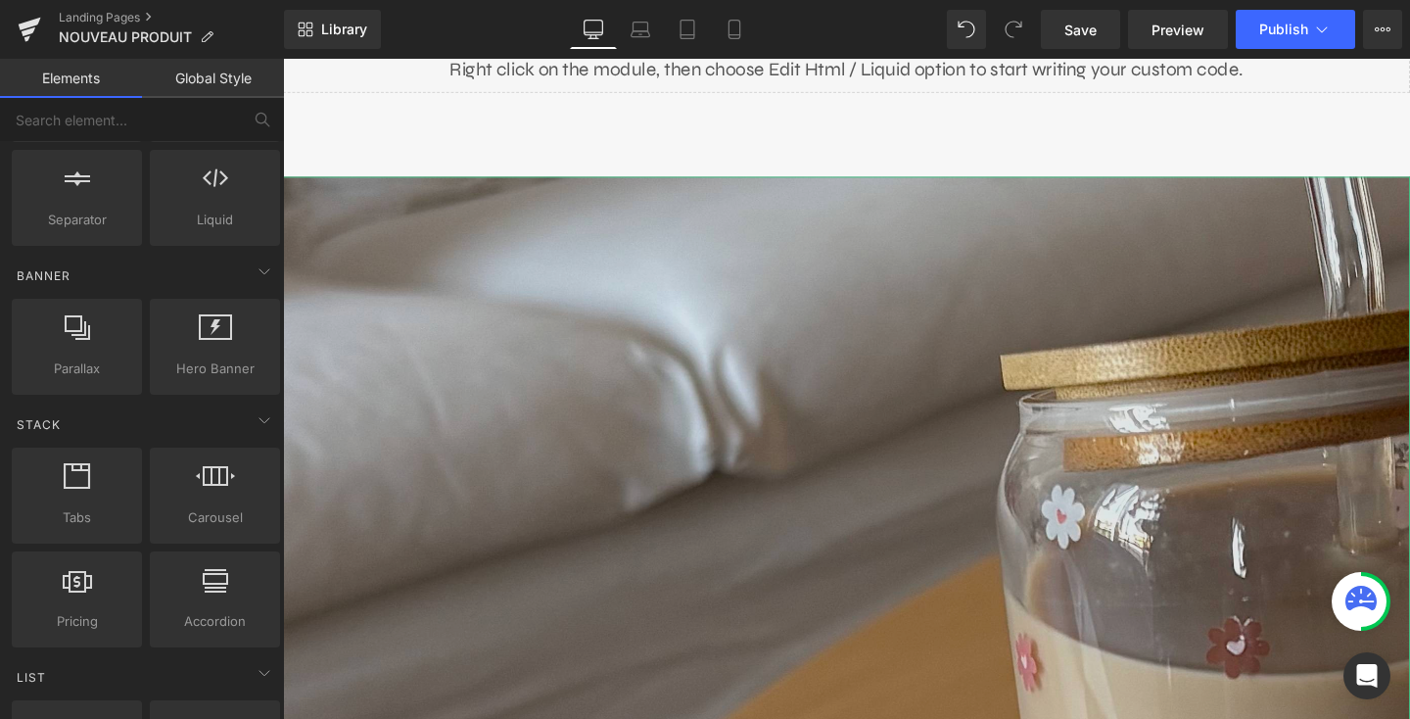
scroll to position [0, 0]
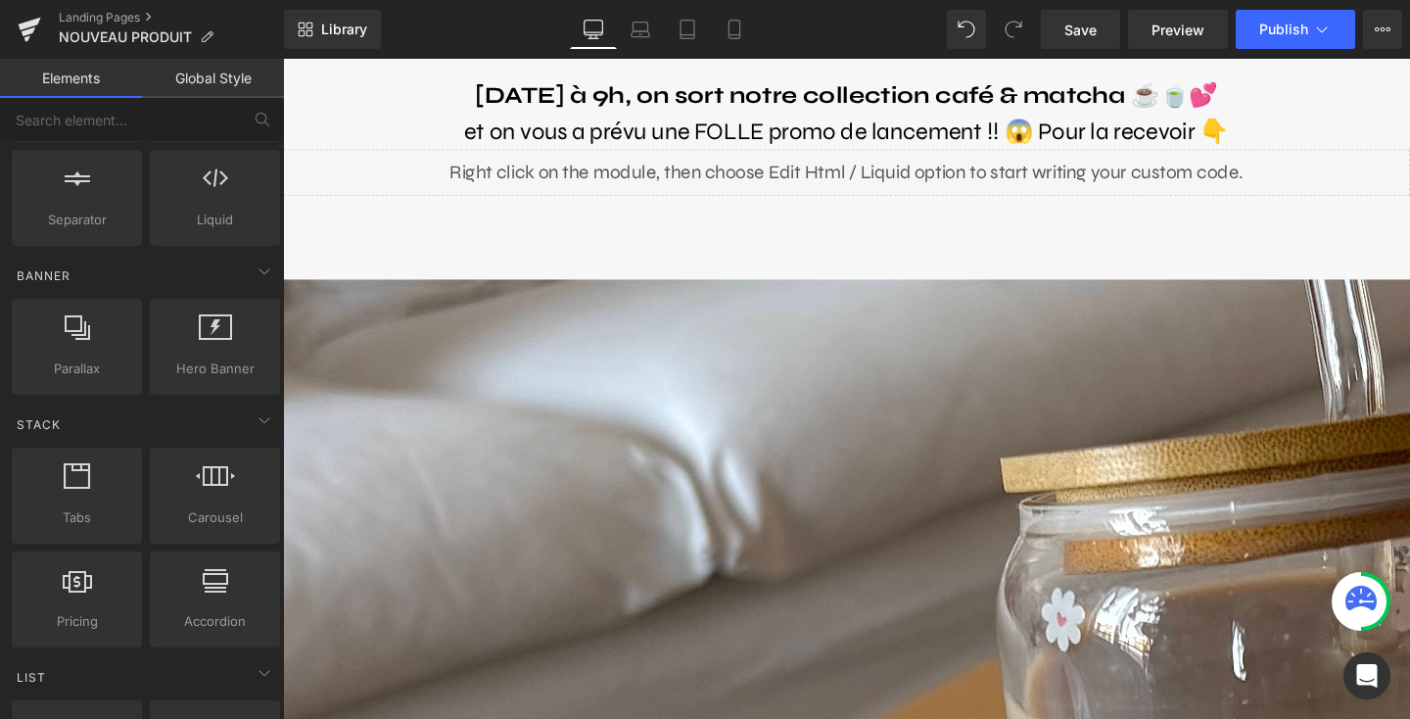
click at [1324, 126] on p "et on vous a prévu une FOLLE promo de lancement !! 😱 Pour la recevoir 👇" at bounding box center [875, 136] width 989 height 38
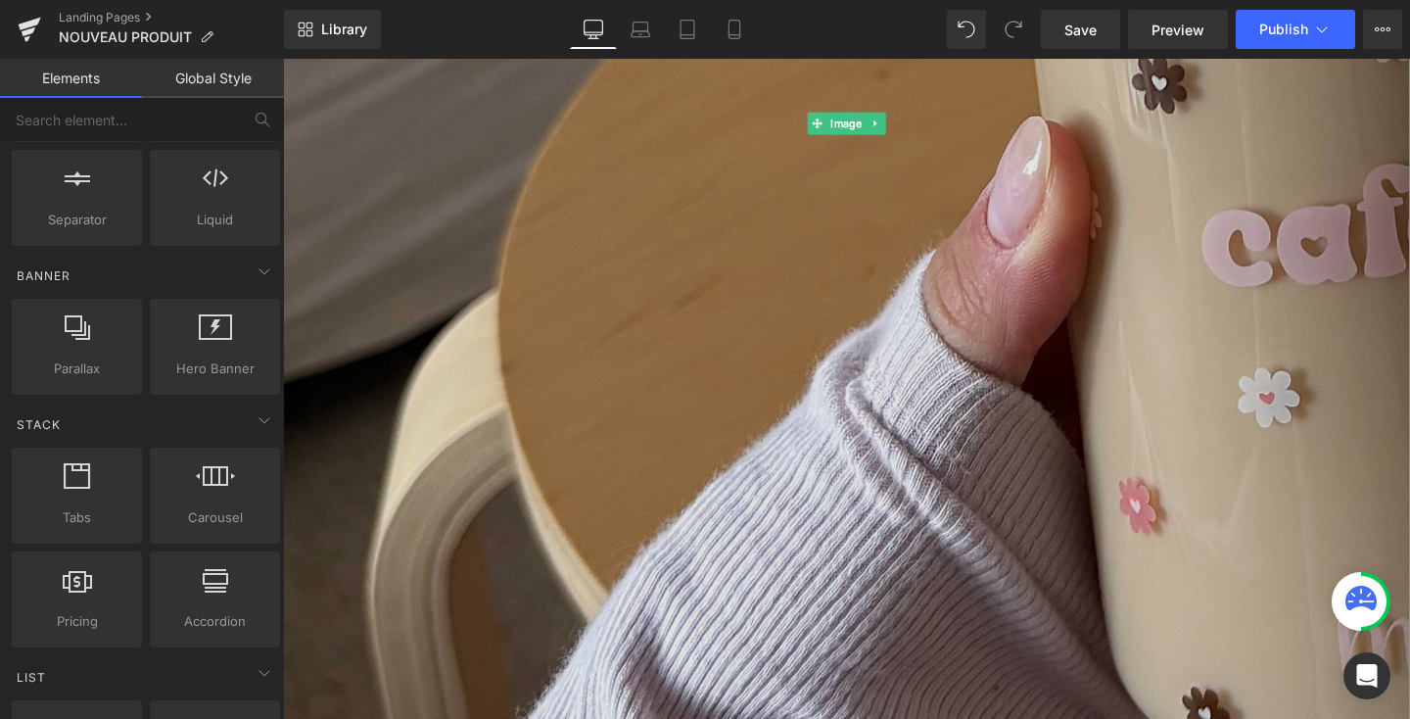
scroll to position [854, 0]
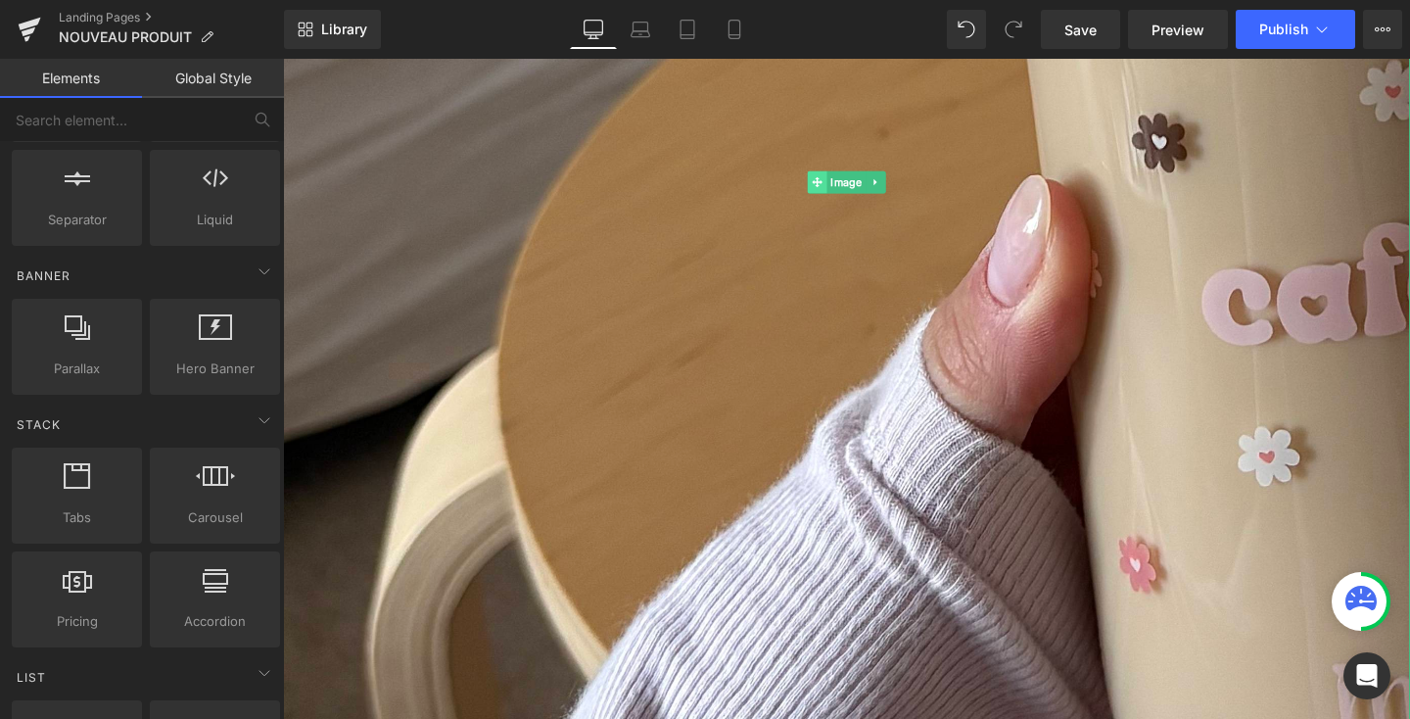
click at [844, 188] on icon at bounding box center [844, 187] width 11 height 11
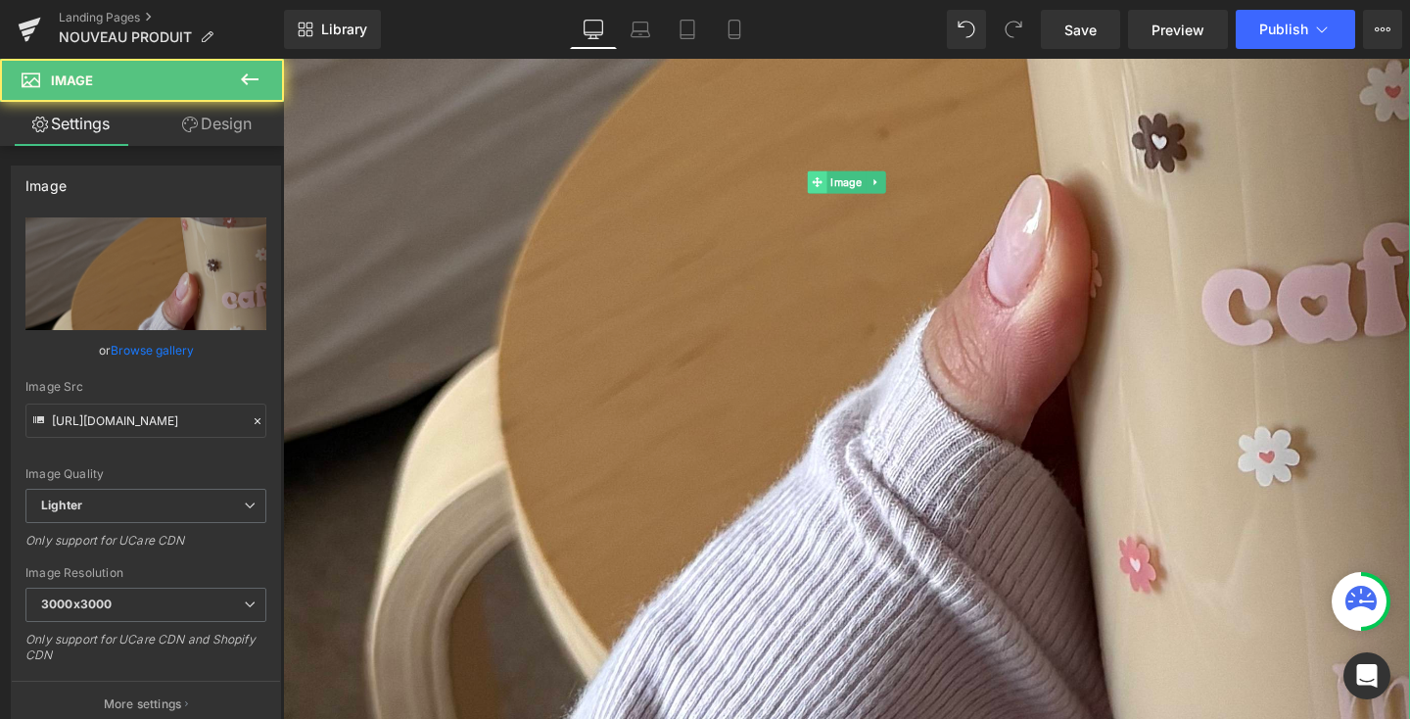
click at [847, 193] on icon at bounding box center [844, 188] width 11 height 12
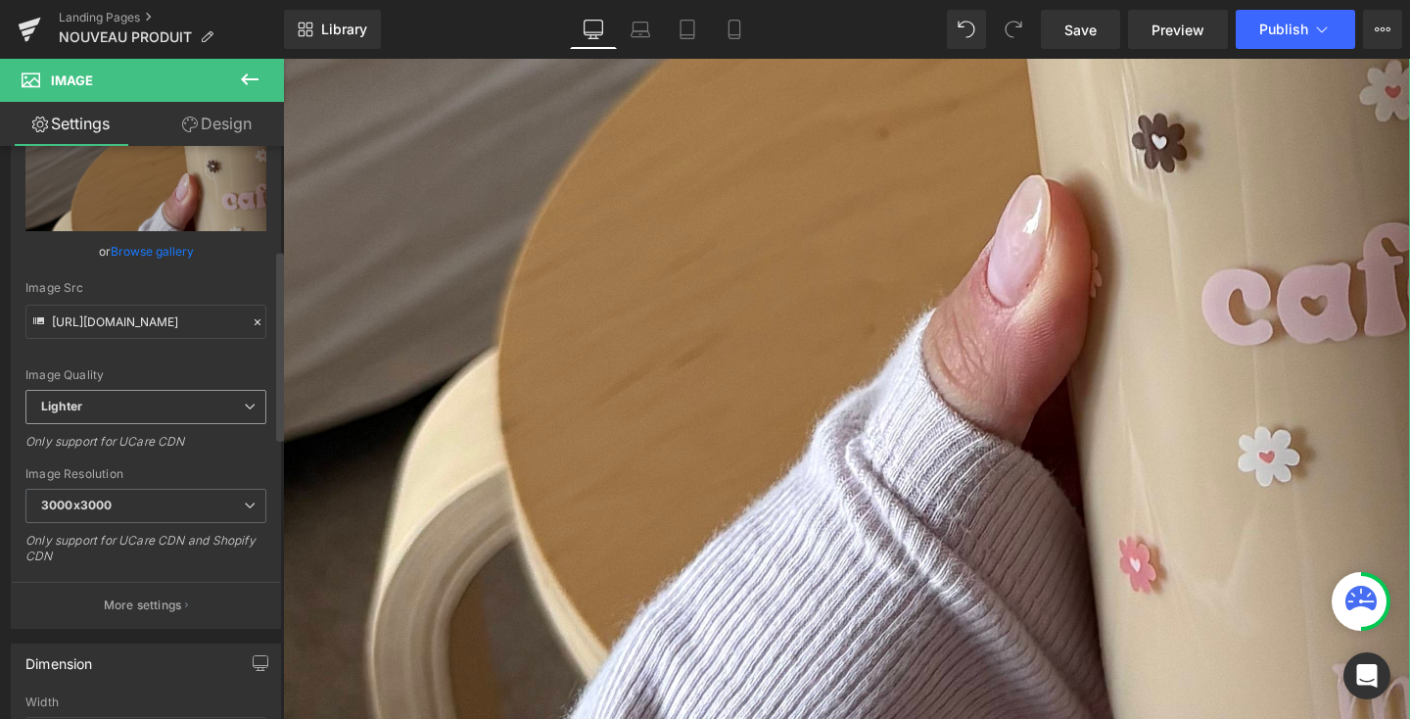
scroll to position [351, 0]
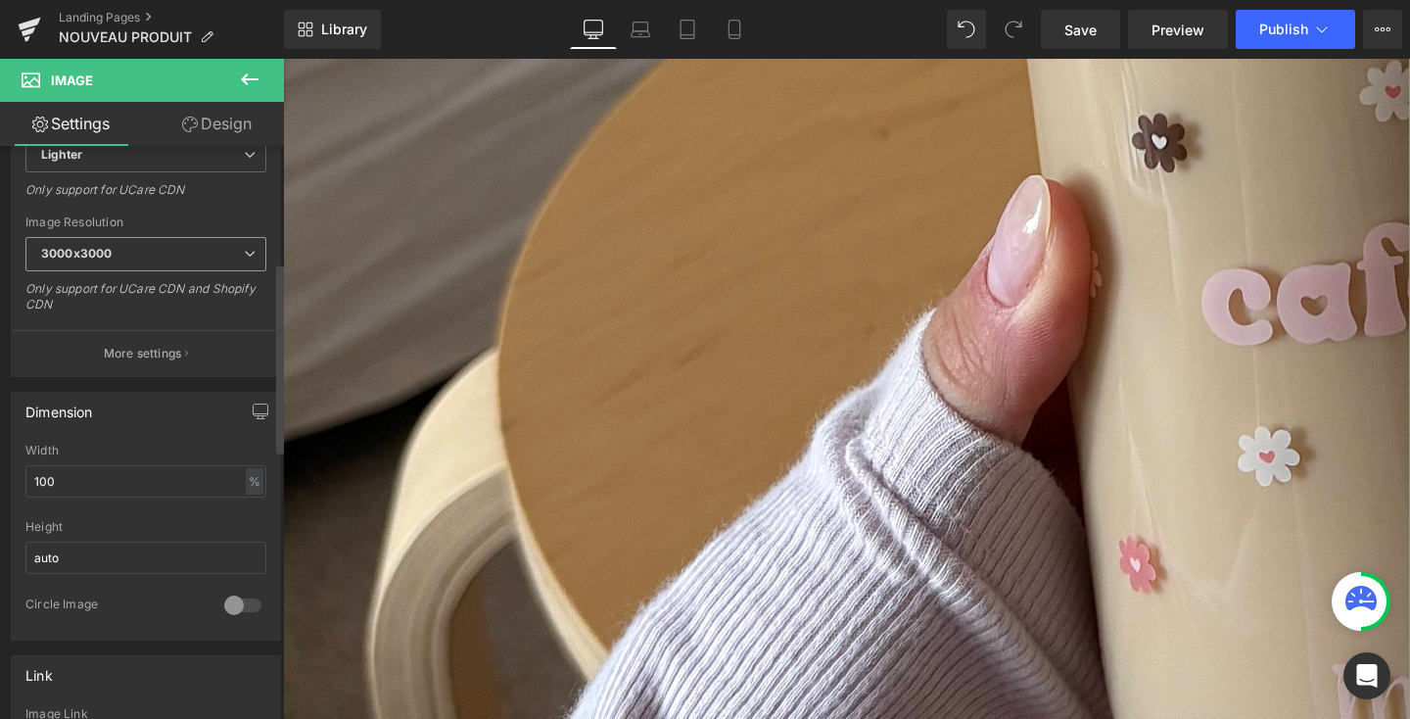
click at [142, 264] on span "3000x3000" at bounding box center [145, 254] width 241 height 34
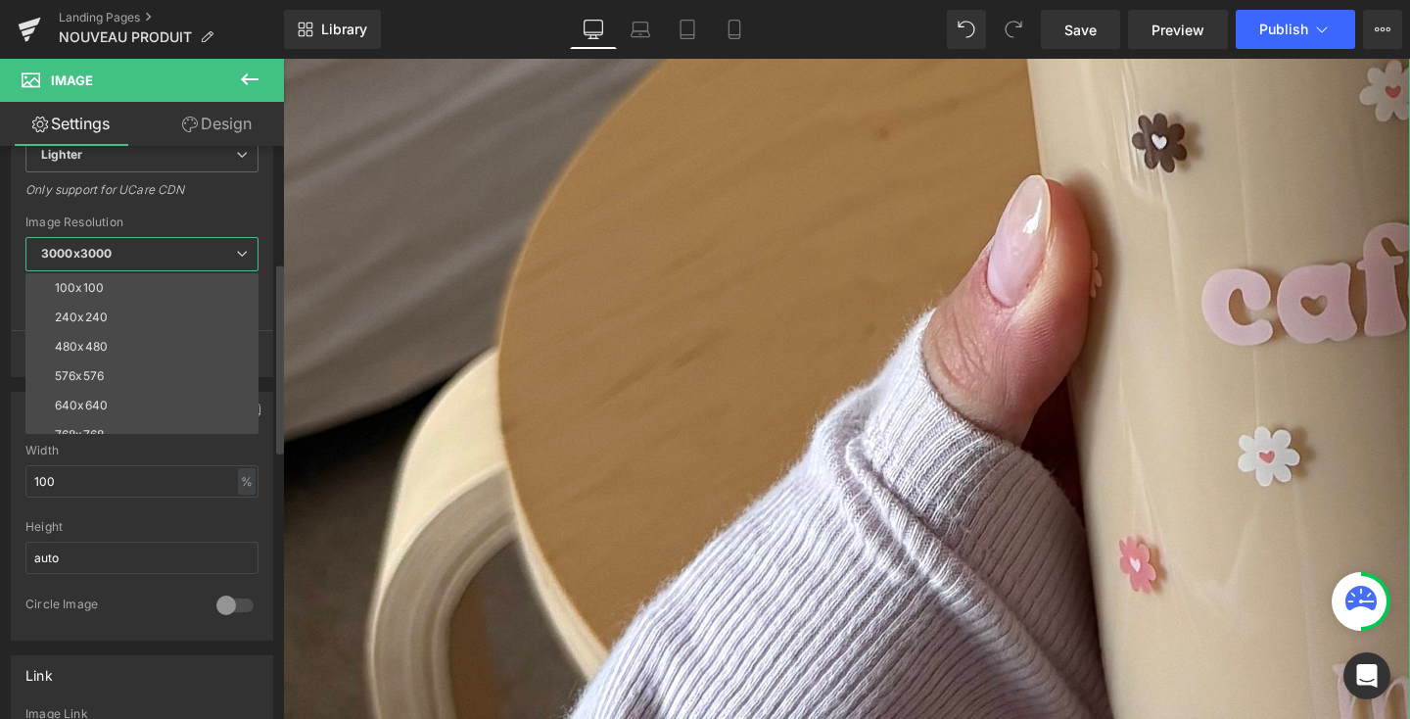
click at [142, 264] on span "3000x3000" at bounding box center [141, 254] width 233 height 34
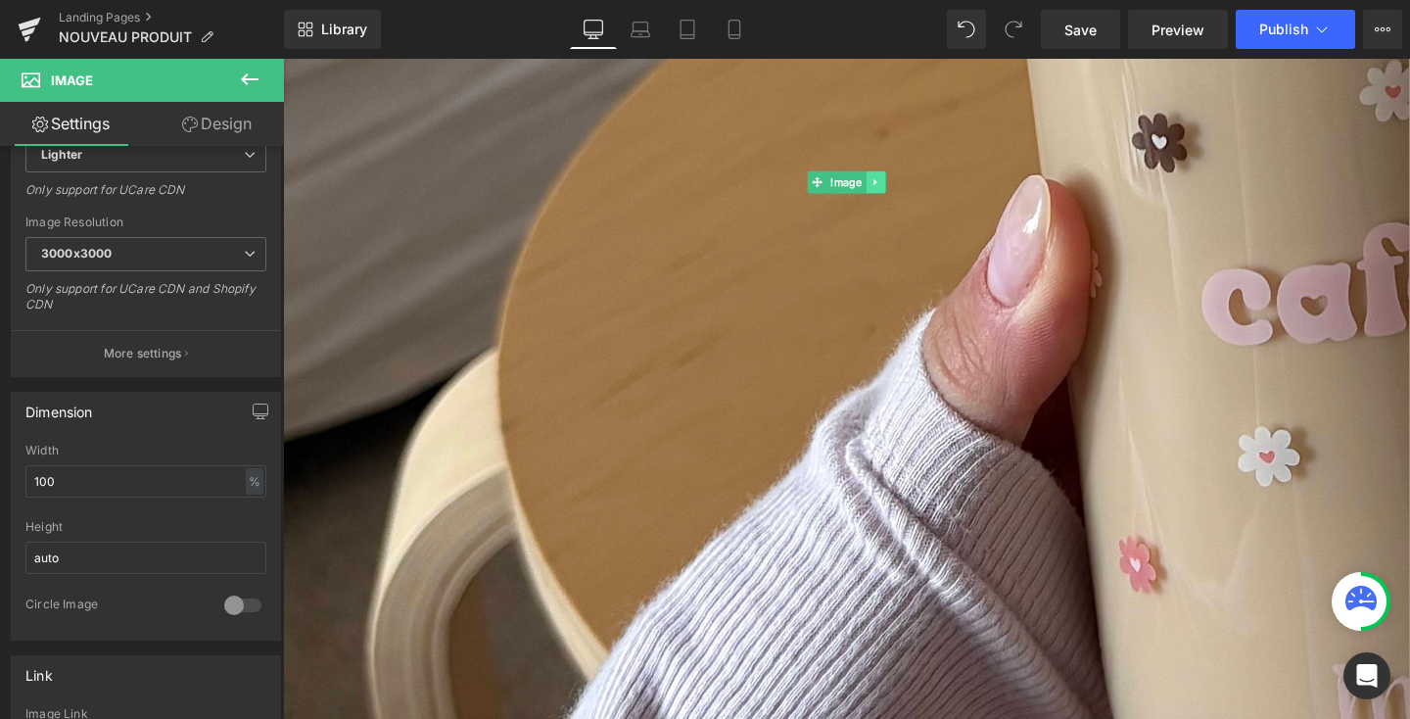
click at [909, 183] on icon at bounding box center [906, 188] width 11 height 12
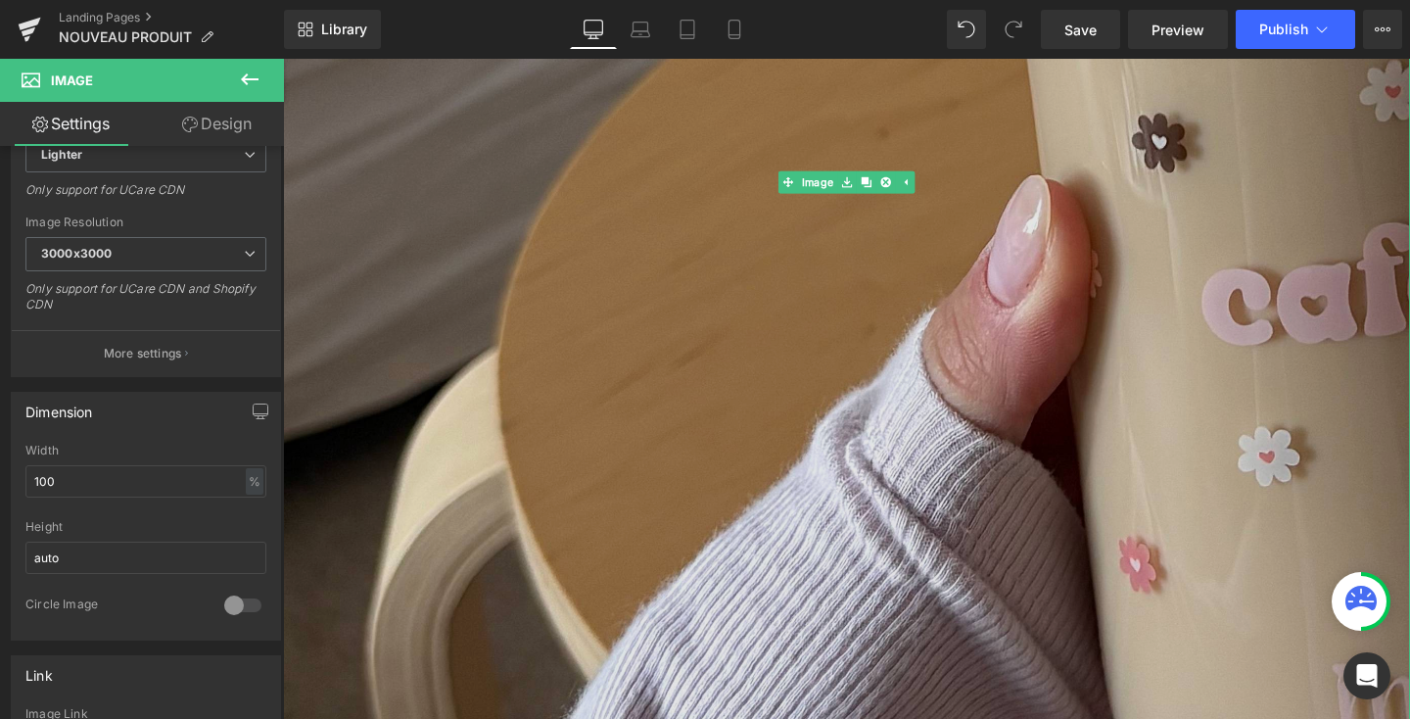
click at [861, 382] on img at bounding box center [875, 188] width 1185 height 1502
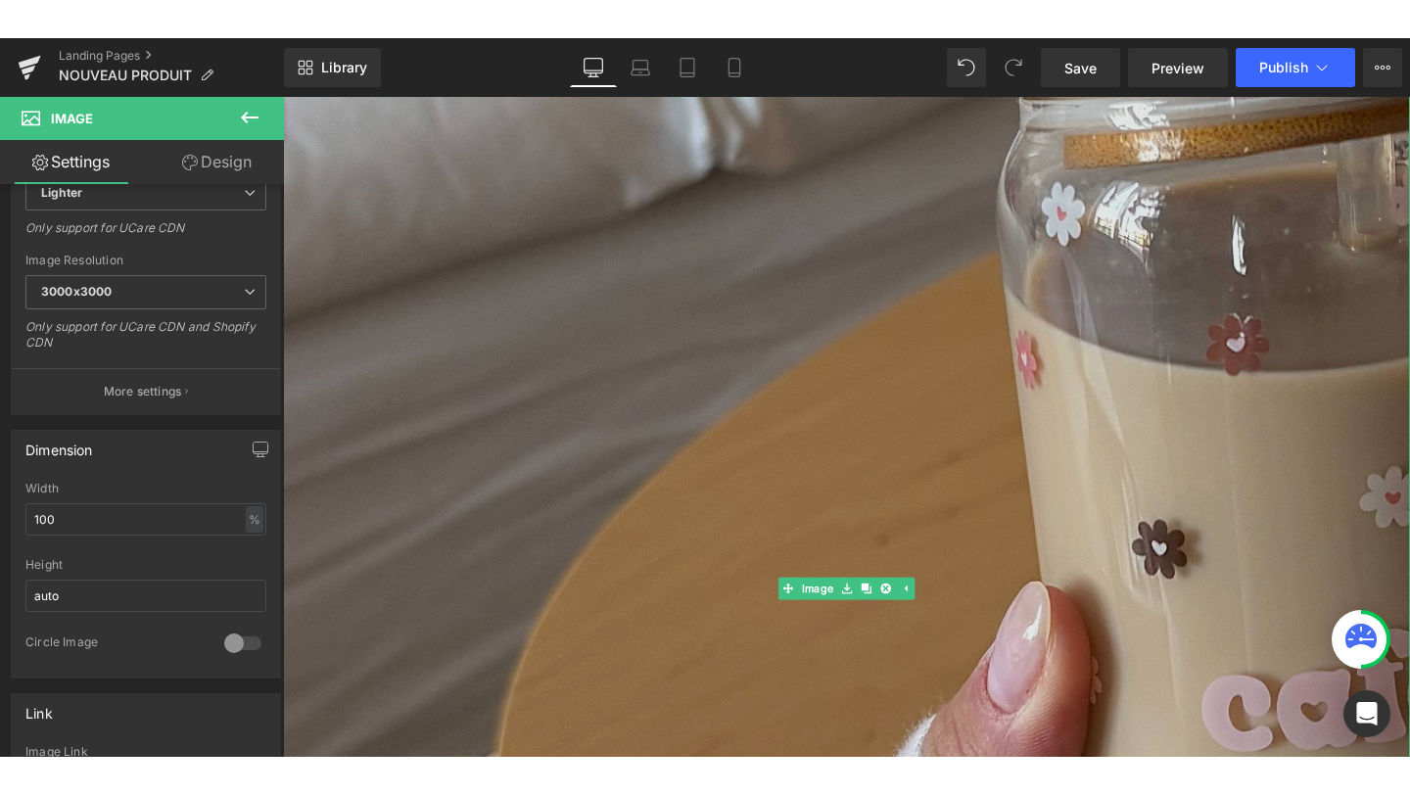
scroll to position [761, 0]
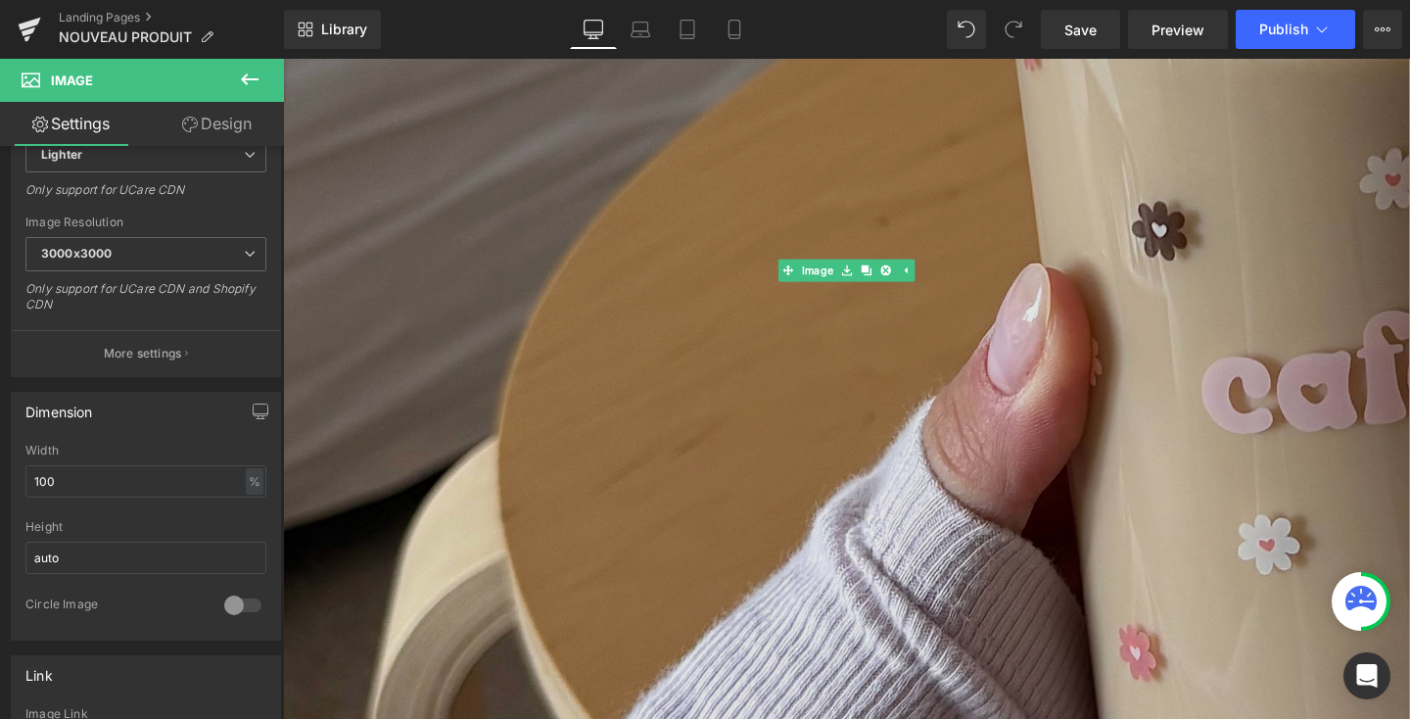
click at [1101, 439] on img at bounding box center [875, 281] width 1185 height 1502
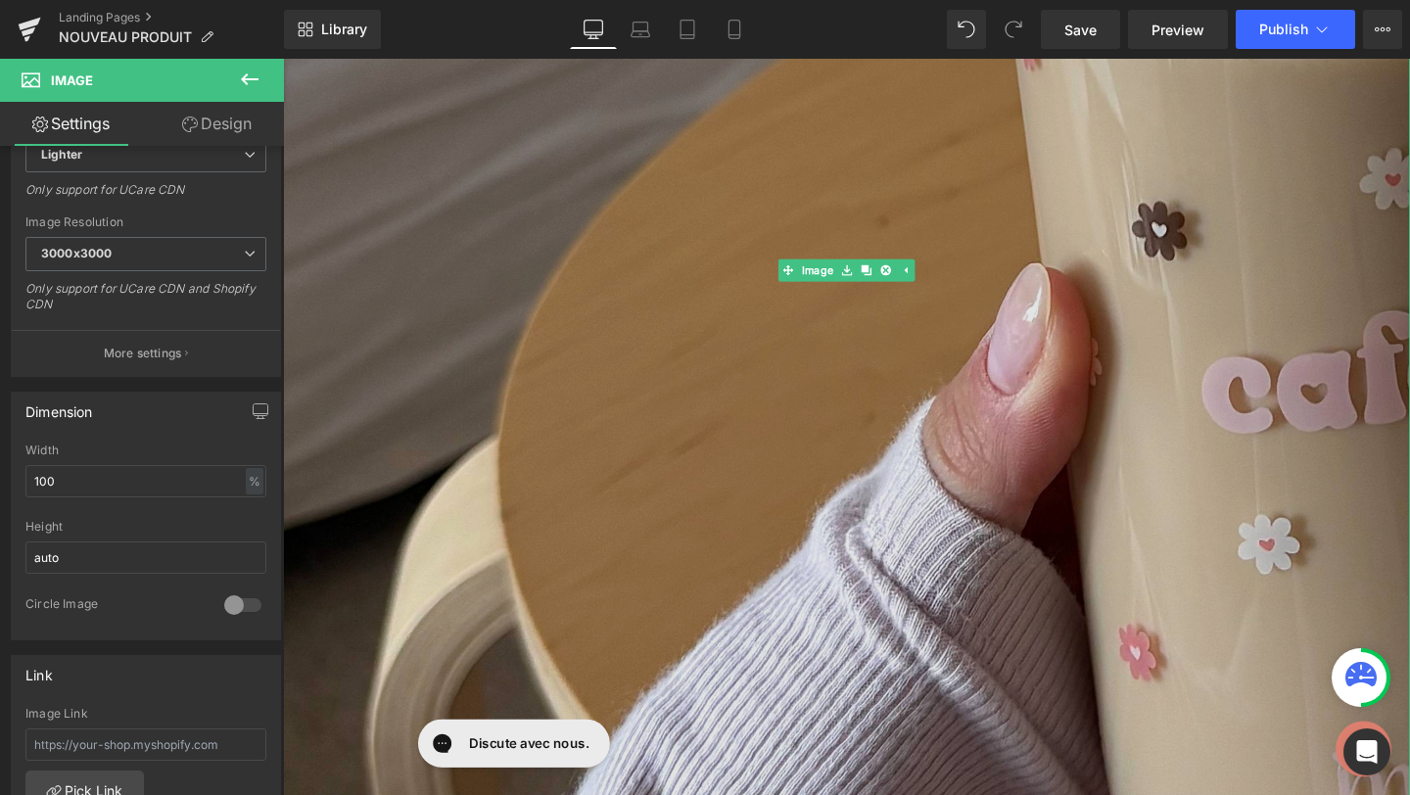
scroll to position [0, 0]
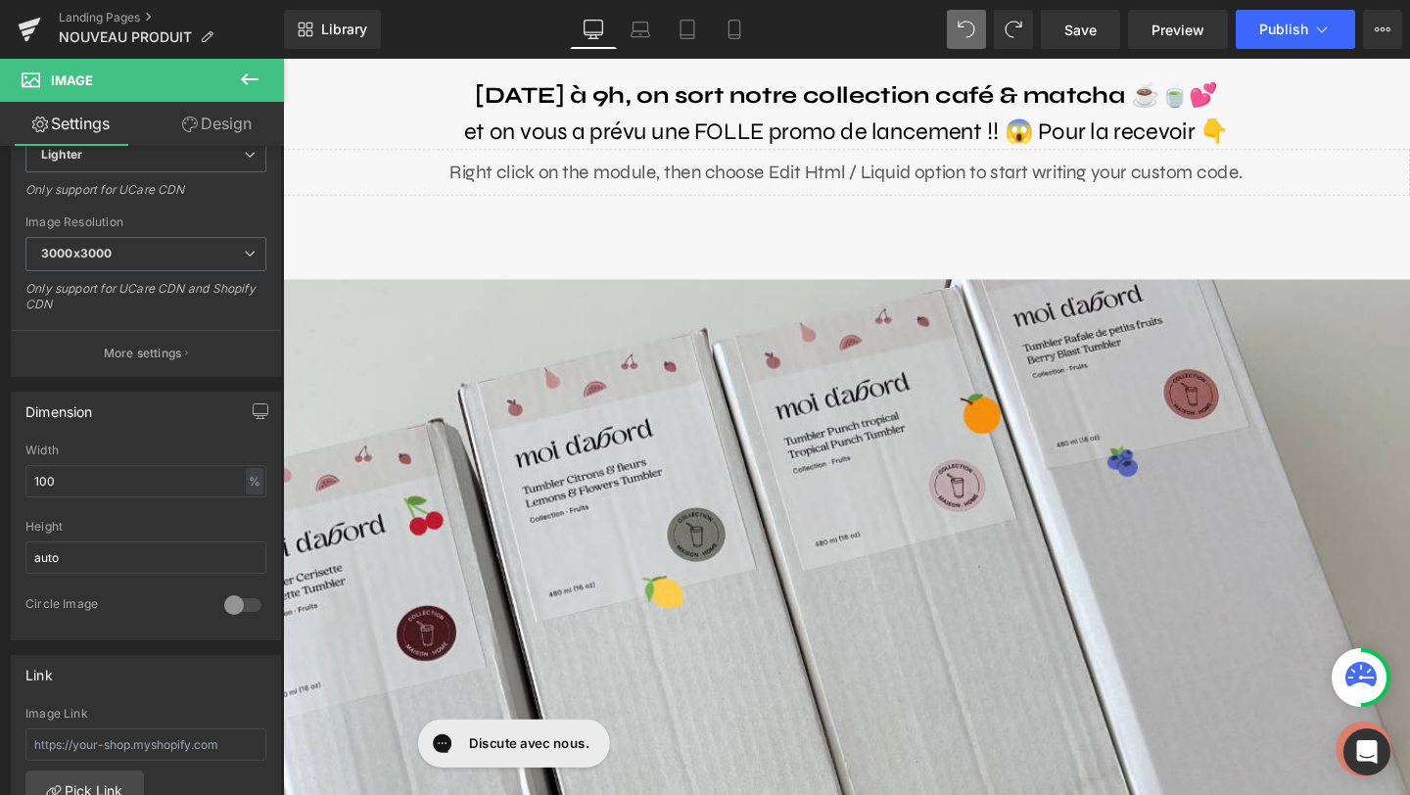
type input "//[DOMAIN_NAME][URL]"
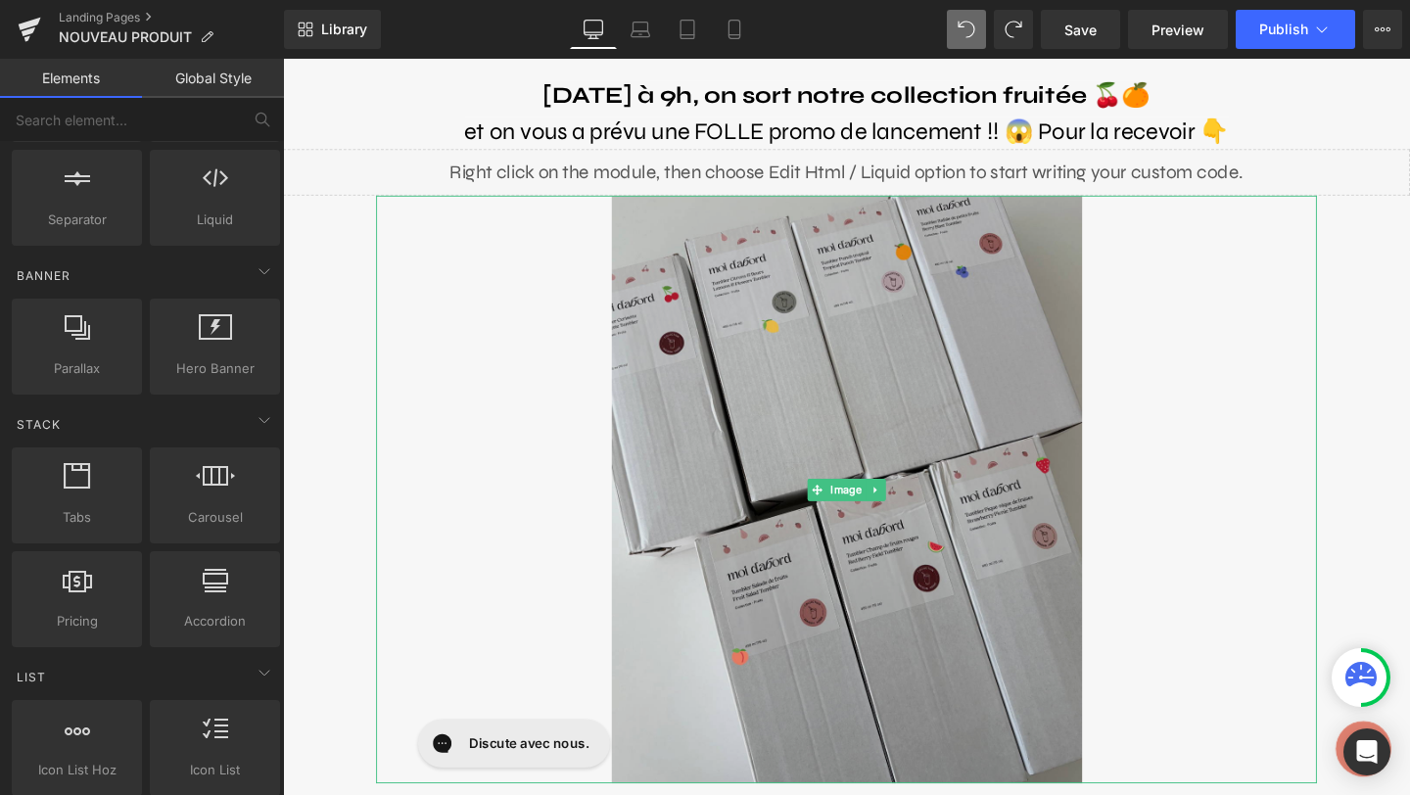
click at [685, 446] on img at bounding box center [876, 512] width 495 height 618
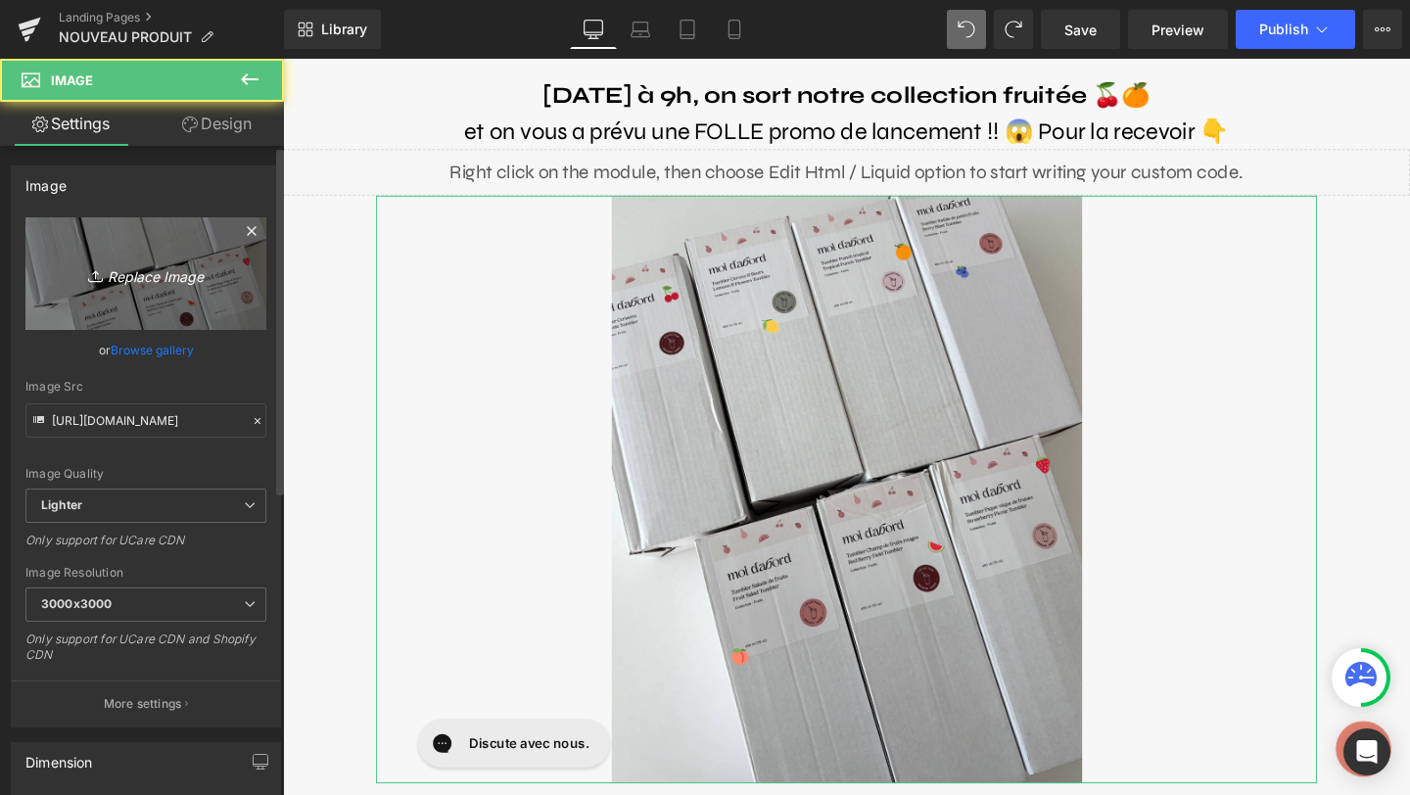
click at [164, 309] on link "Replace Image" at bounding box center [145, 273] width 241 height 113
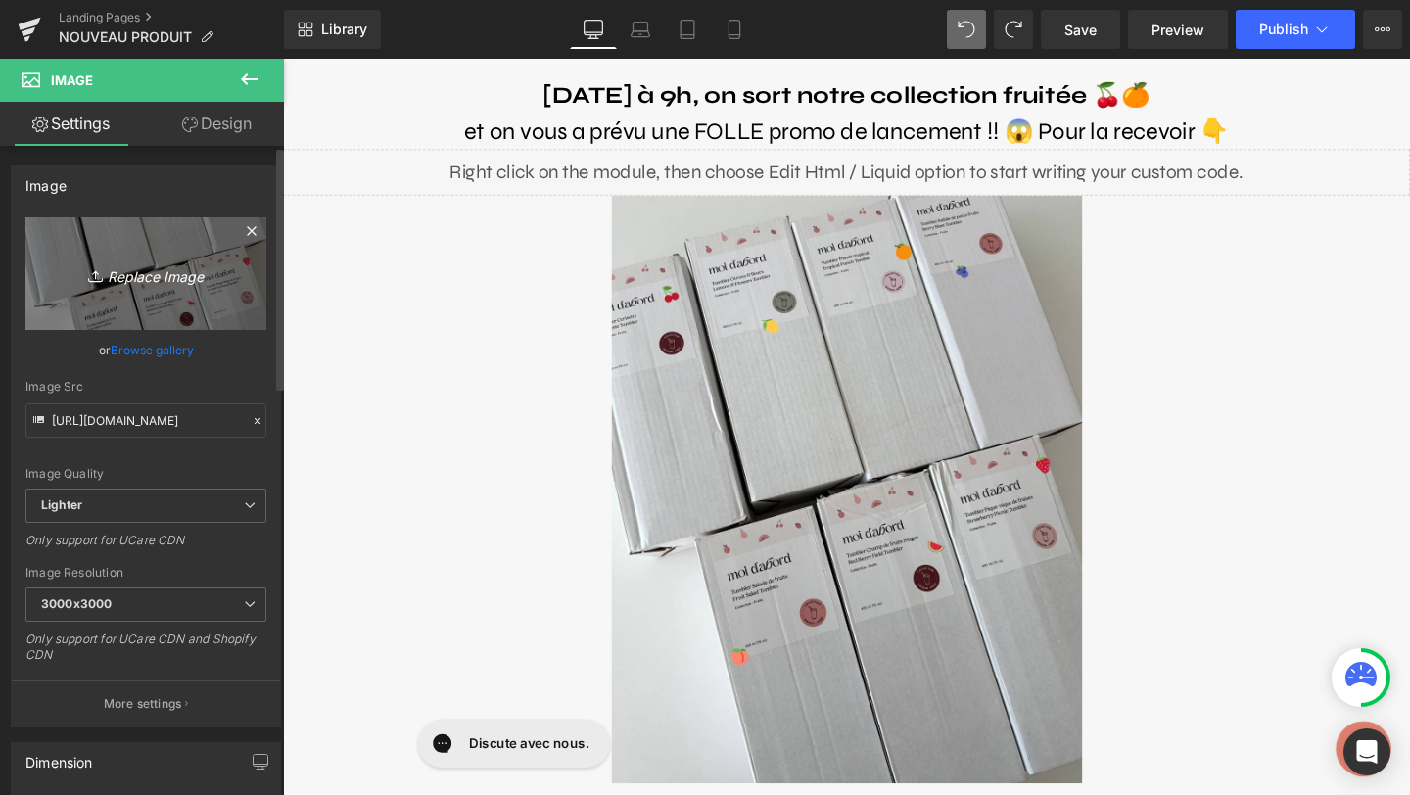
type input "C:\fakepath\IMG_5116.jpg"
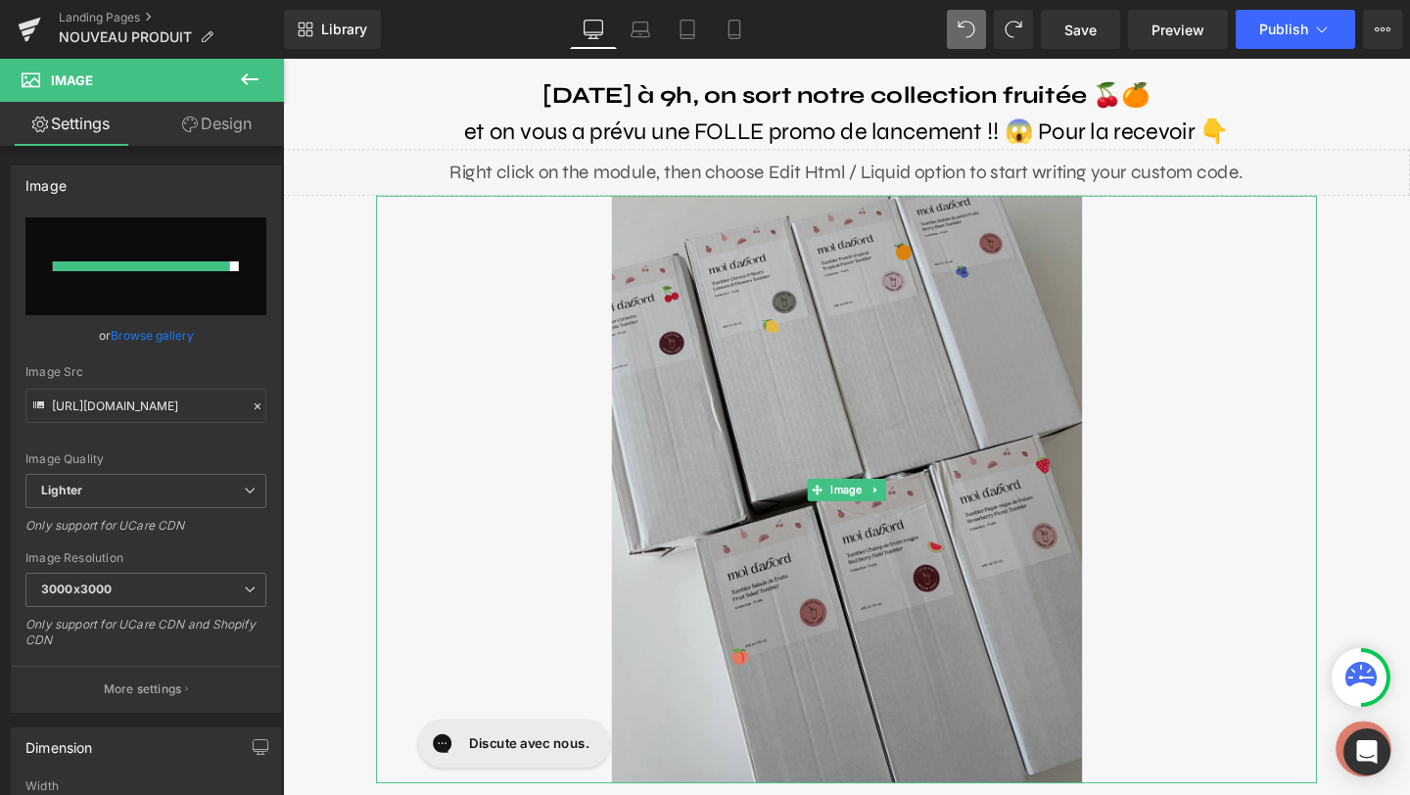
type input "[URL][DOMAIN_NAME]"
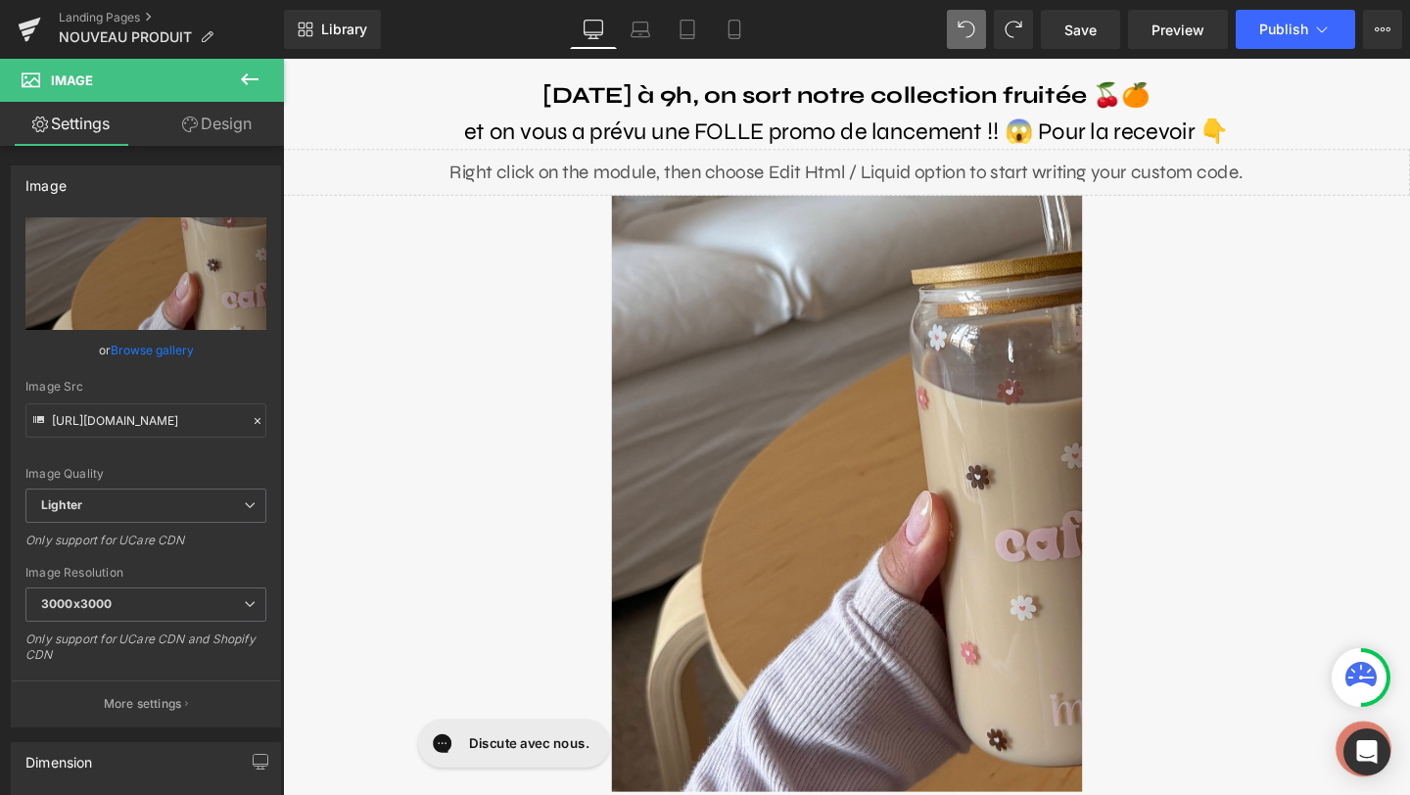
click at [654, 56] on div "Library Desktop Desktop Laptop Tablet Mobile Save Preview Publish Scheduled Vie…" at bounding box center [847, 29] width 1126 height 59
click at [694, 102] on b "[DATE] à 9h, on sort notre collection fruitée 🍒🍊" at bounding box center [875, 96] width 638 height 29
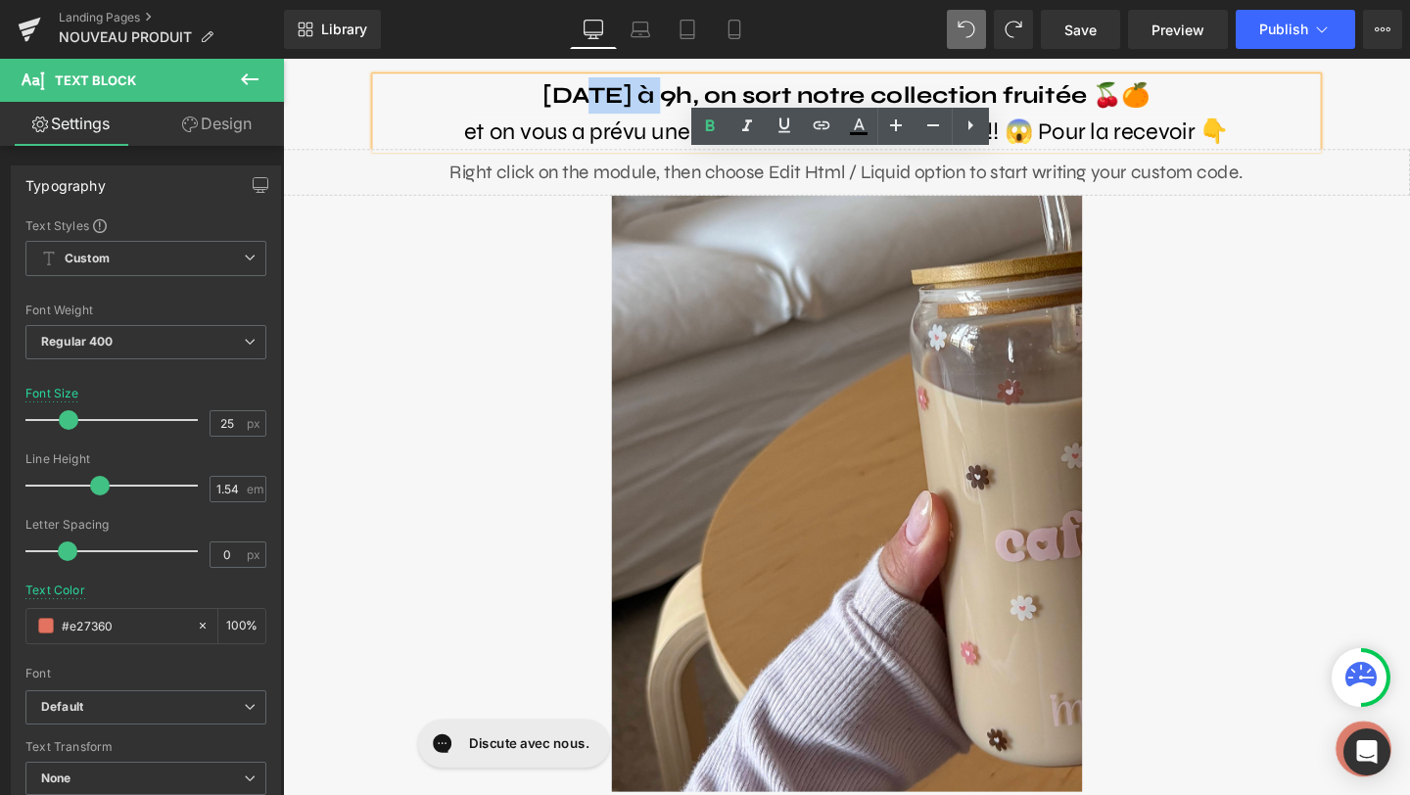
drag, startPoint x: 686, startPoint y: 102, endPoint x: 585, endPoint y: 98, distance: 101.9
click at [585, 98] on b "[DATE] à 9h, on sort notre collection fruitée 🍒🍊" at bounding box center [875, 96] width 638 height 29
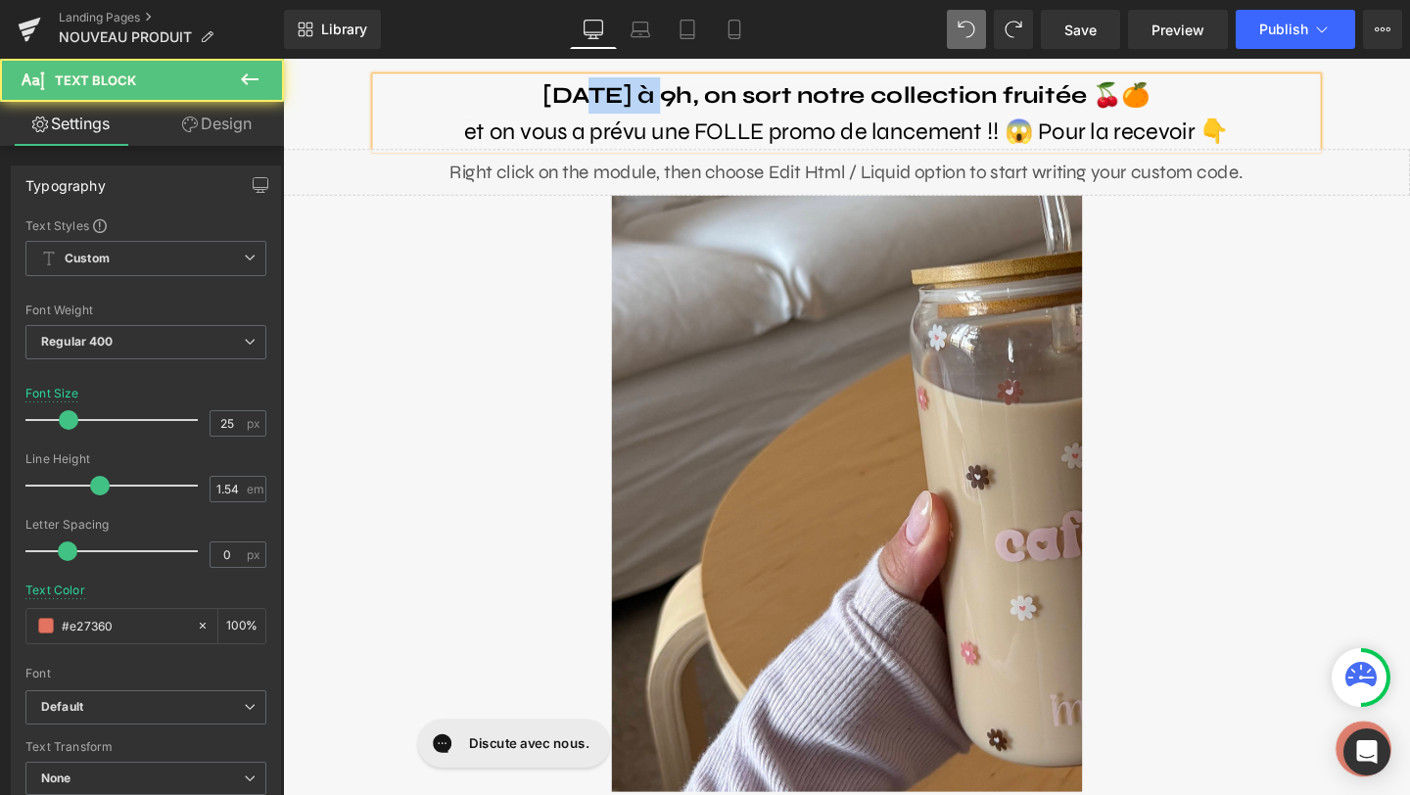
drag, startPoint x: 1066, startPoint y: 99, endPoint x: 1216, endPoint y: 96, distance: 149.8
click at [1216, 98] on p "[DATE] à 9h, on sort notre collection fruitée 🍒🍊" at bounding box center [875, 97] width 989 height 38
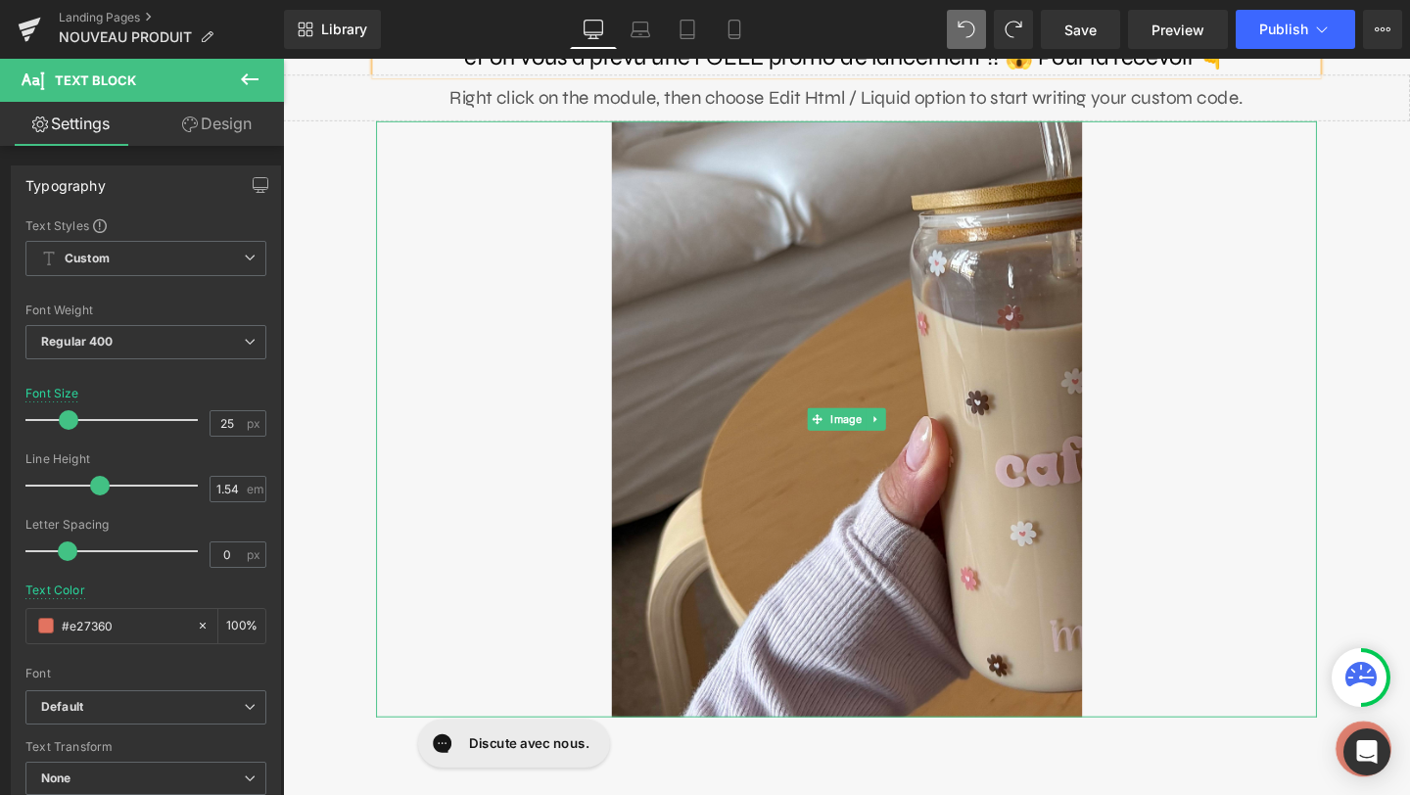
scroll to position [0, 0]
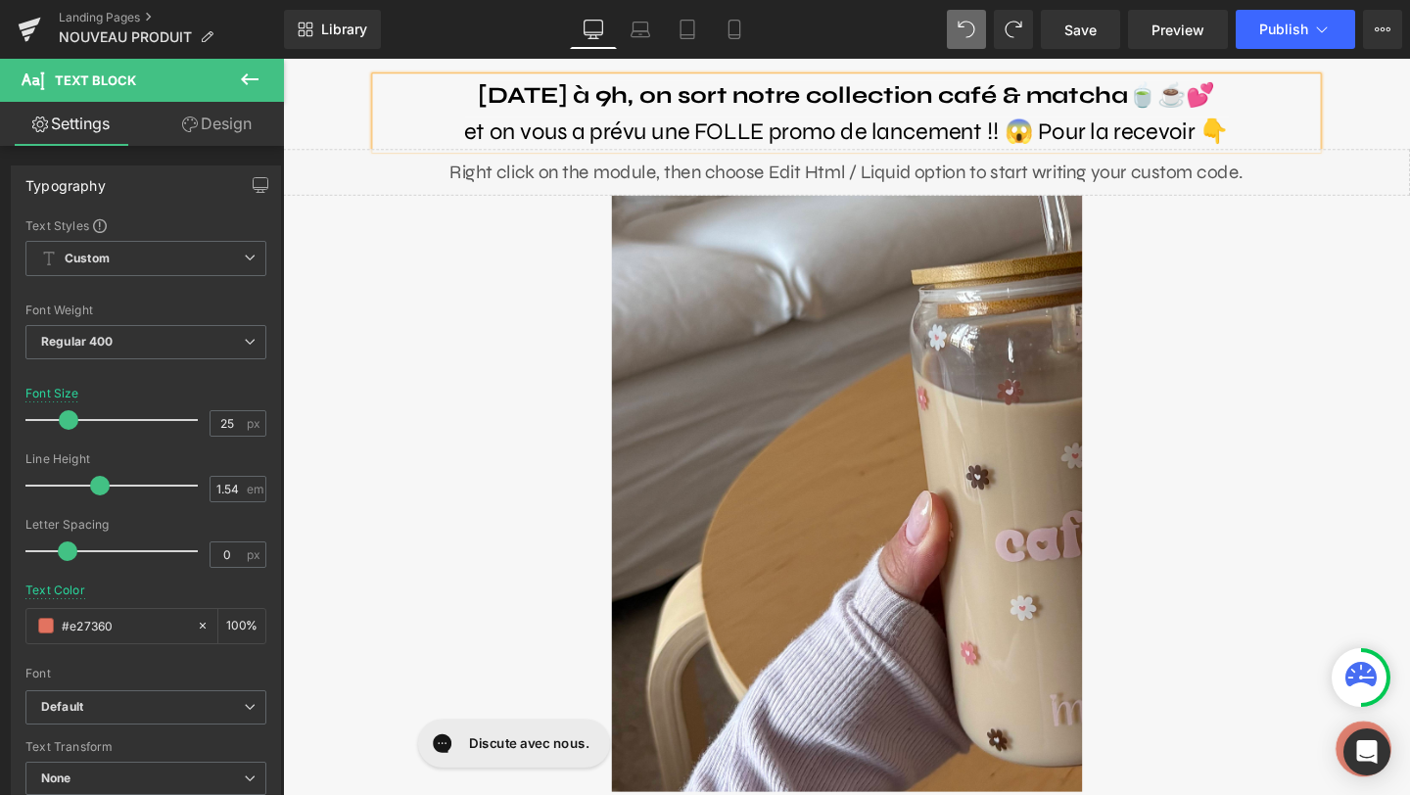
click at [1002, 105] on b "[DATE] à 9h, on sort notre collection café & matcha🍵☕️💕" at bounding box center [876, 96] width 775 height 29
click at [1350, 112] on p "[DATE] à 9h, on sort notre collection de tumblers café & matcha🍵☕️💕" at bounding box center [875, 97] width 989 height 38
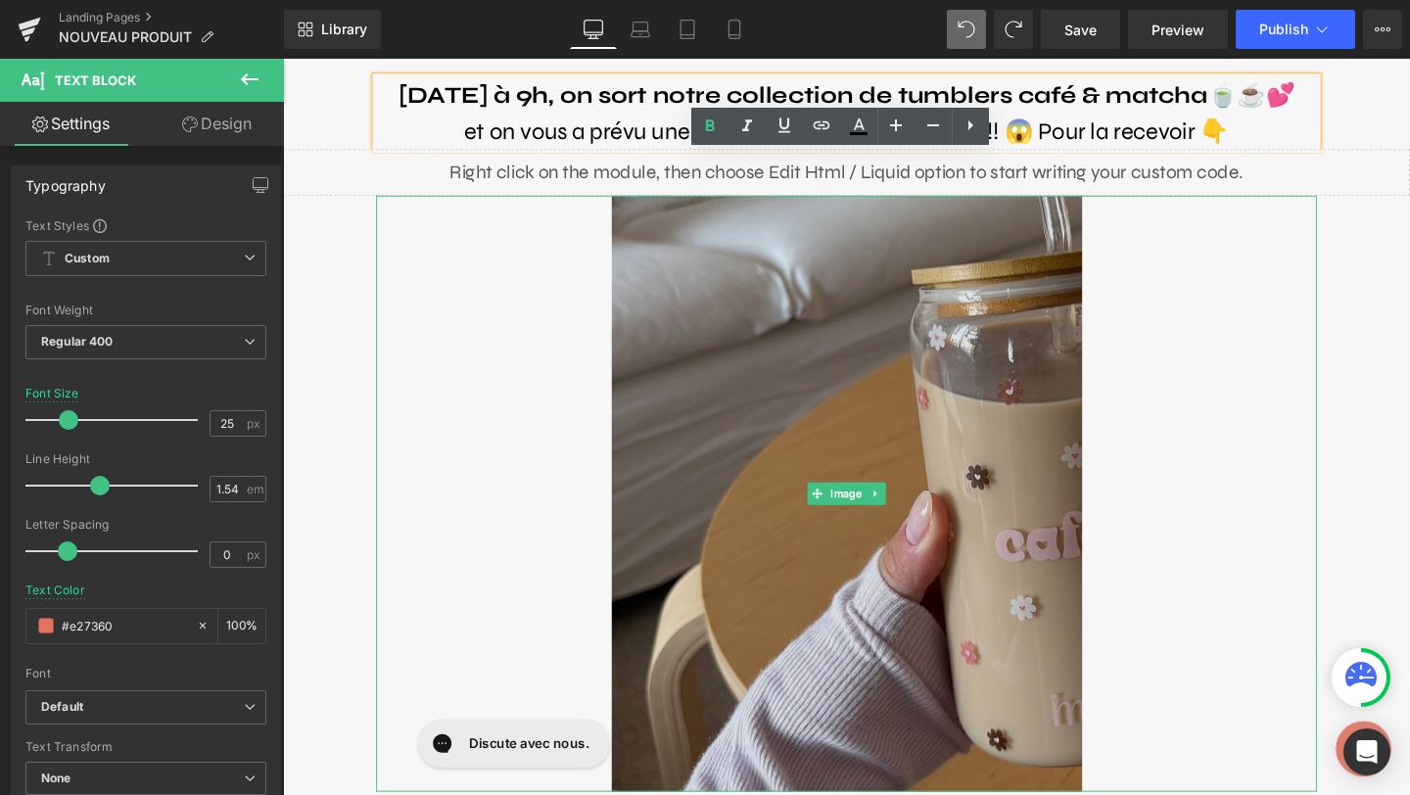
click at [729, 454] on img at bounding box center [876, 516] width 495 height 627
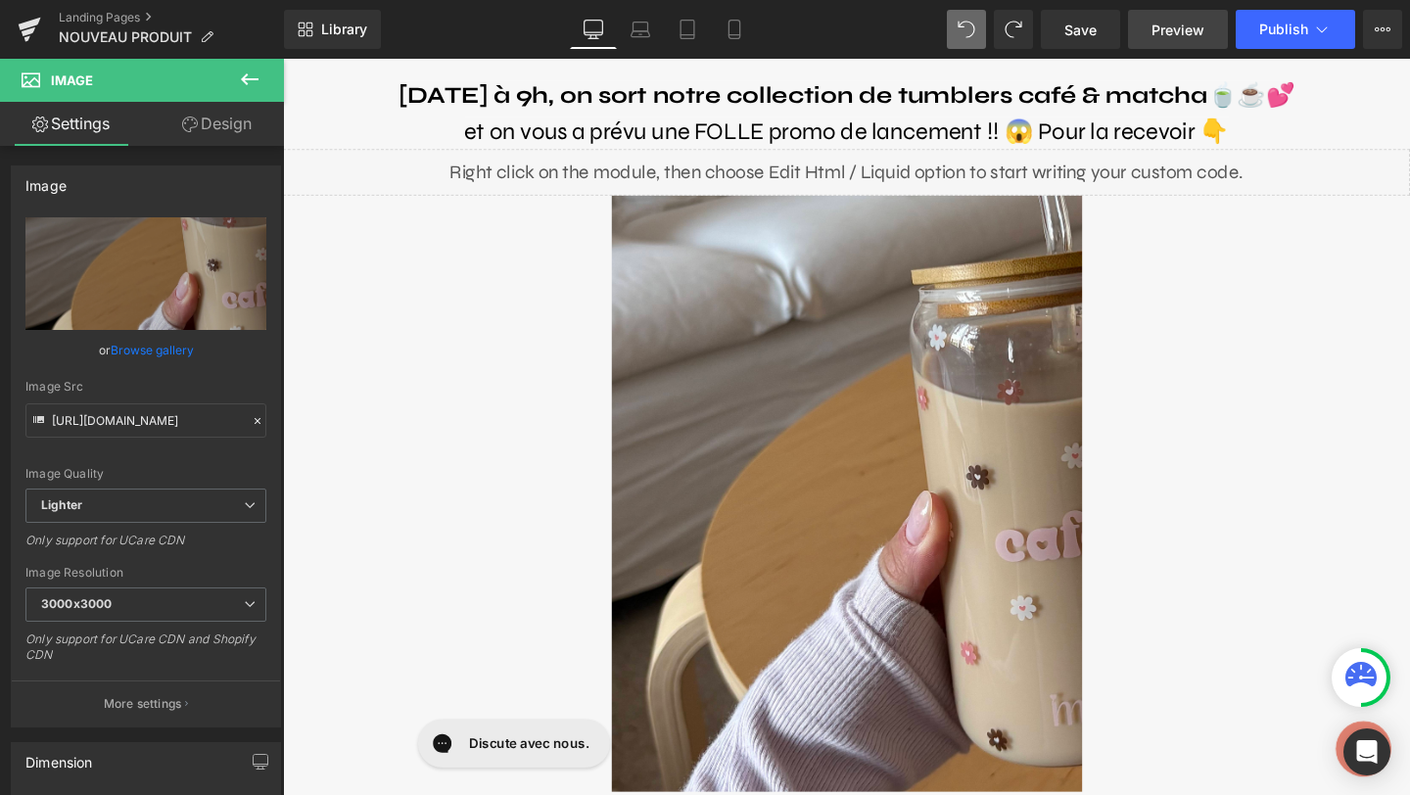
click at [1169, 27] on span "Preview" at bounding box center [1178, 30] width 53 height 21
click at [1094, 8] on div "Library Desktop Desktop Laptop Tablet Mobile Save Preview Publish Scheduled Vie…" at bounding box center [847, 29] width 1126 height 59
click at [1092, 35] on span "Save" at bounding box center [1080, 30] width 32 height 21
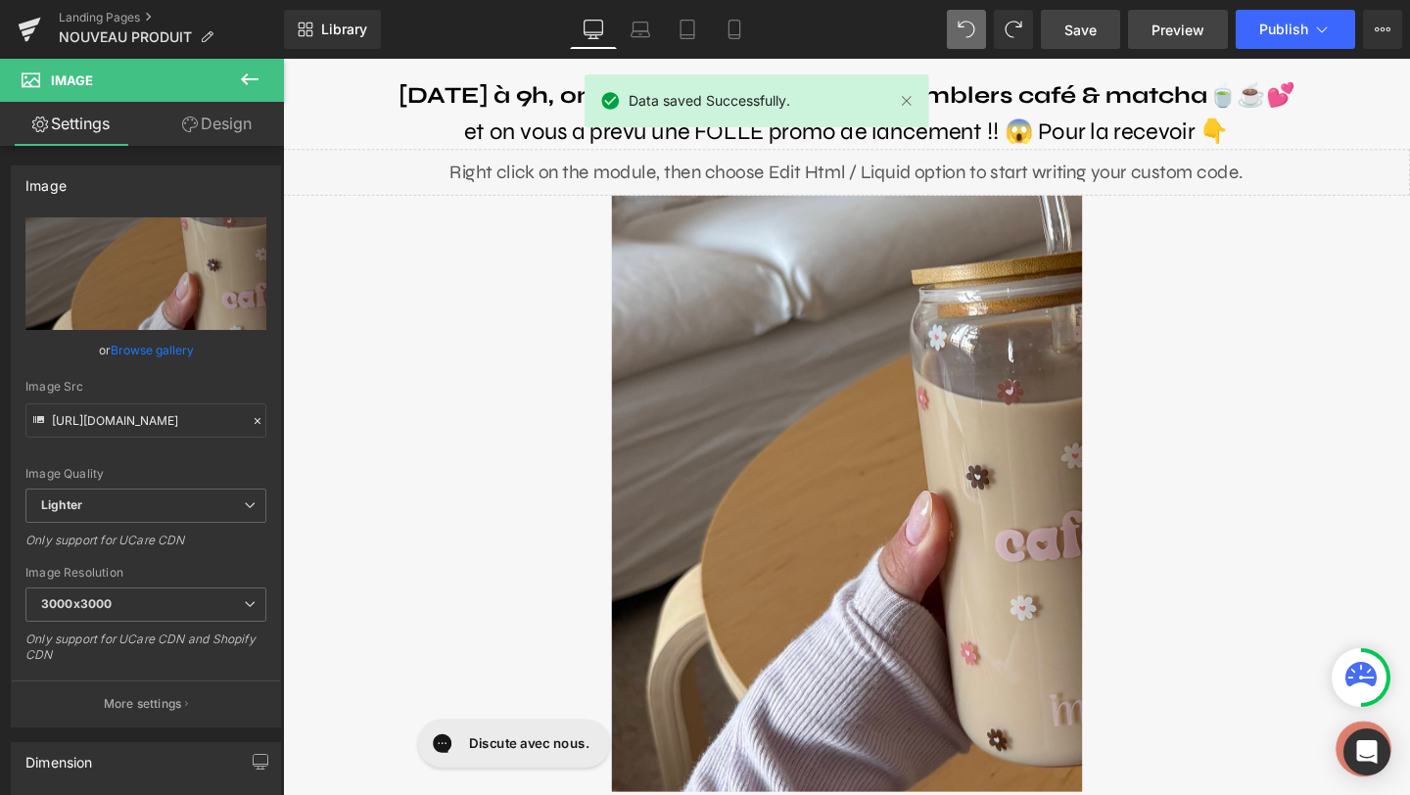
click at [1157, 45] on link "Preview" at bounding box center [1178, 29] width 100 height 39
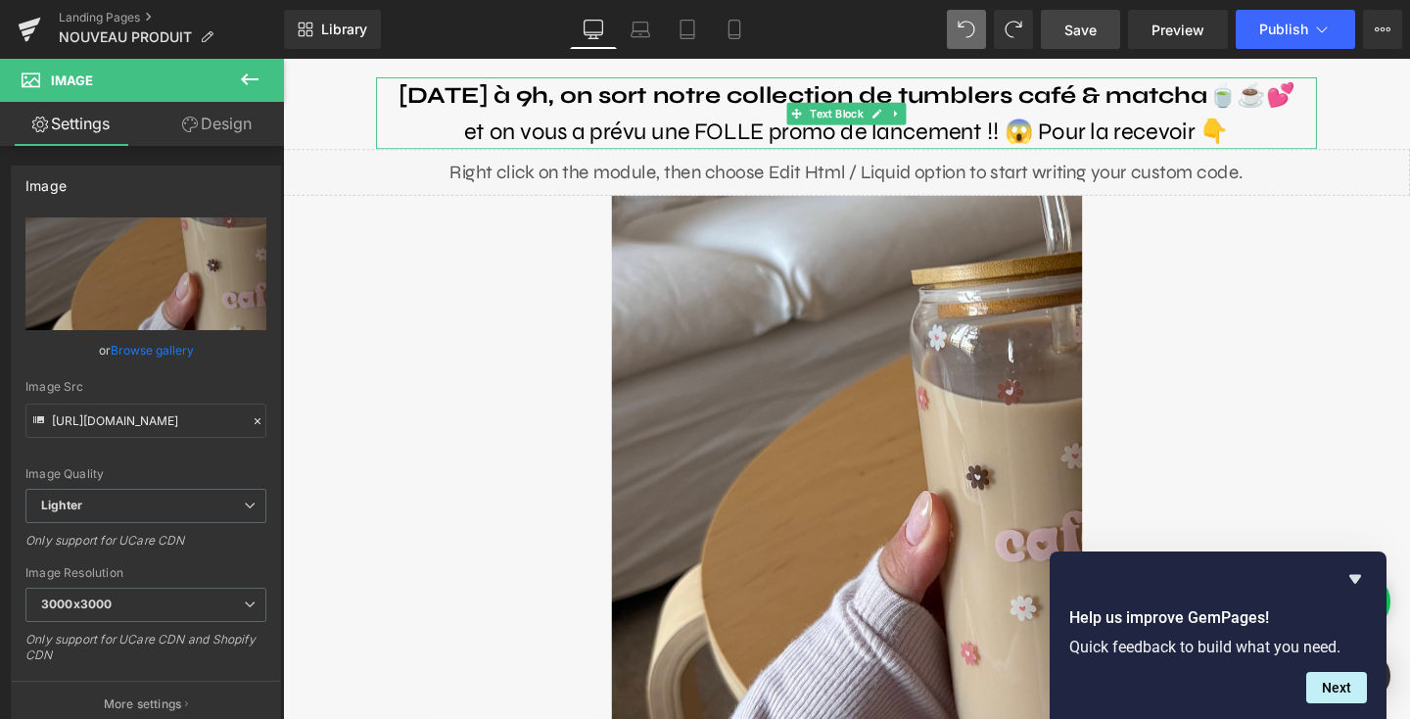
click at [563, 95] on b "[DATE] à 9h, on sort notre collection de tumblers café & matcha🍵☕️💕" at bounding box center [875, 96] width 942 height 29
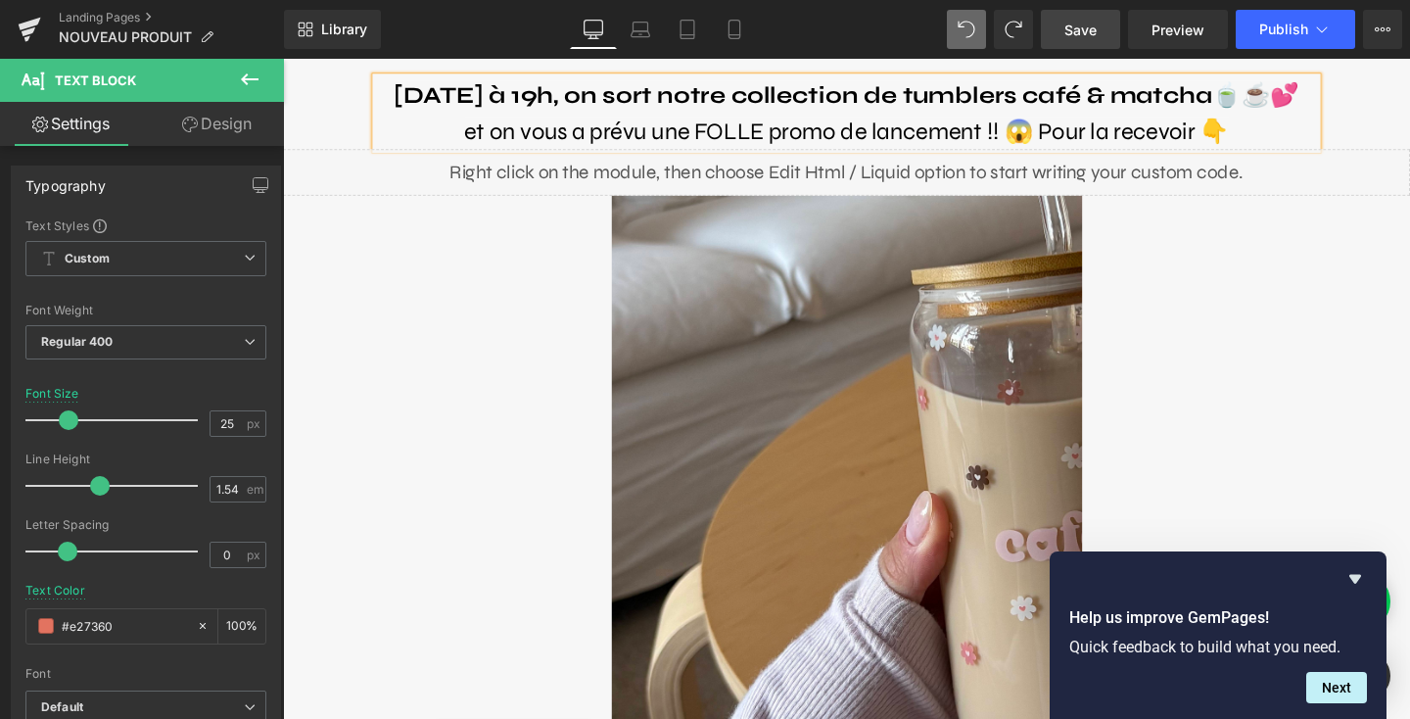
click at [1274, 147] on p "et on vous a prévu une FOLLE promo de lancement !! 😱 Pour la recevoir 👇" at bounding box center [875, 136] width 989 height 38
click at [1070, 41] on link "Save" at bounding box center [1080, 29] width 79 height 39
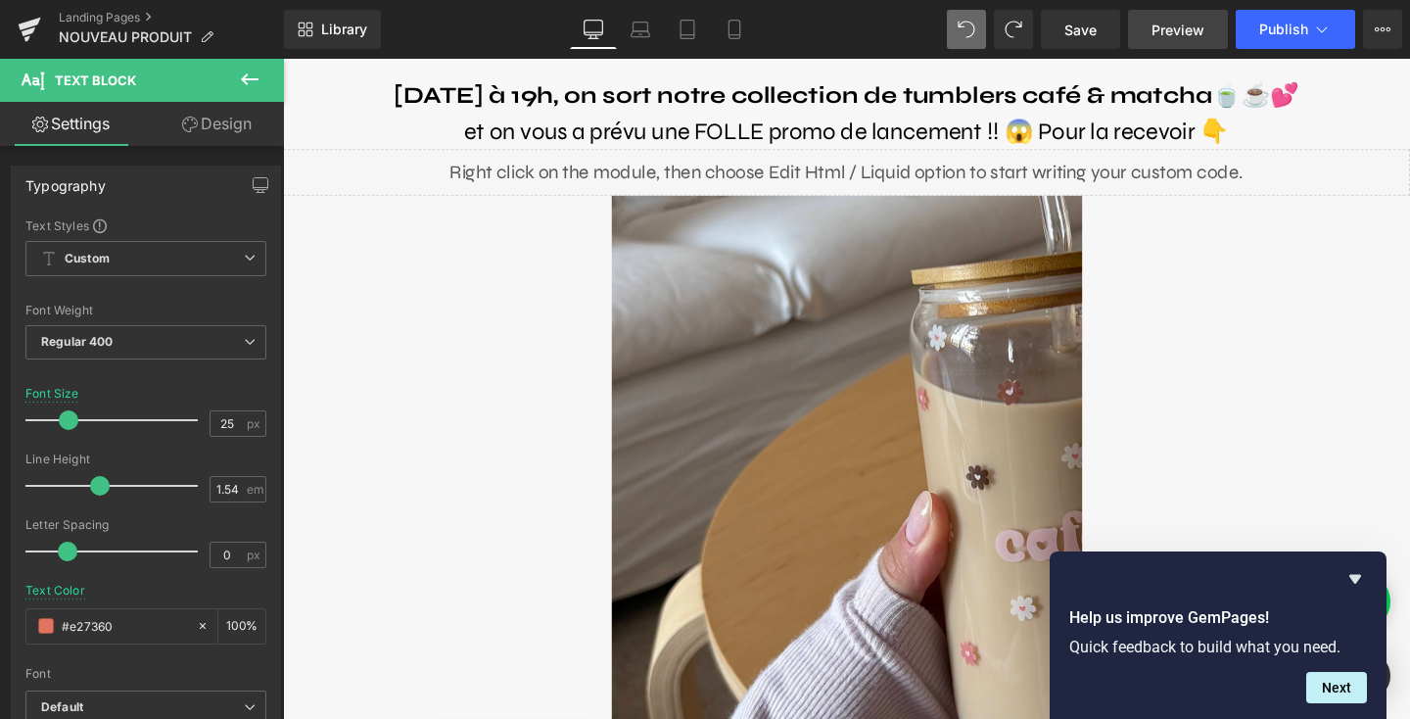
click at [1174, 29] on span "Preview" at bounding box center [1178, 30] width 53 height 21
click at [1276, 43] on button "Publish" at bounding box center [1295, 29] width 119 height 39
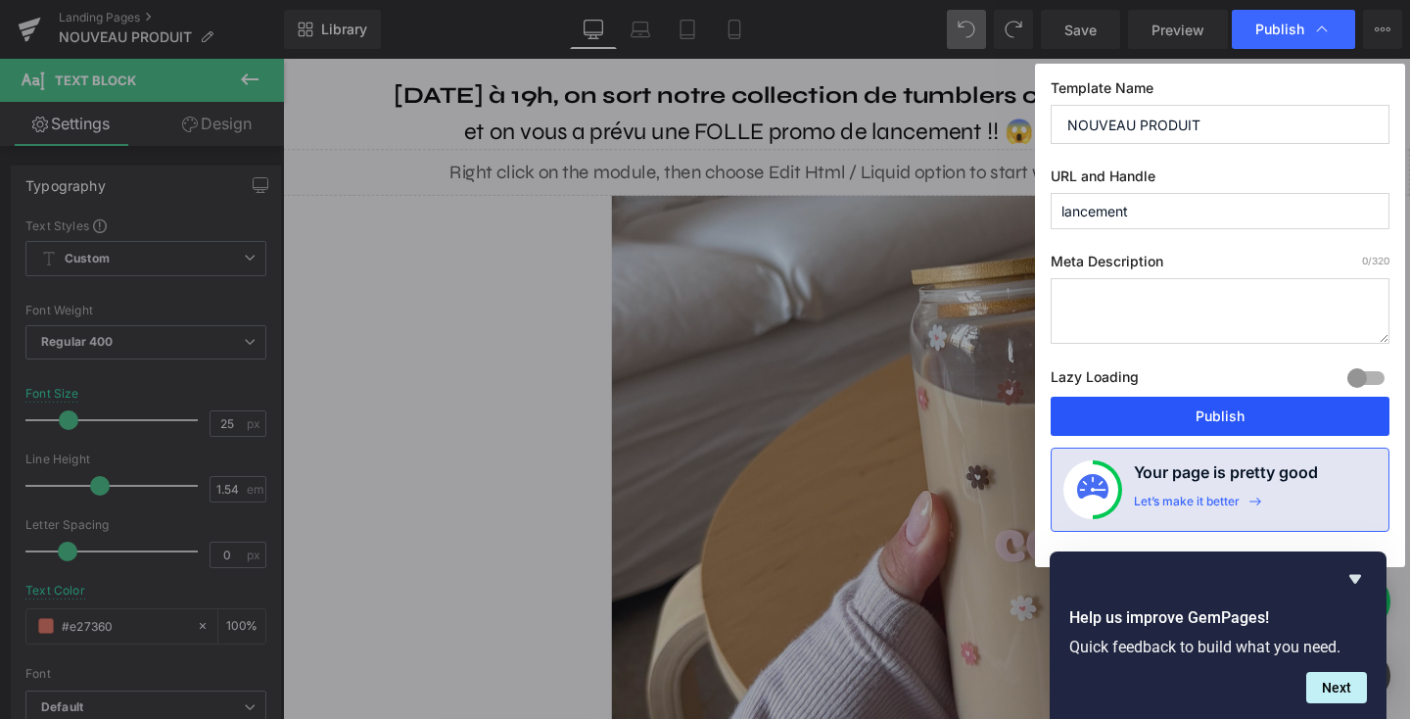
click at [1159, 412] on button "Publish" at bounding box center [1220, 416] width 339 height 39
